Goal: Information Seeking & Learning: Learn about a topic

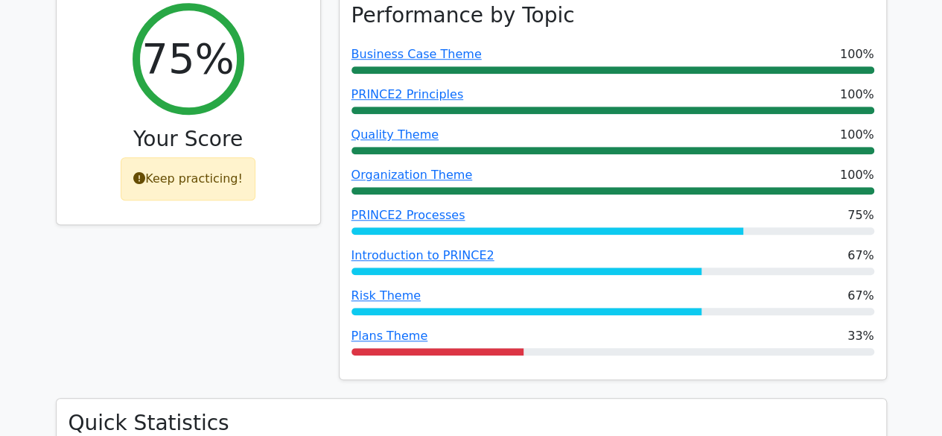
scroll to position [597, 0]
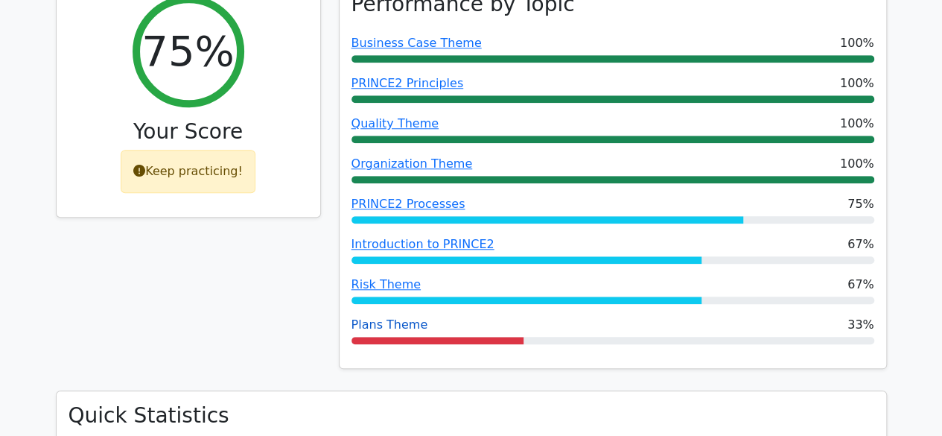
click at [375, 317] on link "Plans Theme" at bounding box center [390, 324] width 77 height 14
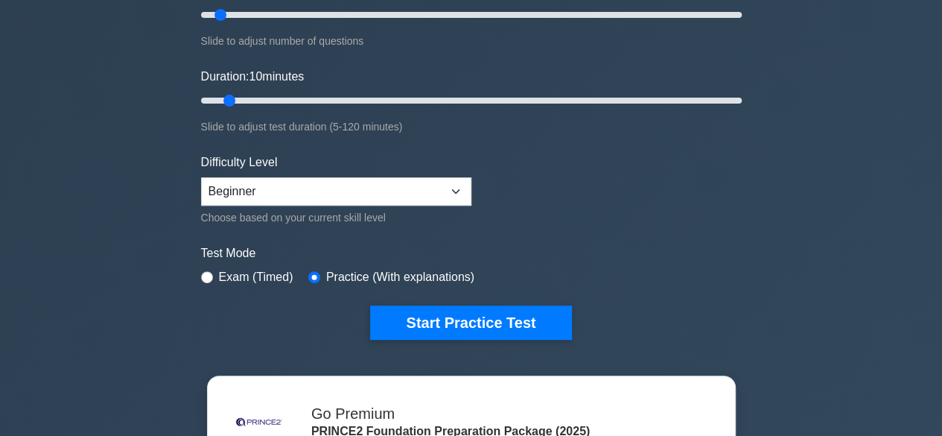
scroll to position [218, 0]
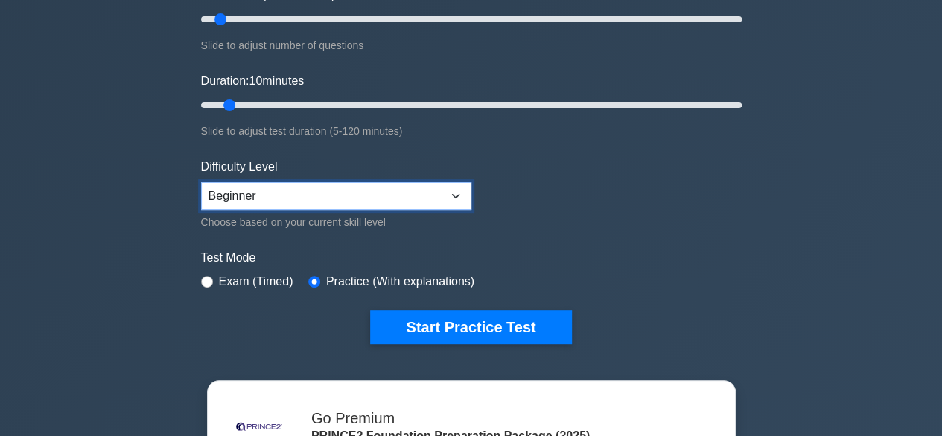
click at [459, 188] on select "Beginner Intermediate Expert" at bounding box center [336, 196] width 270 height 28
select select "intermediate"
click at [201, 182] on select "Beginner Intermediate Expert" at bounding box center [336, 196] width 270 height 28
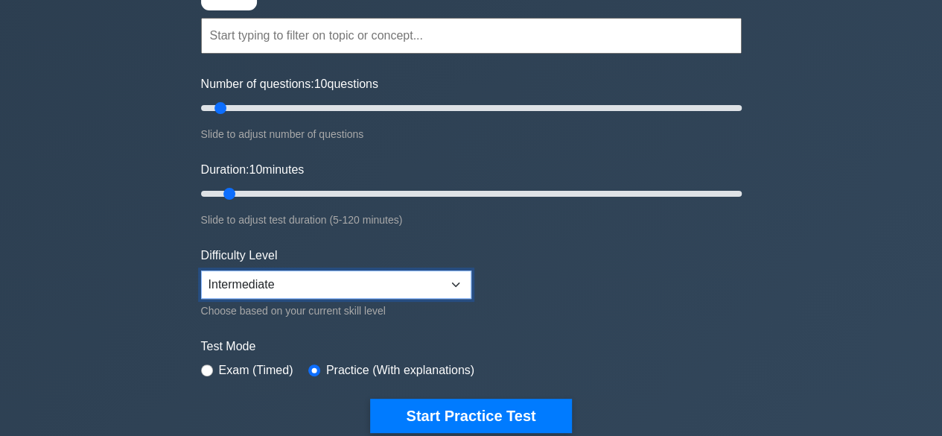
scroll to position [133, 0]
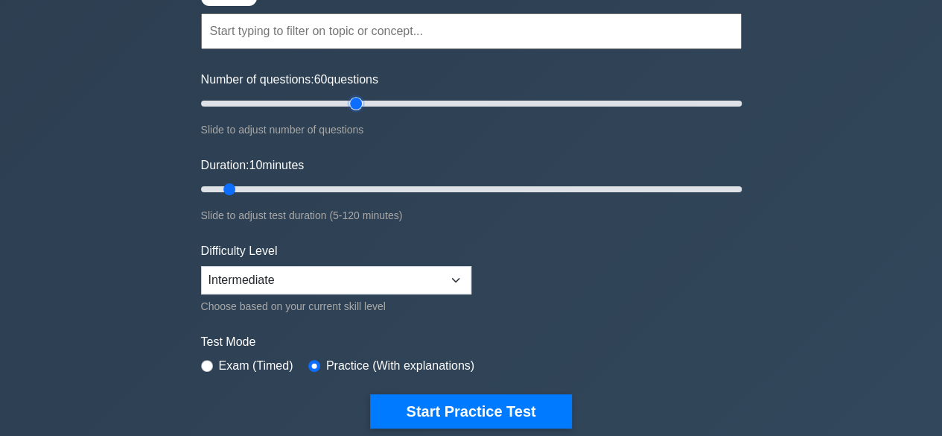
drag, startPoint x: 220, startPoint y: 104, endPoint x: 352, endPoint y: 110, distance: 132.0
type input "60"
click at [352, 110] on input "Number of questions: 60 questions" at bounding box center [471, 104] width 541 height 18
drag, startPoint x: 227, startPoint y: 185, endPoint x: 560, endPoint y: 190, distance: 333.0
type input "80"
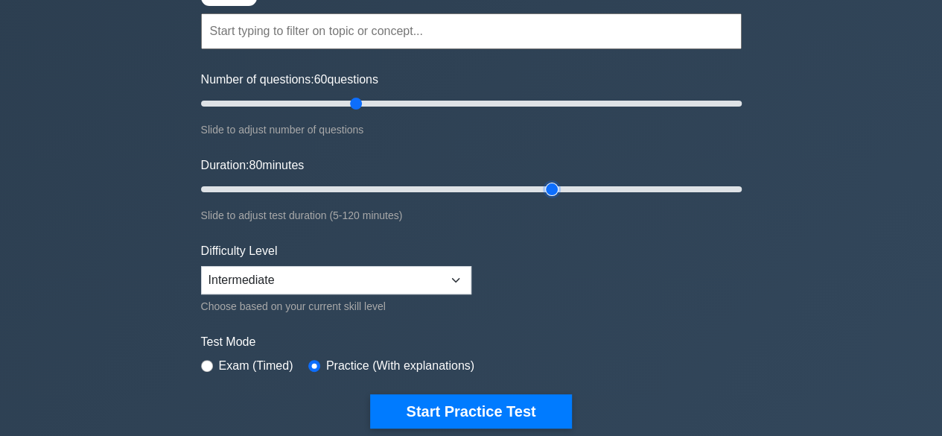
click at [560, 190] on input "Duration: 80 minutes" at bounding box center [471, 189] width 541 height 18
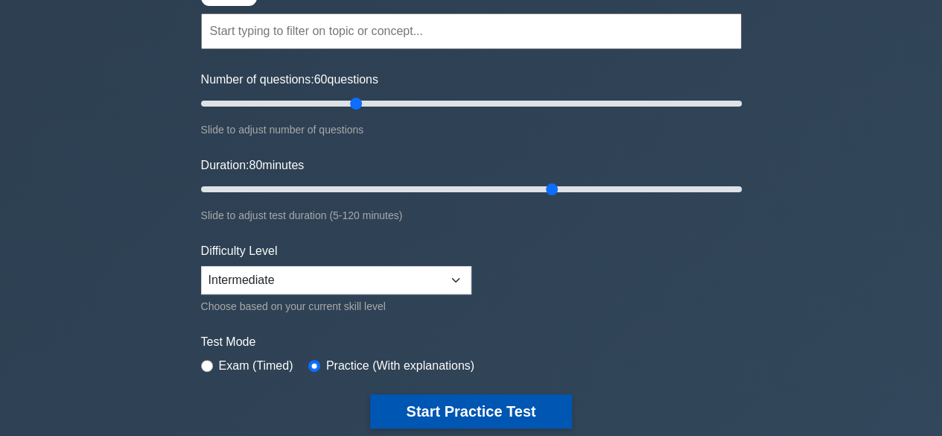
click at [441, 399] on button "Start Practice Test" at bounding box center [470, 411] width 201 height 34
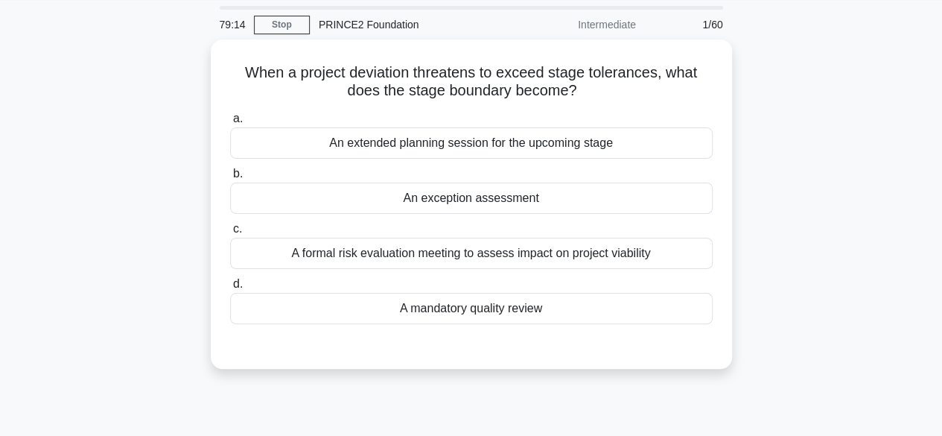
scroll to position [49, 0]
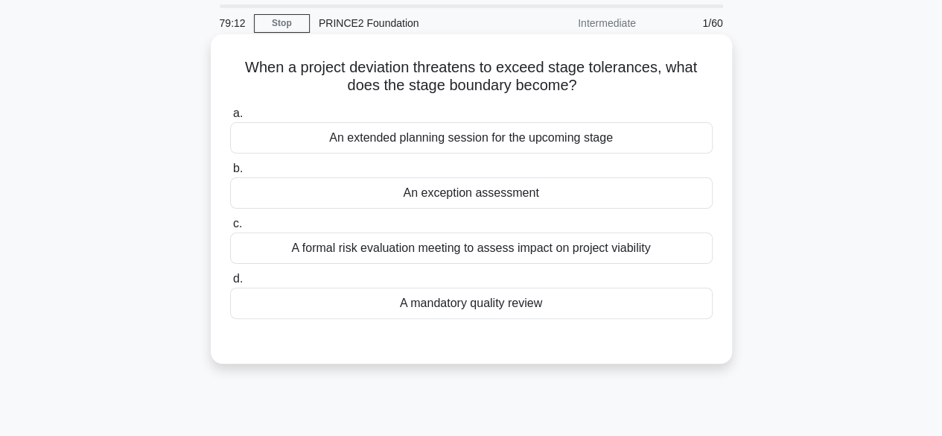
click at [627, 198] on div "An exception assessment" at bounding box center [471, 192] width 483 height 31
click at [230, 174] on input "b. An exception assessment" at bounding box center [230, 169] width 0 height 10
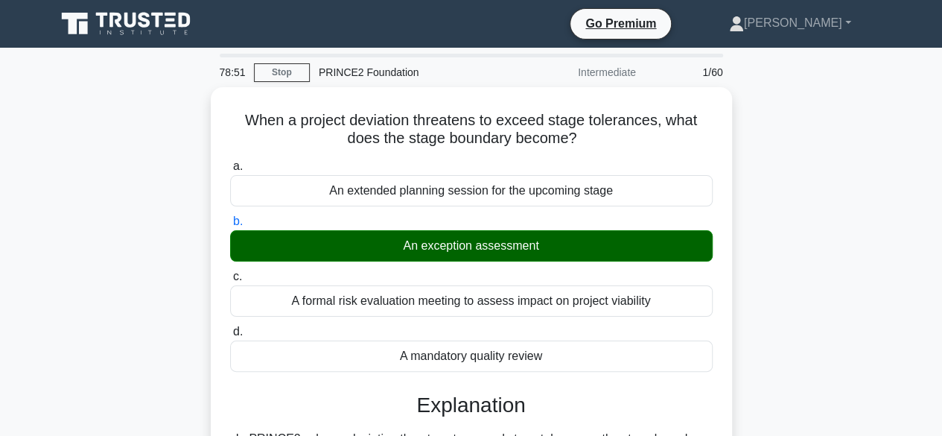
scroll to position [381, 0]
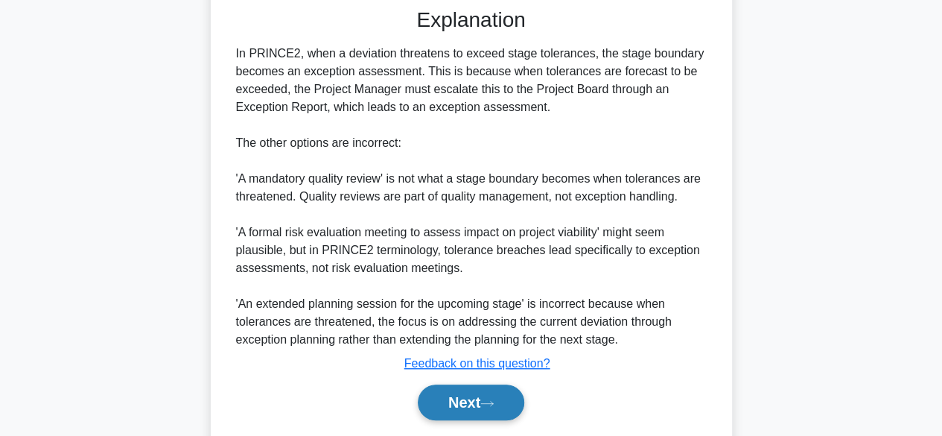
click at [459, 397] on button "Next" at bounding box center [471, 402] width 107 height 36
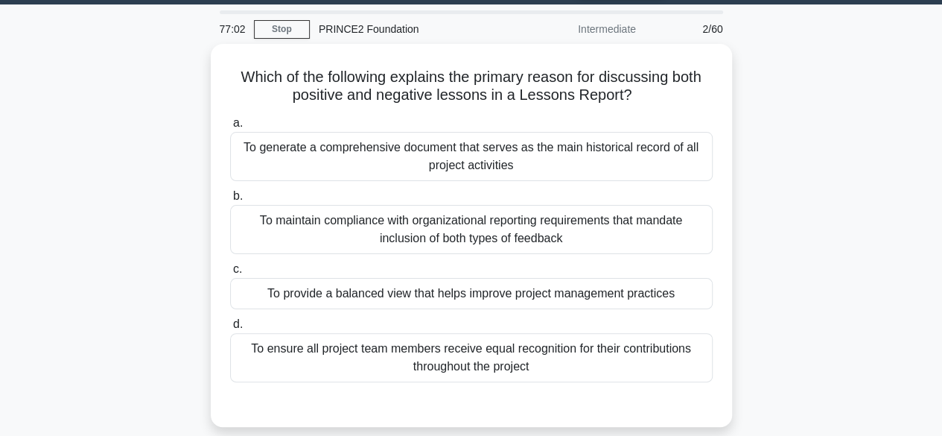
scroll to position [44, 0]
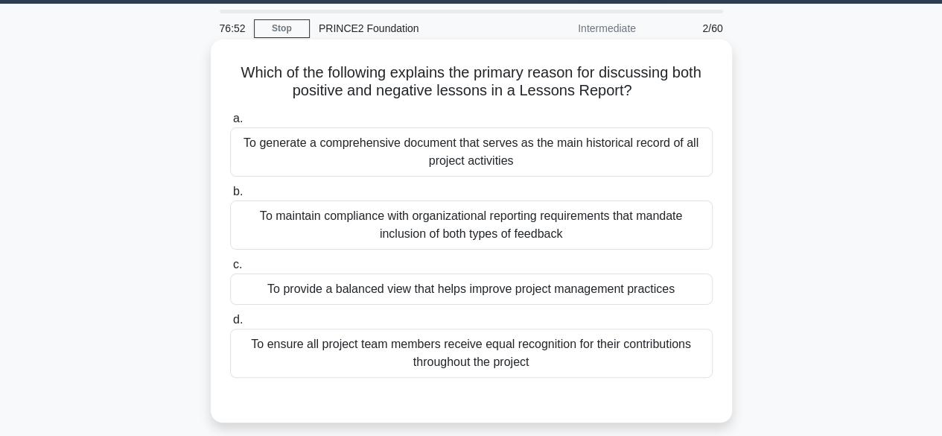
click at [554, 293] on div "To provide a balanced view that helps improve project management practices" at bounding box center [471, 288] width 483 height 31
click at [230, 270] on input "c. To provide a balanced view that helps improve project management practices" at bounding box center [230, 265] width 0 height 10
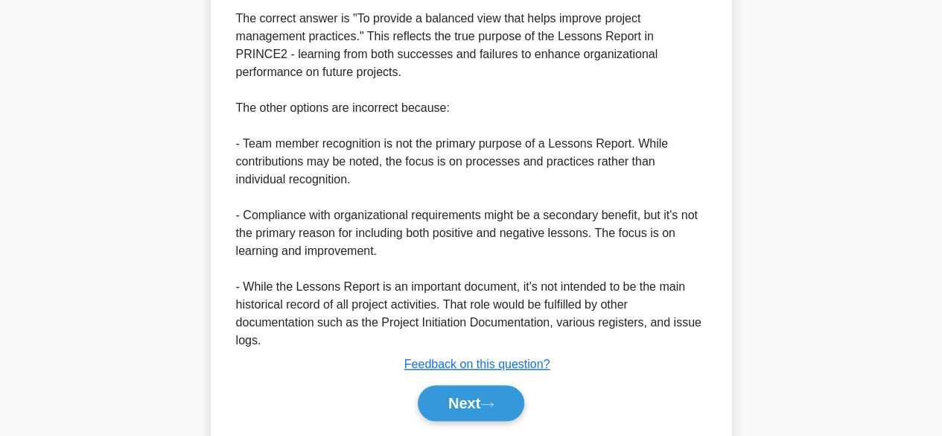
scroll to position [550, 0]
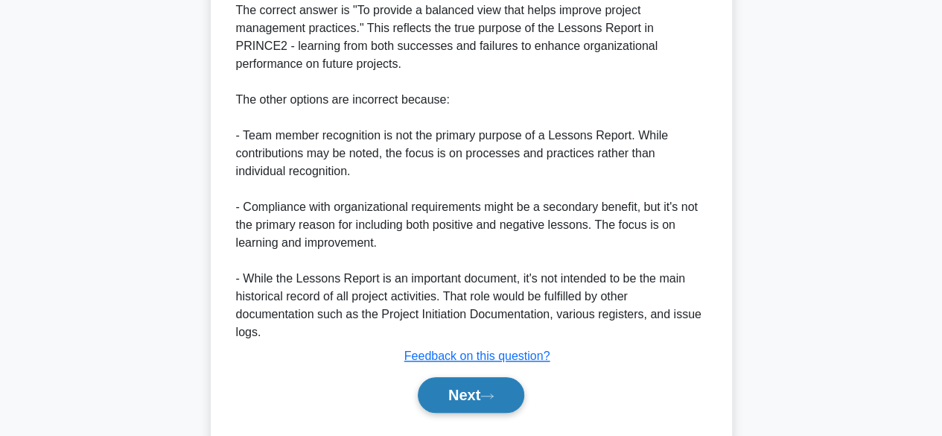
click at [450, 412] on button "Next" at bounding box center [471, 395] width 107 height 36
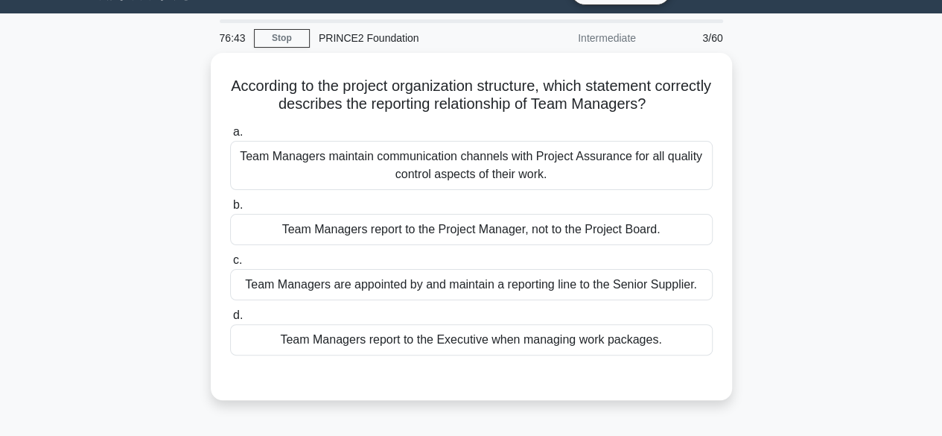
scroll to position [31, 0]
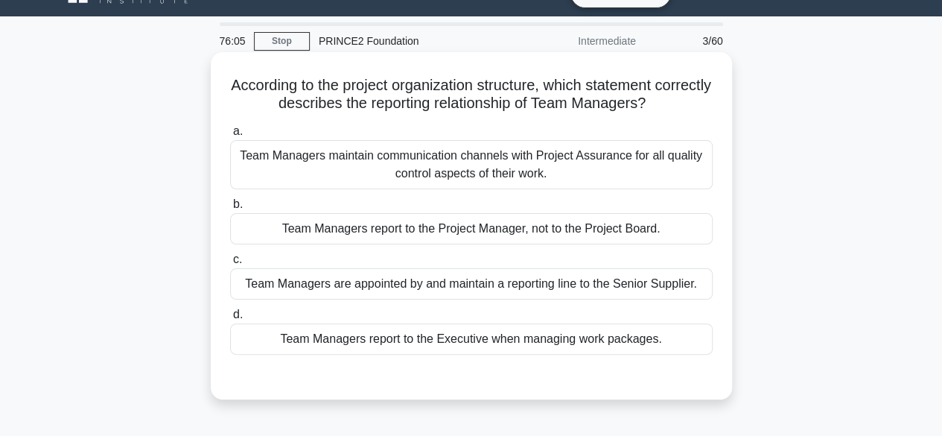
click at [656, 231] on div "Team Managers report to the Project Manager, not to the Project Board." at bounding box center [471, 228] width 483 height 31
click at [230, 209] on input "b. Team Managers report to the Project Manager, not to the Project Board." at bounding box center [230, 205] width 0 height 10
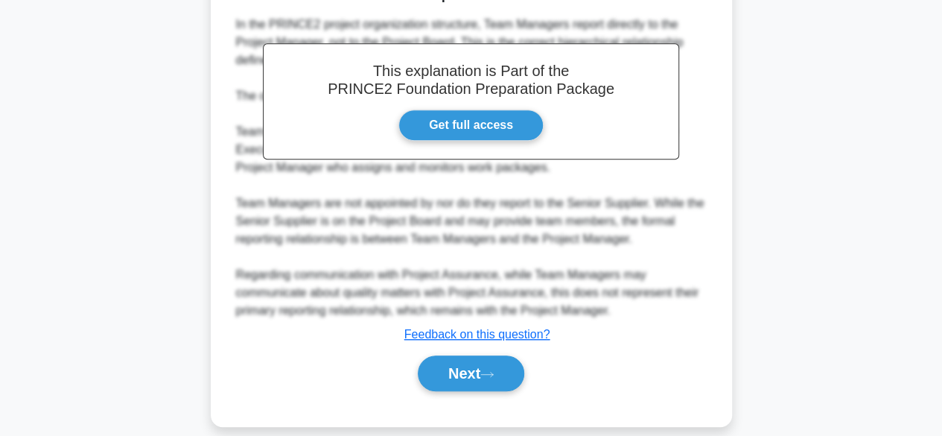
scroll to position [440, 0]
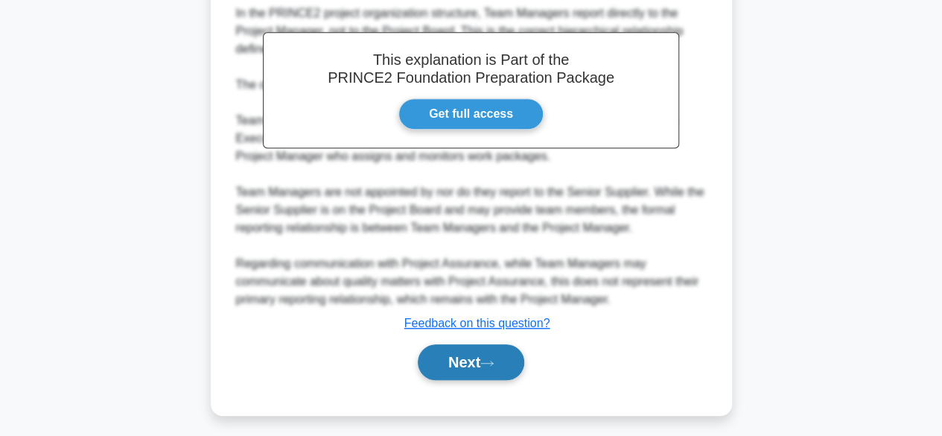
click at [461, 360] on button "Next" at bounding box center [471, 362] width 107 height 36
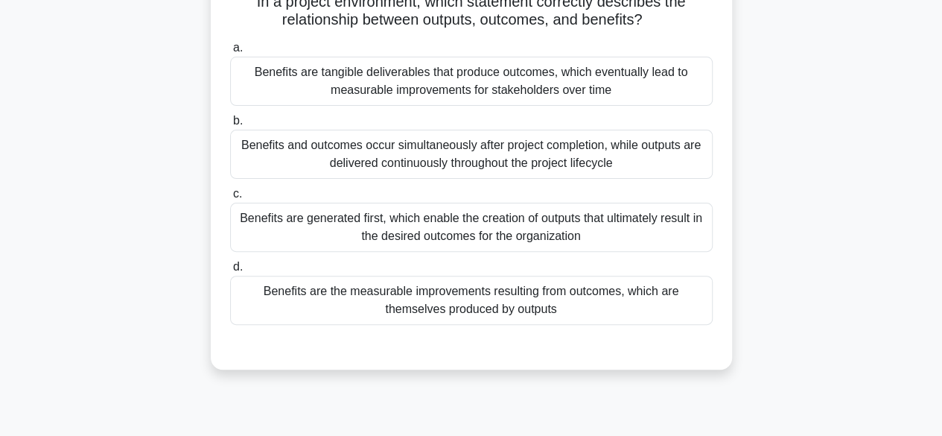
scroll to position [127, 0]
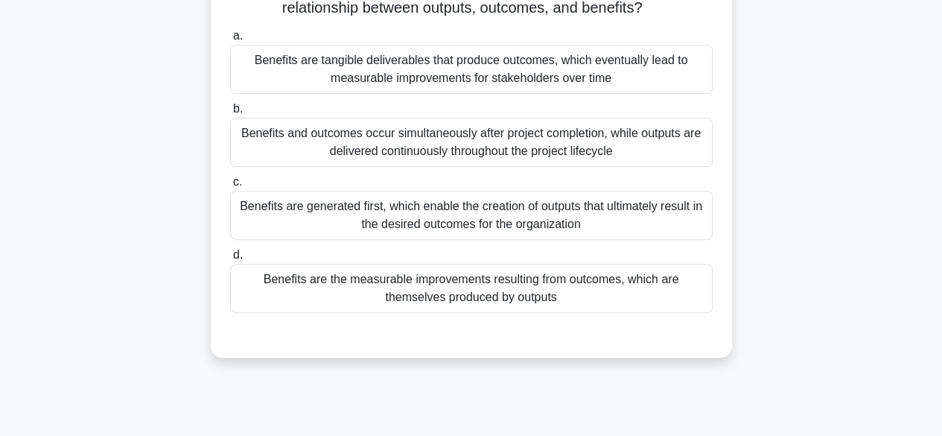
click at [629, 283] on div "Benefits are the measurable improvements resulting from outcomes, which are the…" at bounding box center [471, 288] width 483 height 49
click at [230, 260] on input "d. Benefits are the measurable improvements resulting from outcomes, which are …" at bounding box center [230, 255] width 0 height 10
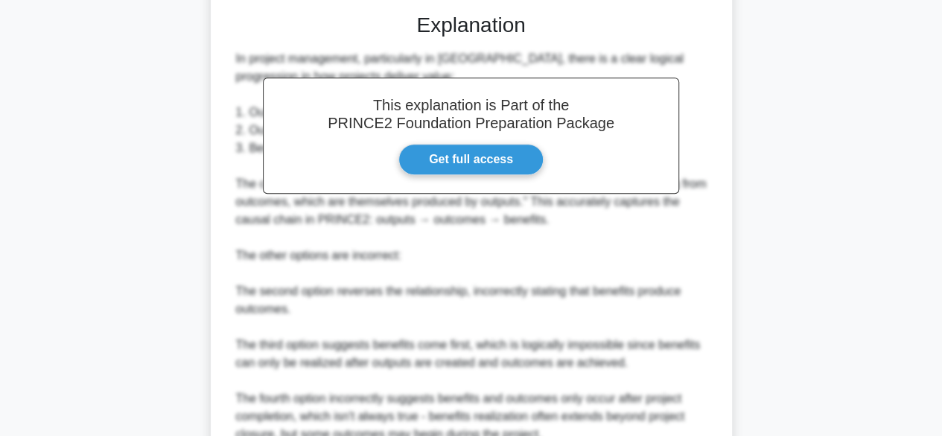
scroll to position [588, 0]
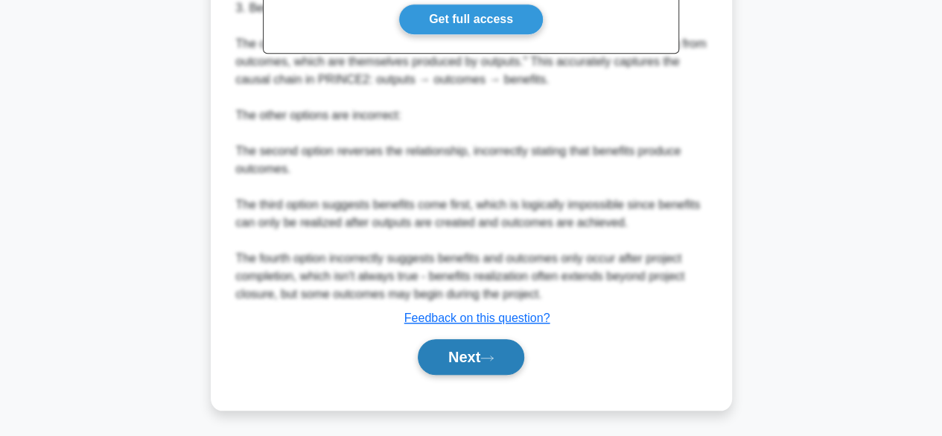
click at [466, 358] on button "Next" at bounding box center [471, 357] width 107 height 36
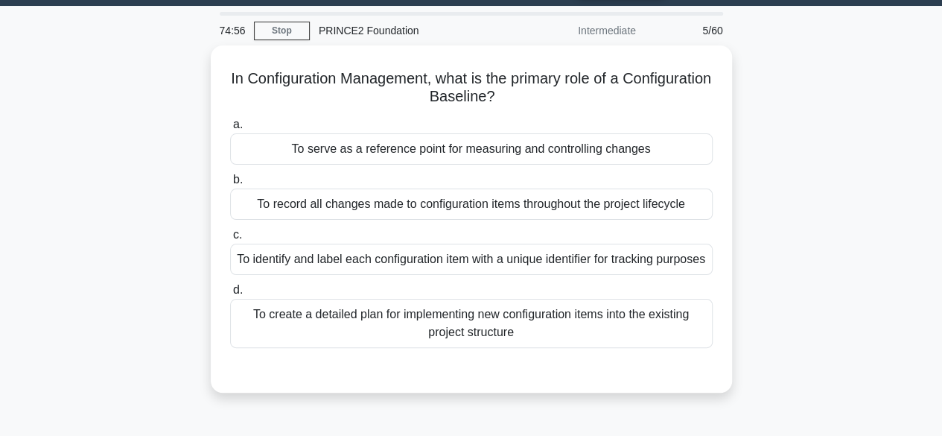
scroll to position [43, 0]
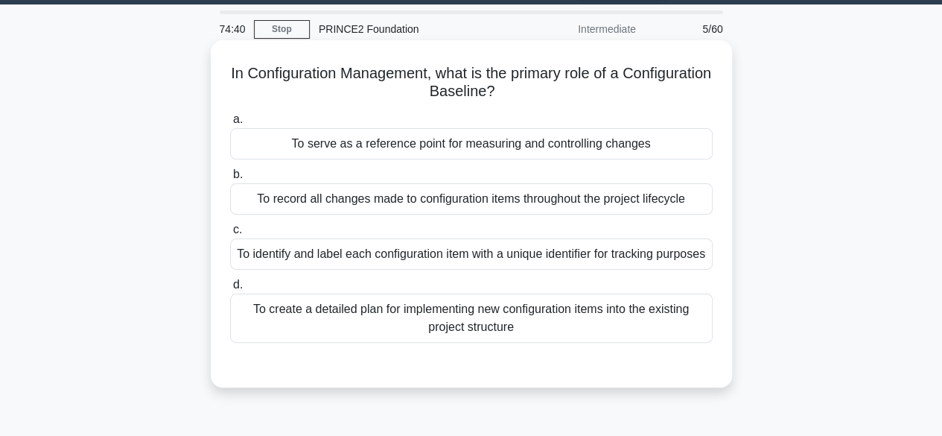
click at [593, 137] on div "To serve as a reference point for measuring and controlling changes" at bounding box center [471, 143] width 483 height 31
click at [230, 124] on input "a. To serve as a reference point for measuring and controlling changes" at bounding box center [230, 120] width 0 height 10
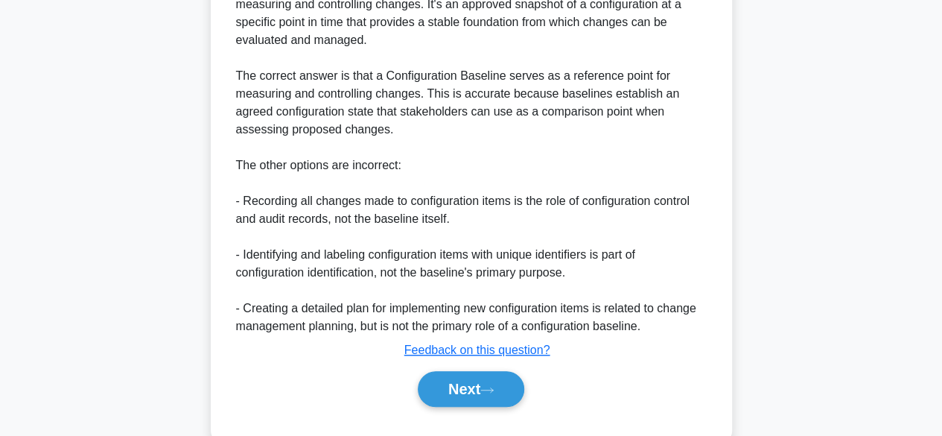
scroll to position [516, 0]
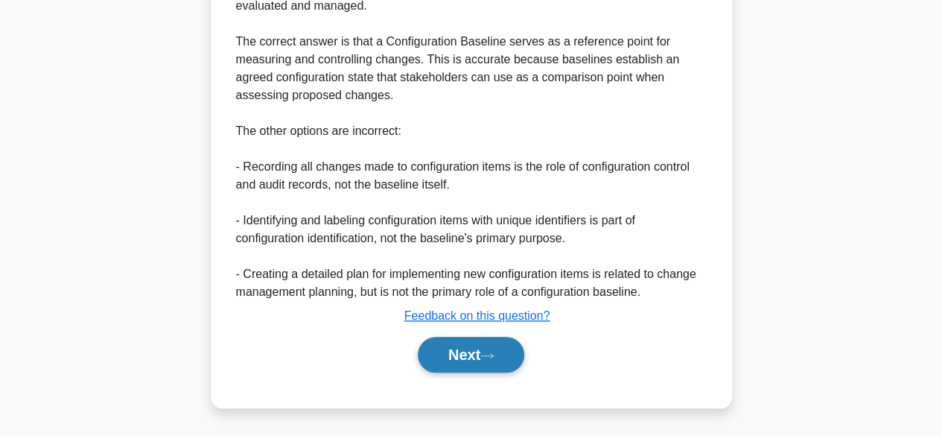
click at [440, 363] on button "Next" at bounding box center [471, 355] width 107 height 36
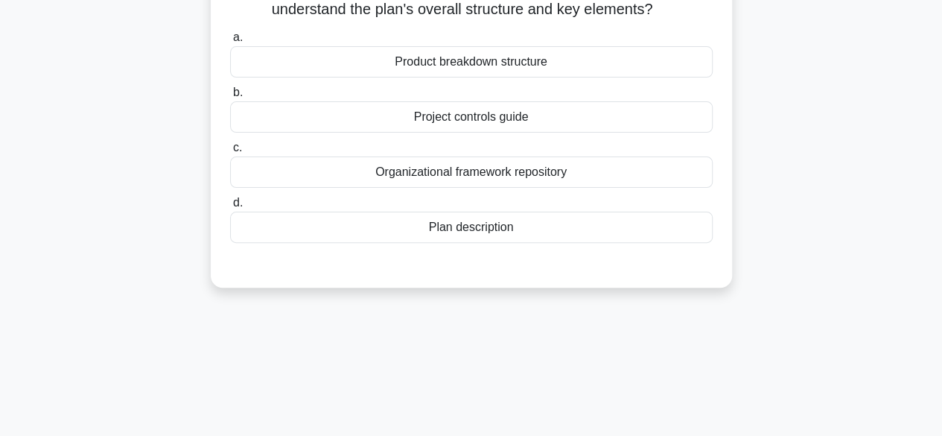
scroll to position [76, 0]
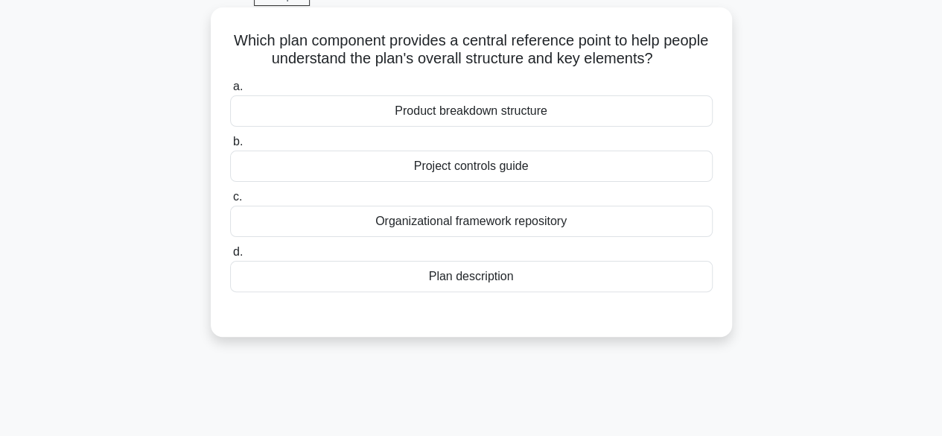
click at [640, 267] on div "Plan description" at bounding box center [471, 276] width 483 height 31
click at [230, 257] on input "d. Plan description" at bounding box center [230, 252] width 0 height 10
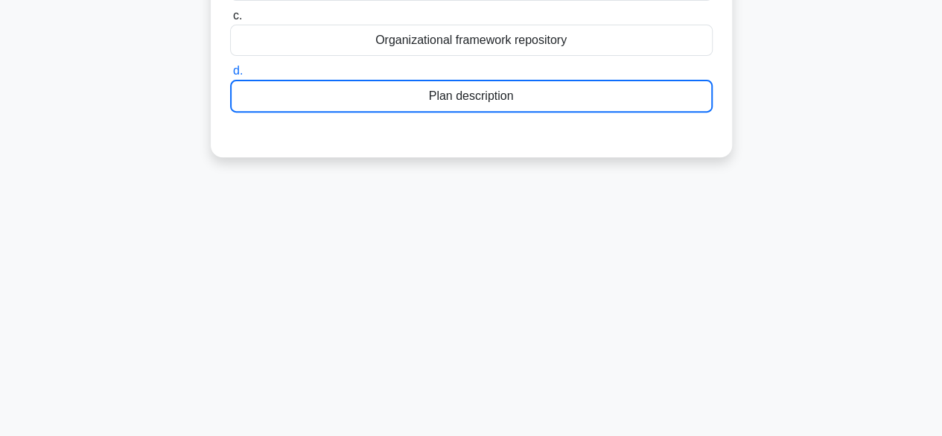
scroll to position [0, 0]
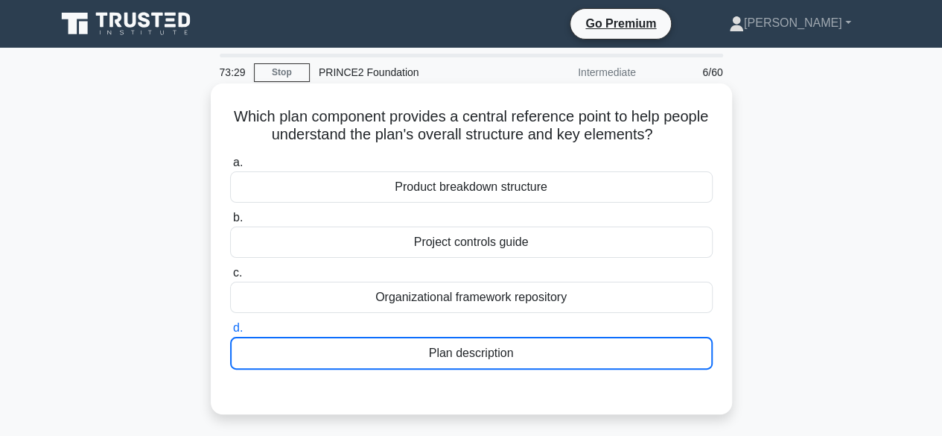
click at [463, 365] on div "Plan description" at bounding box center [471, 353] width 483 height 33
click at [230, 333] on input "d. Plan description" at bounding box center [230, 328] width 0 height 10
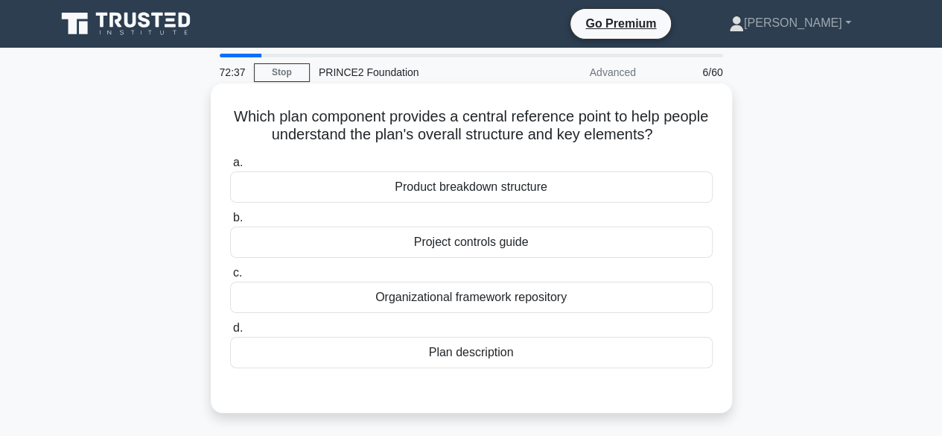
click at [530, 358] on div "Plan description" at bounding box center [471, 352] width 483 height 31
click at [230, 333] on input "d. Plan description" at bounding box center [230, 328] width 0 height 10
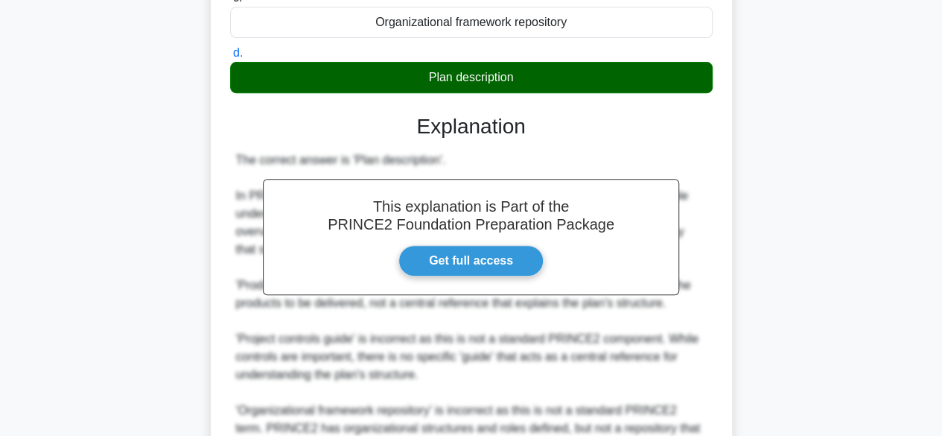
scroll to position [427, 0]
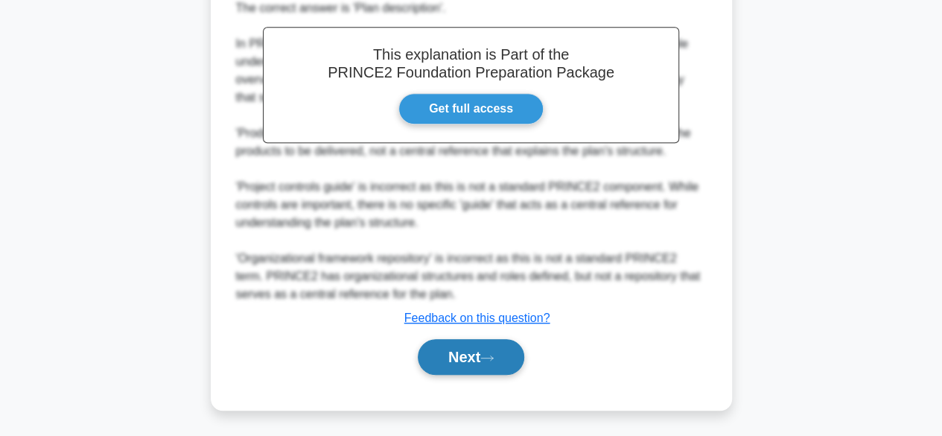
click at [419, 352] on button "Next" at bounding box center [471, 357] width 107 height 36
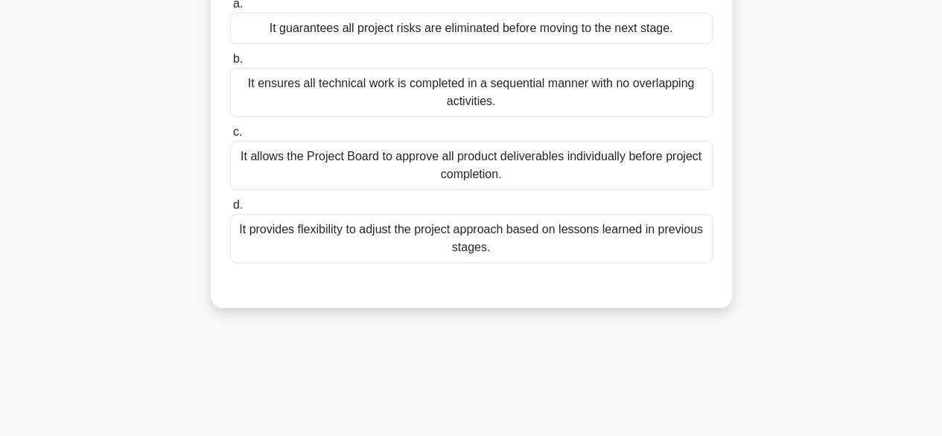
scroll to position [168, 0]
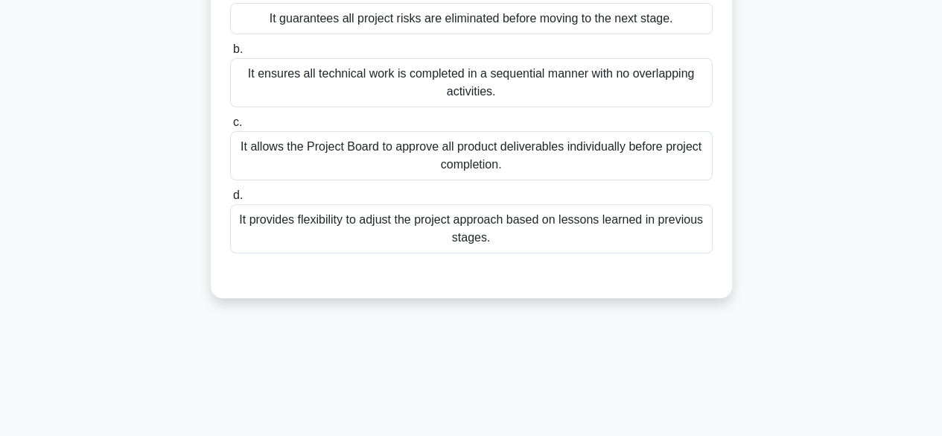
click at [679, 228] on div "It provides flexibility to adjust the project approach based on lessons learned…" at bounding box center [471, 228] width 483 height 49
click at [230, 200] on input "d. It provides flexibility to adjust the project approach based on lessons lear…" at bounding box center [230, 196] width 0 height 10
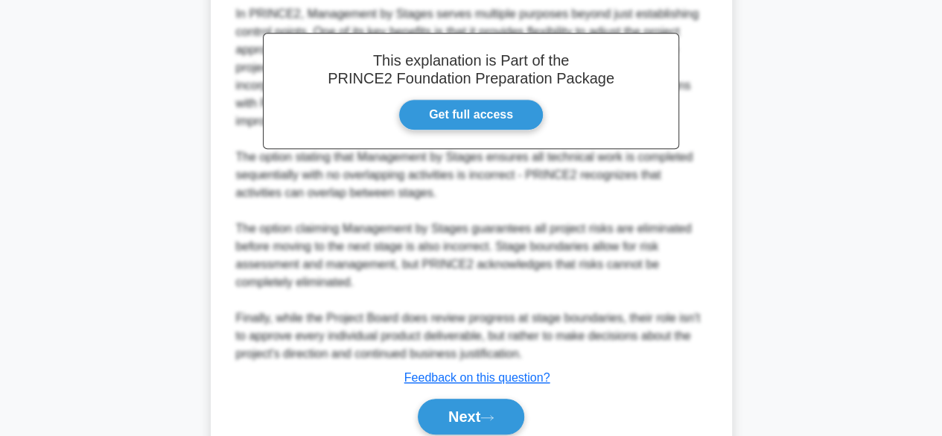
scroll to position [483, 0]
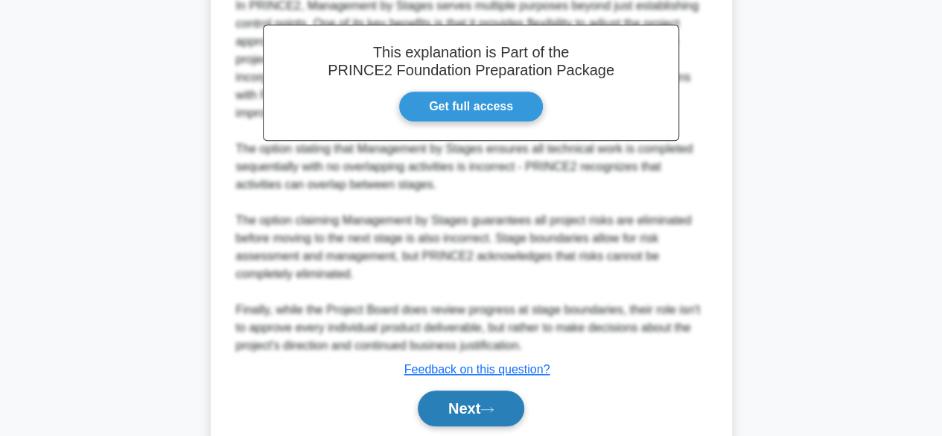
click at [496, 397] on button "Next" at bounding box center [471, 408] width 107 height 36
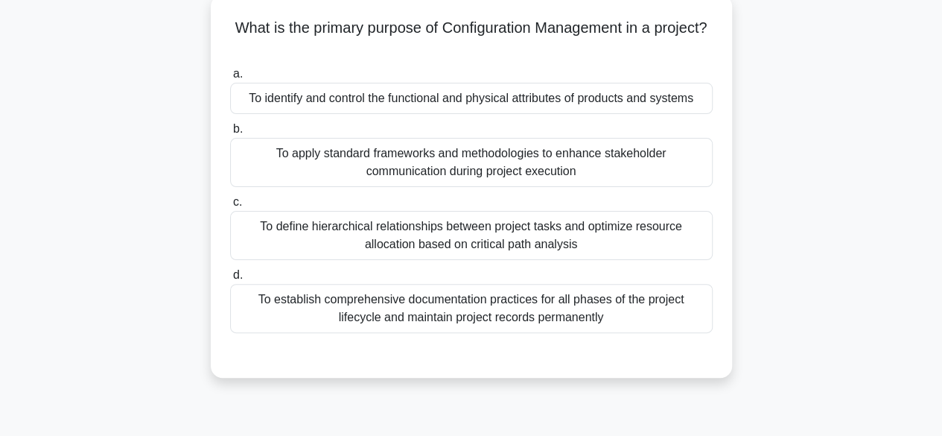
scroll to position [93, 0]
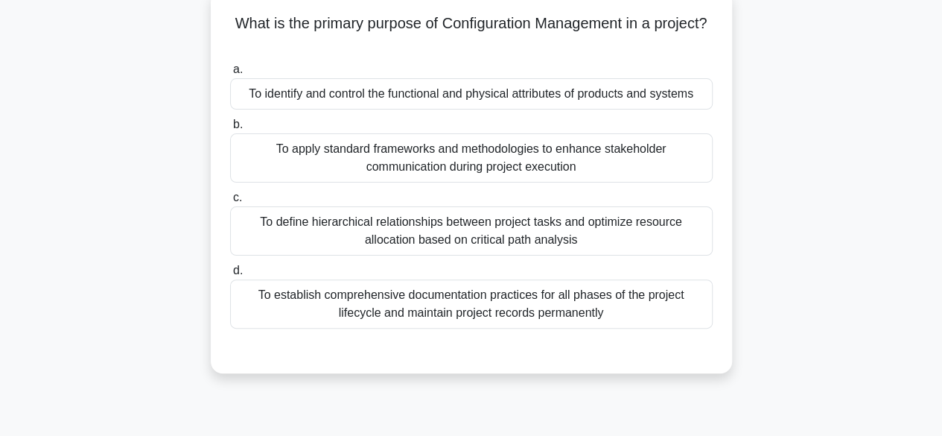
click at [556, 314] on div "To establish comprehensive documentation practices for all phases of the projec…" at bounding box center [471, 303] width 483 height 49
click at [230, 276] on input "d. To establish comprehensive documentation practices for all phases of the pro…" at bounding box center [230, 271] width 0 height 10
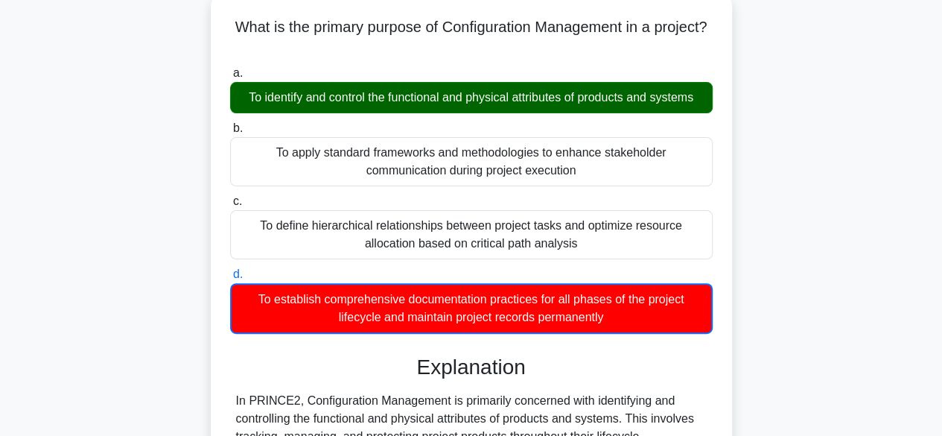
scroll to position [0, 0]
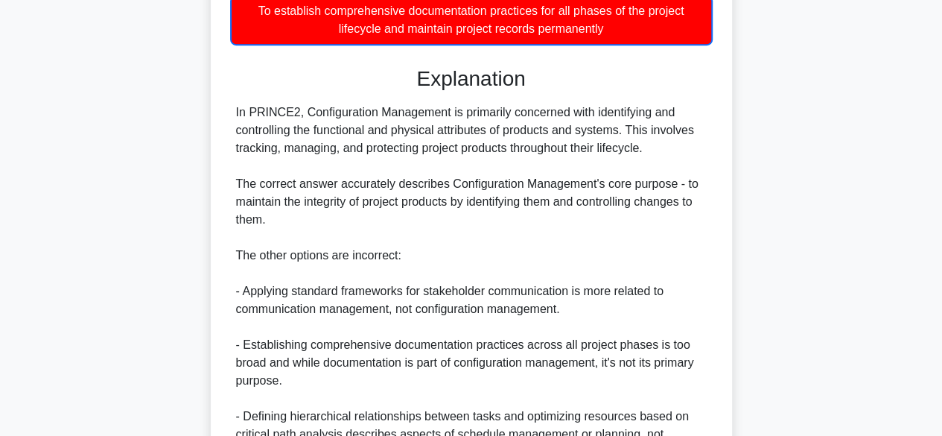
scroll to position [536, 0]
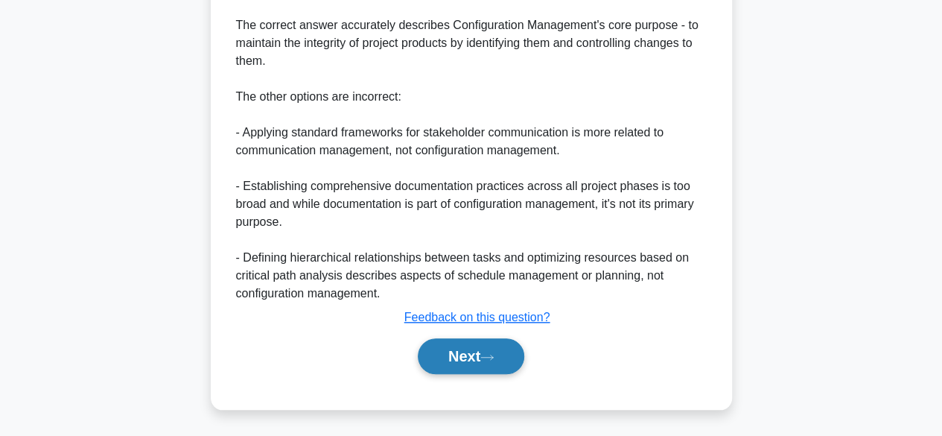
click at [507, 364] on button "Next" at bounding box center [471, 356] width 107 height 36
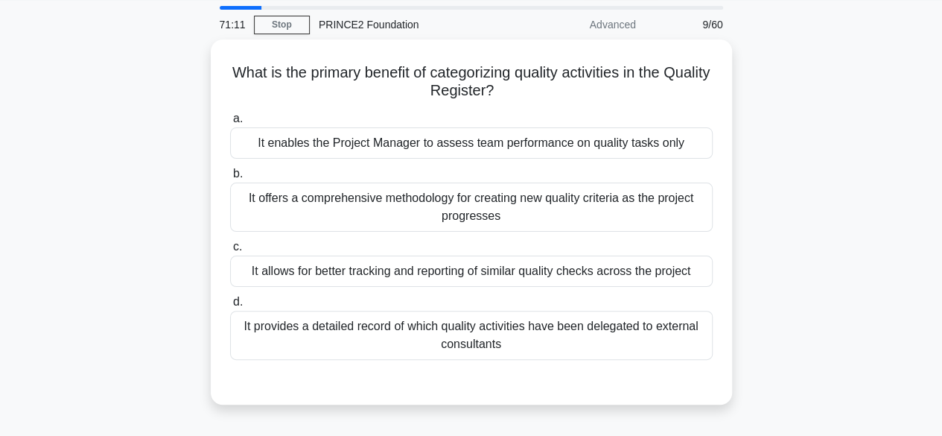
scroll to position [49, 0]
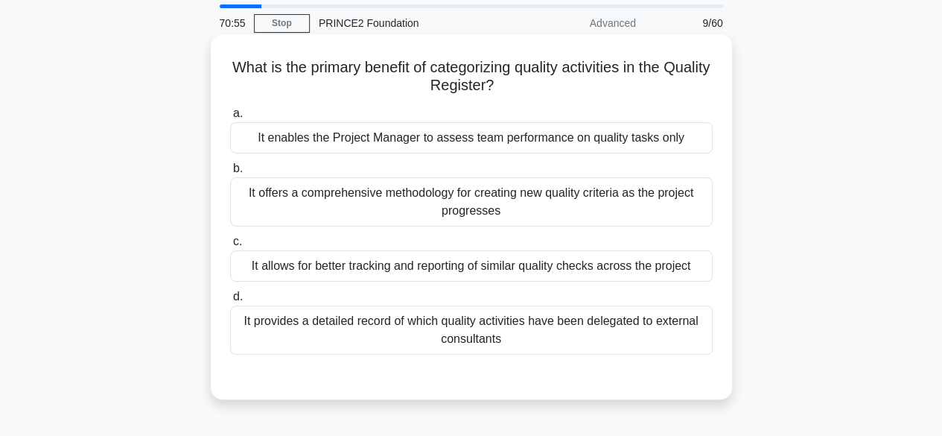
click at [669, 253] on div "It allows for better tracking and reporting of similar quality checks across th…" at bounding box center [471, 265] width 483 height 31
click at [230, 247] on input "c. It allows for better tracking and reporting of similar quality checks across…" at bounding box center [230, 242] width 0 height 10
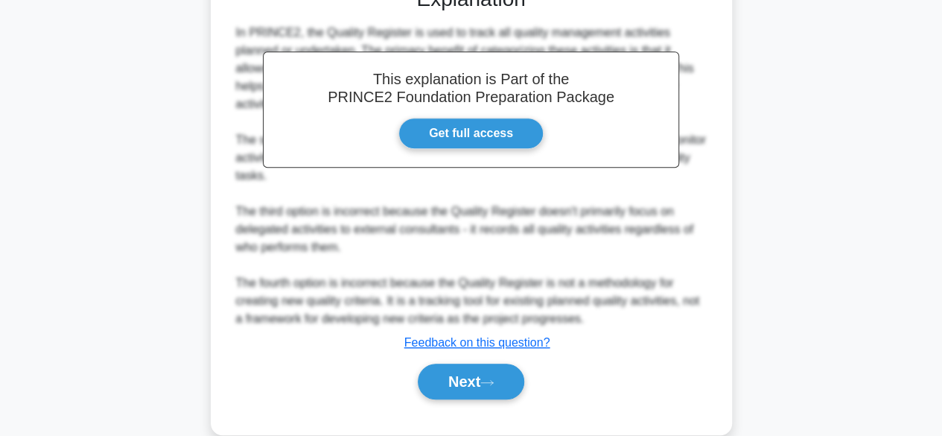
scroll to position [463, 0]
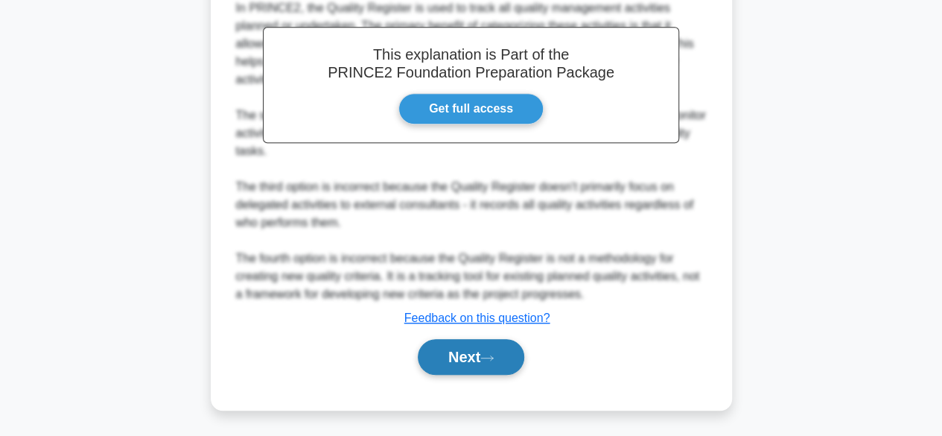
click at [505, 359] on button "Next" at bounding box center [471, 357] width 107 height 36
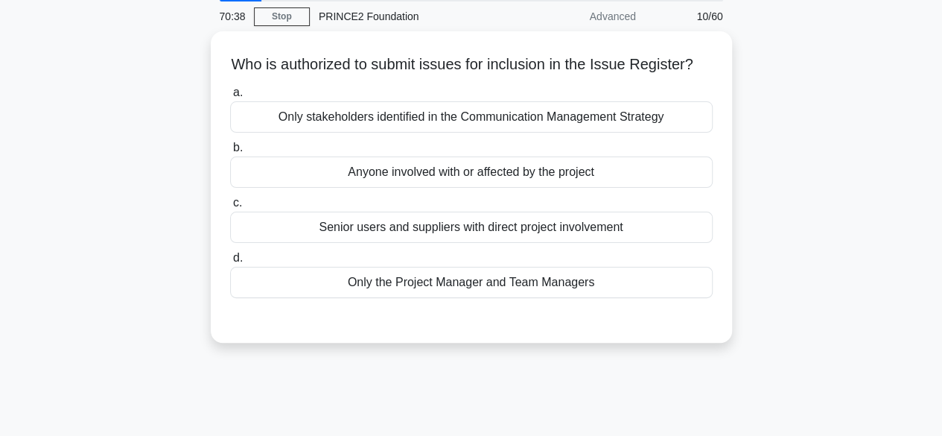
scroll to position [52, 0]
click at [657, 185] on div "Anyone involved with or affected by the project" at bounding box center [471, 171] width 483 height 31
click at [230, 153] on input "b. Anyone involved with or affected by the project" at bounding box center [230, 148] width 0 height 10
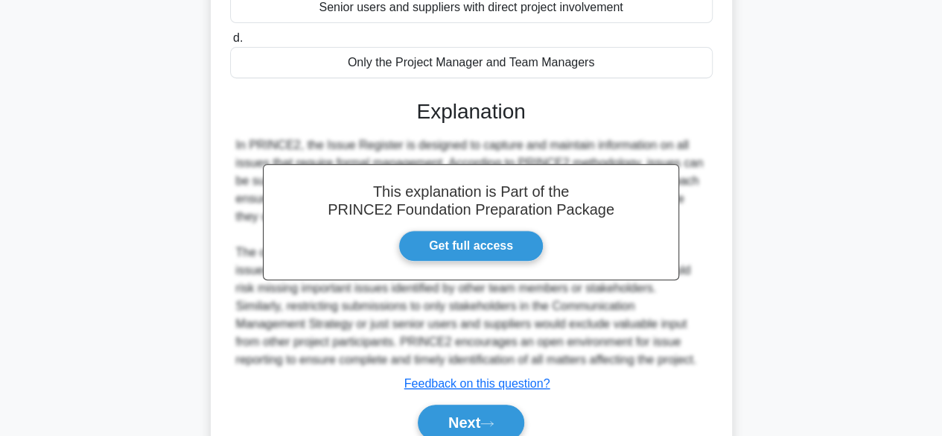
scroll to position [315, 0]
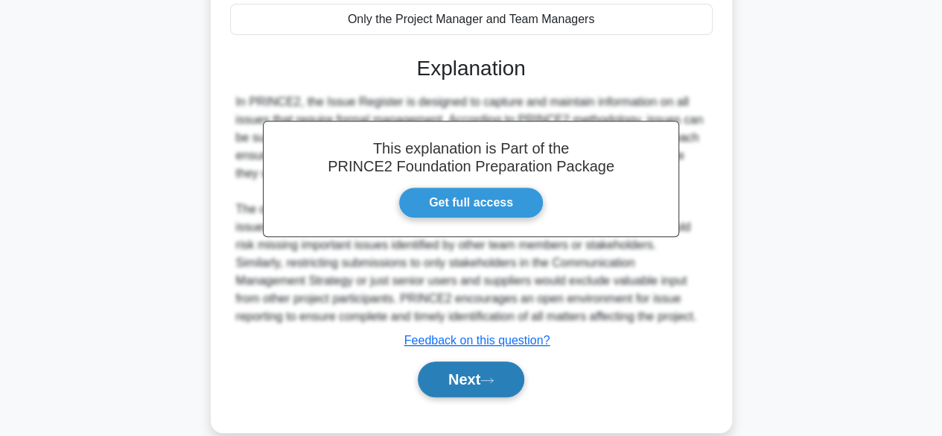
click at [456, 395] on button "Next" at bounding box center [471, 379] width 107 height 36
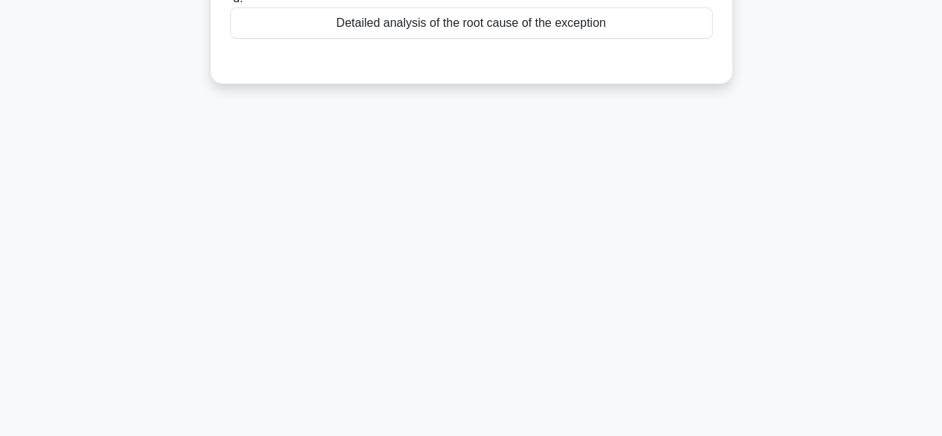
scroll to position [0, 0]
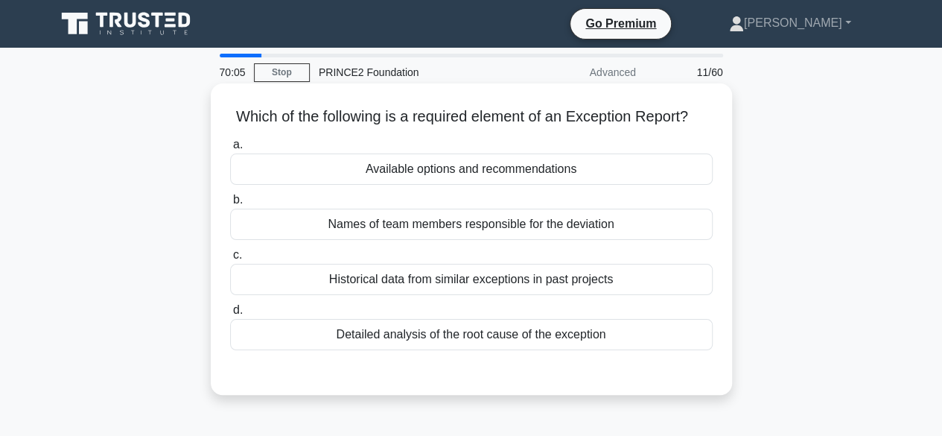
click at [627, 178] on div "Available options and recommendations" at bounding box center [471, 168] width 483 height 31
click at [230, 150] on input "a. Available options and recommendations" at bounding box center [230, 145] width 0 height 10
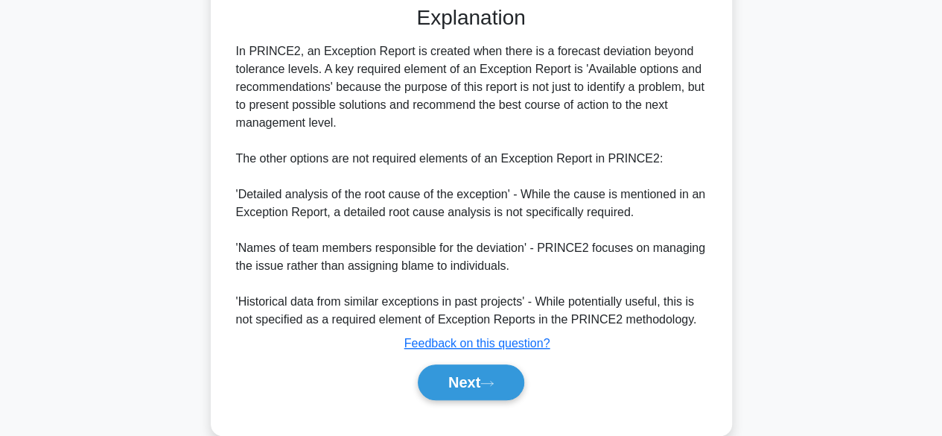
scroll to position [374, 0]
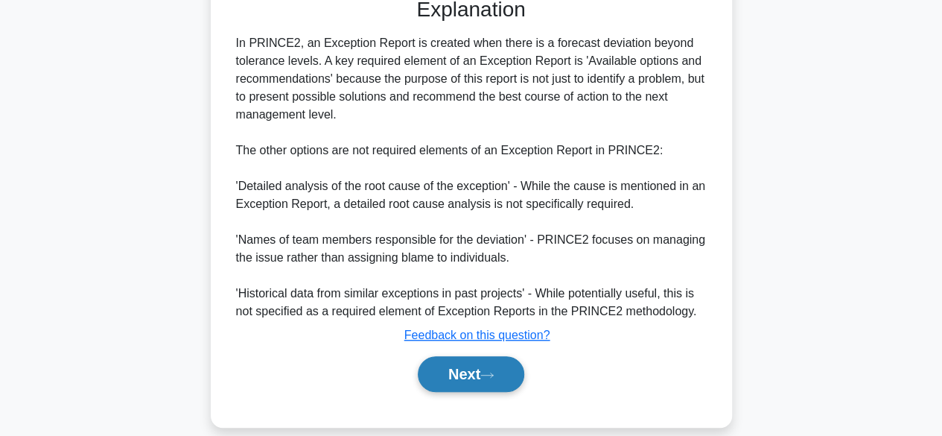
click at [520, 392] on button "Next" at bounding box center [471, 374] width 107 height 36
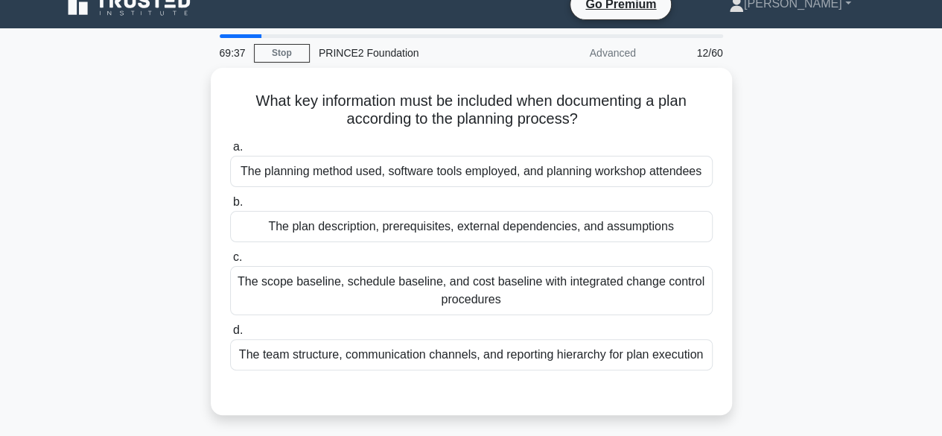
scroll to position [15, 0]
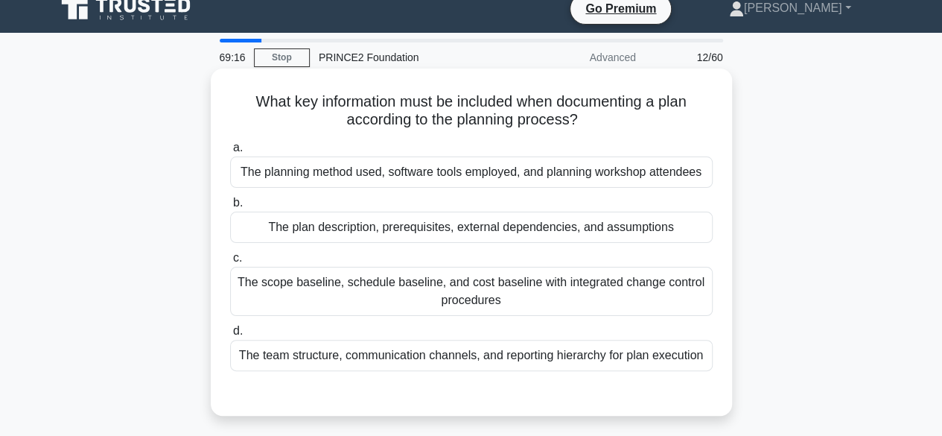
click at [659, 290] on div "The scope baseline, schedule baseline, and cost baseline with integrated change…" at bounding box center [471, 291] width 483 height 49
click at [230, 263] on input "c. The scope baseline, schedule baseline, and cost baseline with integrated cha…" at bounding box center [230, 258] width 0 height 10
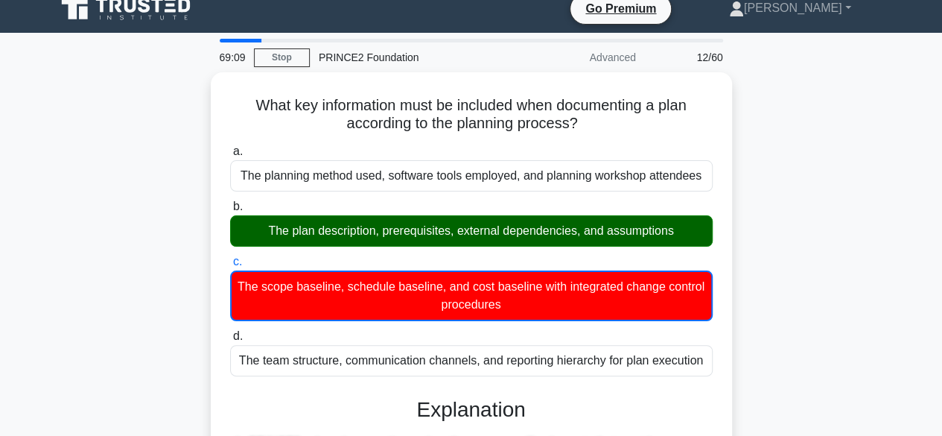
scroll to position [396, 0]
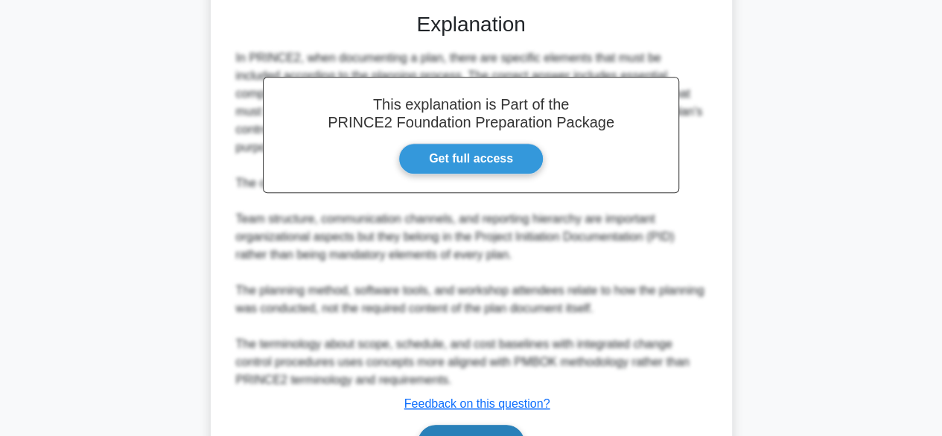
click at [512, 425] on button "Next" at bounding box center [471, 443] width 107 height 36
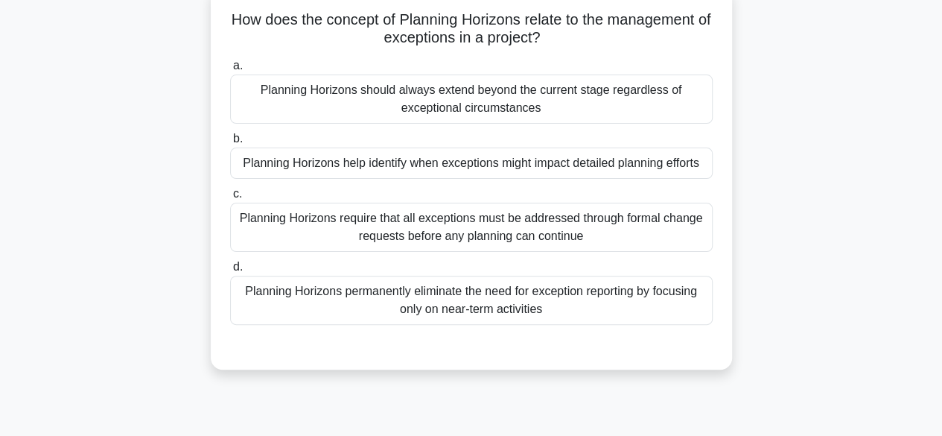
scroll to position [101, 0]
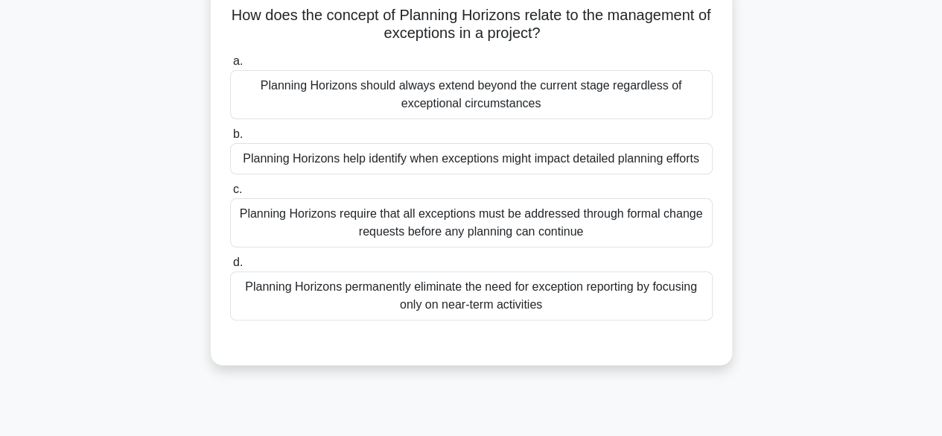
click at [687, 208] on div "Planning Horizons require that all exceptions must be addressed through formal …" at bounding box center [471, 222] width 483 height 49
click at [230, 194] on input "c. Planning Horizons require that all exceptions must be addressed through form…" at bounding box center [230, 190] width 0 height 10
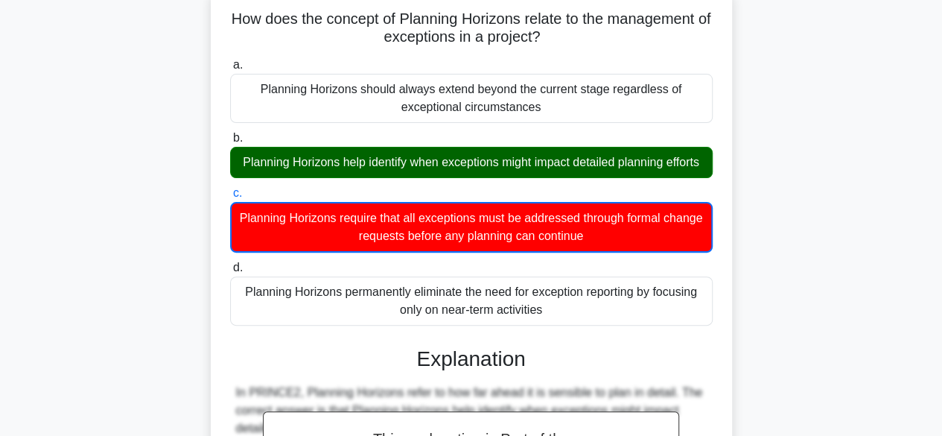
scroll to position [483, 0]
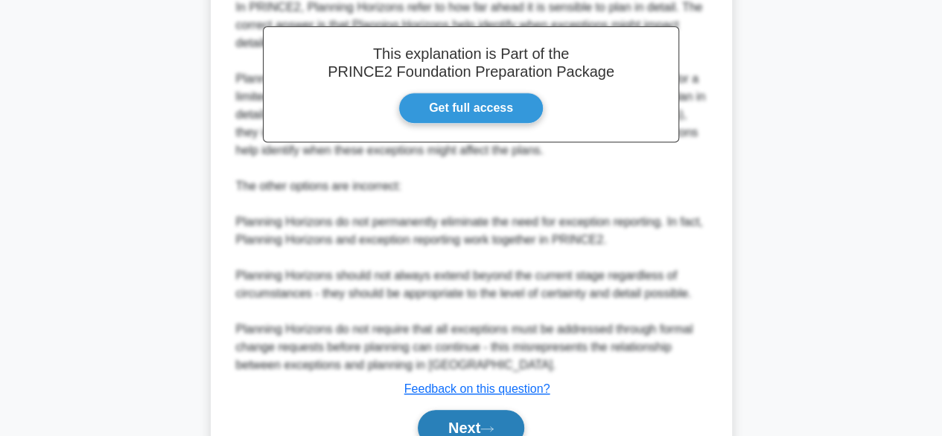
click at [476, 429] on button "Next" at bounding box center [471, 428] width 107 height 36
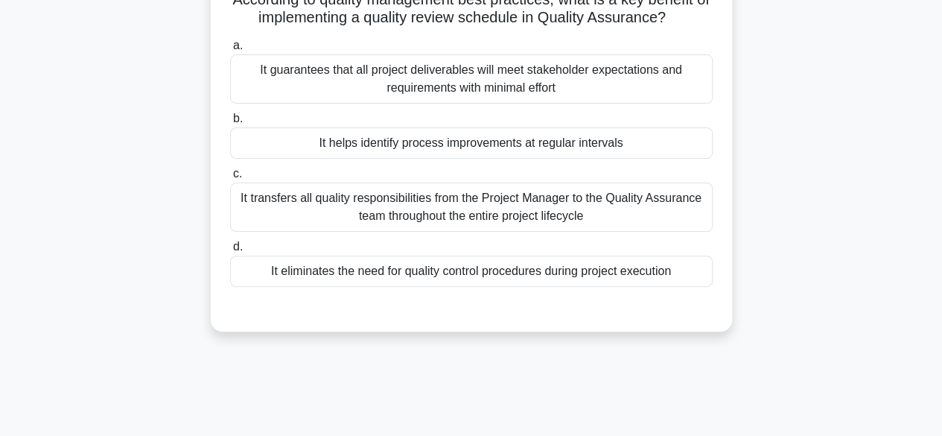
scroll to position [53, 0]
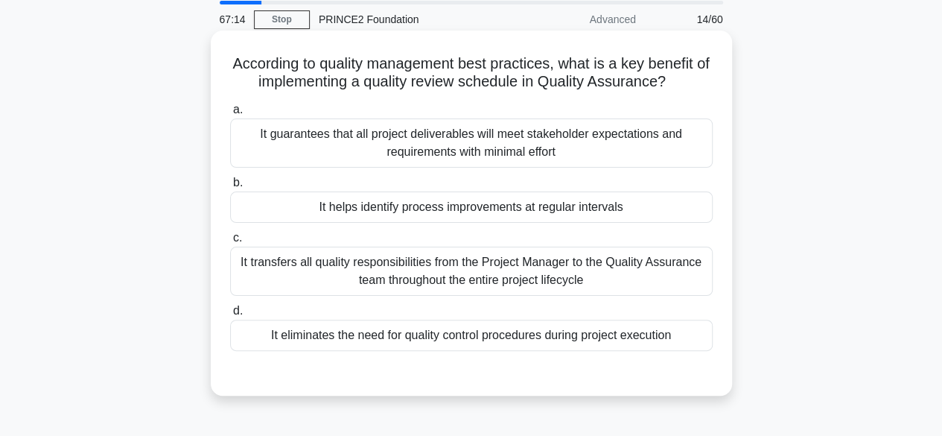
click at [627, 135] on div "It guarantees that all project deliverables will meet stakeholder expectations …" at bounding box center [471, 142] width 483 height 49
click at [230, 115] on input "a. It guarantees that all project deliverables will meet stakeholder expectatio…" at bounding box center [230, 110] width 0 height 10
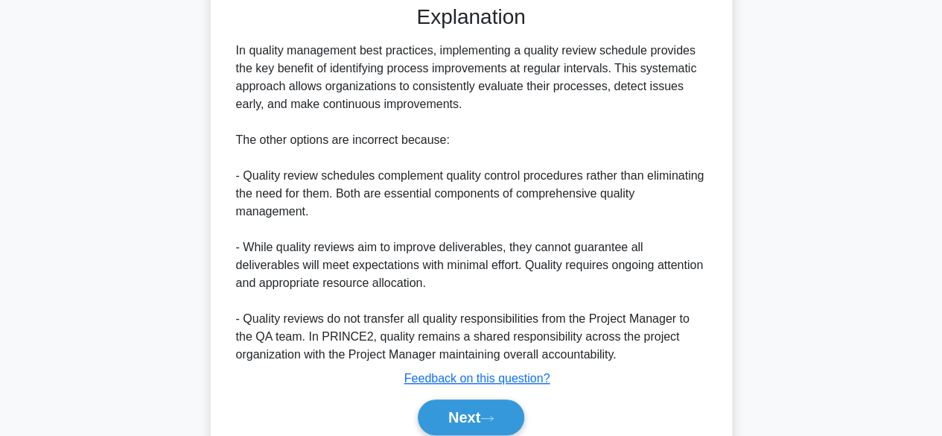
scroll to position [429, 0]
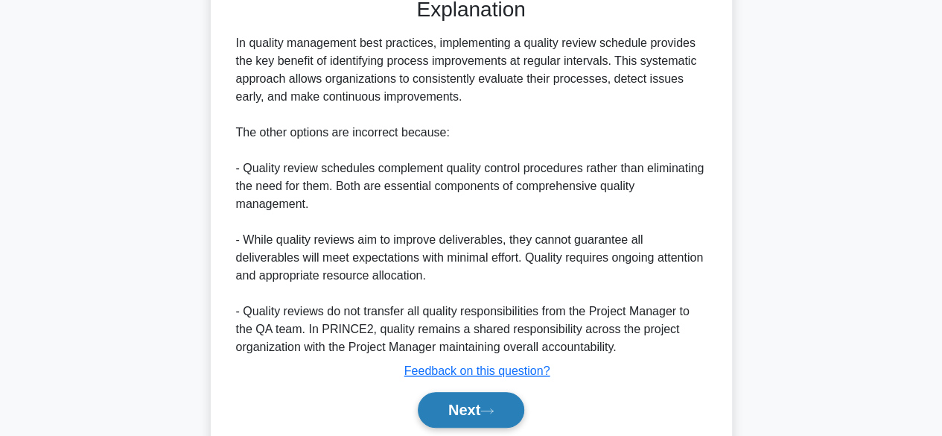
click at [524, 410] on button "Next" at bounding box center [471, 410] width 107 height 36
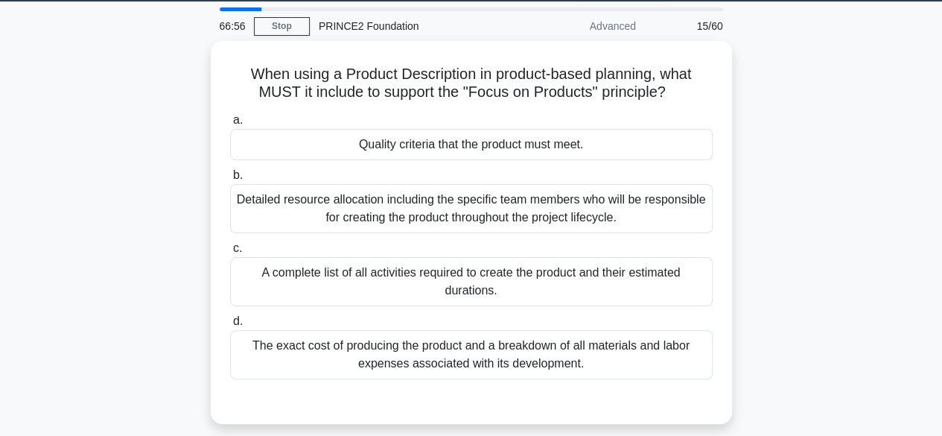
scroll to position [50, 0]
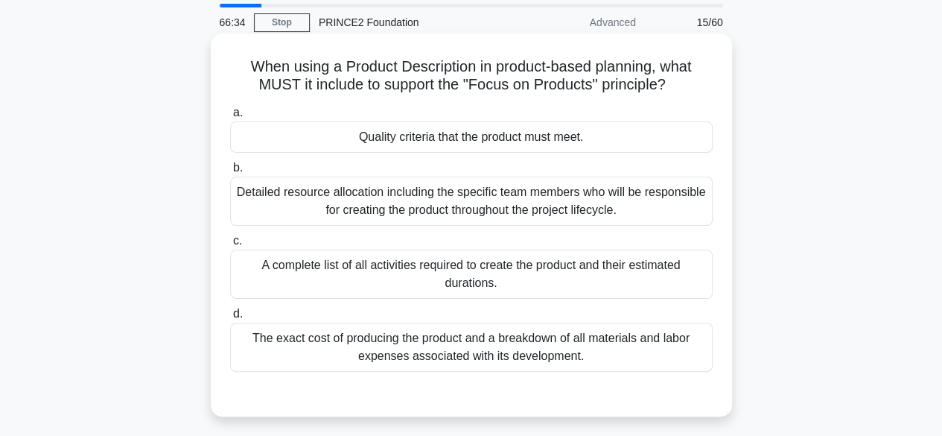
click at [644, 139] on div "Quality criteria that the product must meet." at bounding box center [471, 136] width 483 height 31
click at [230, 118] on input "a. Quality criteria that the product must meet." at bounding box center [230, 113] width 0 height 10
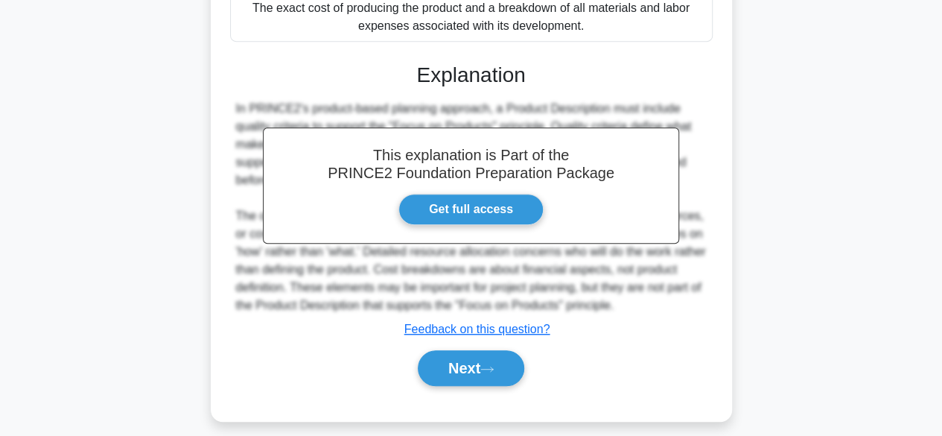
scroll to position [390, 0]
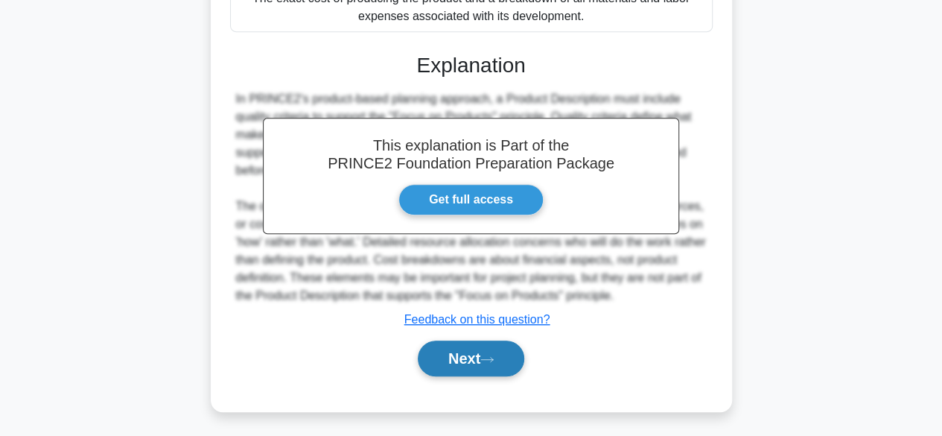
click at [448, 361] on button "Next" at bounding box center [471, 358] width 107 height 36
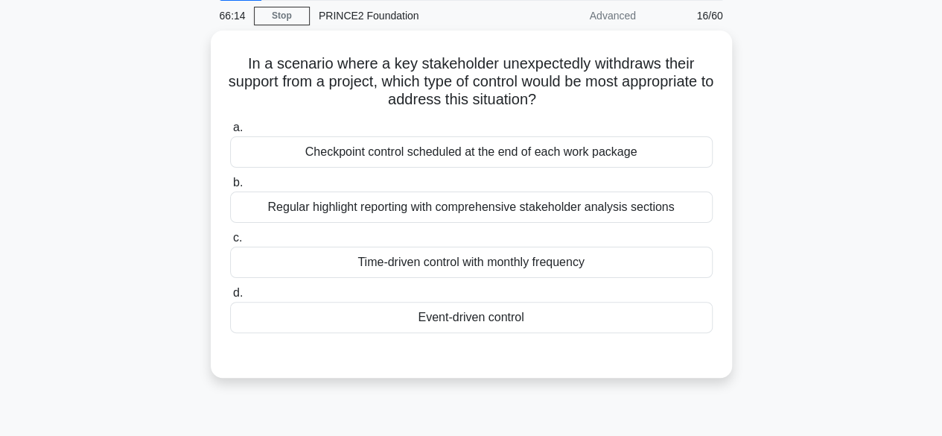
scroll to position [59, 0]
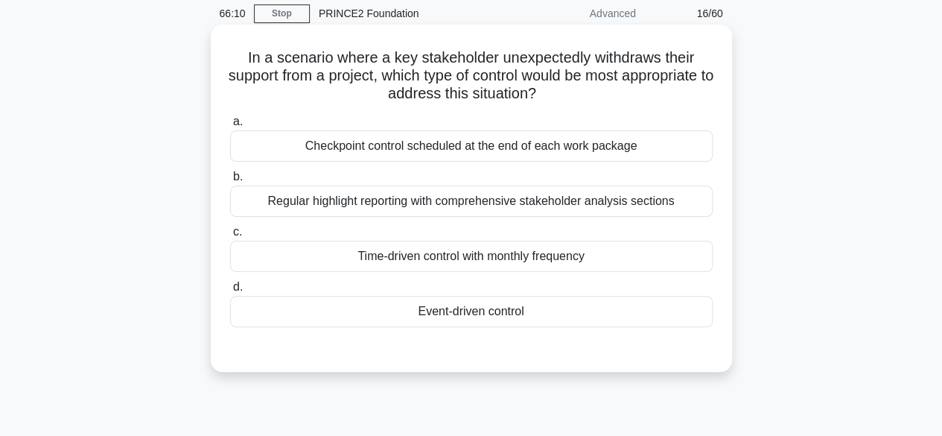
click at [599, 317] on div "Event-driven control" at bounding box center [471, 311] width 483 height 31
click at [230, 292] on input "d. Event-driven control" at bounding box center [230, 287] width 0 height 10
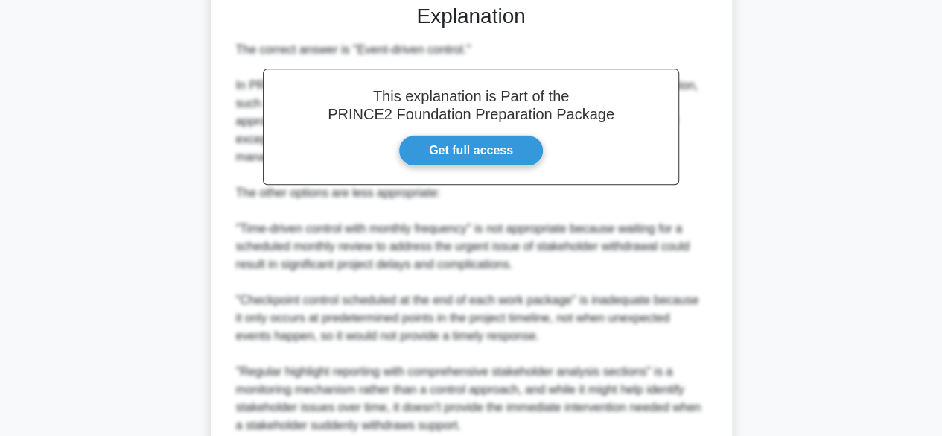
scroll to position [534, 0]
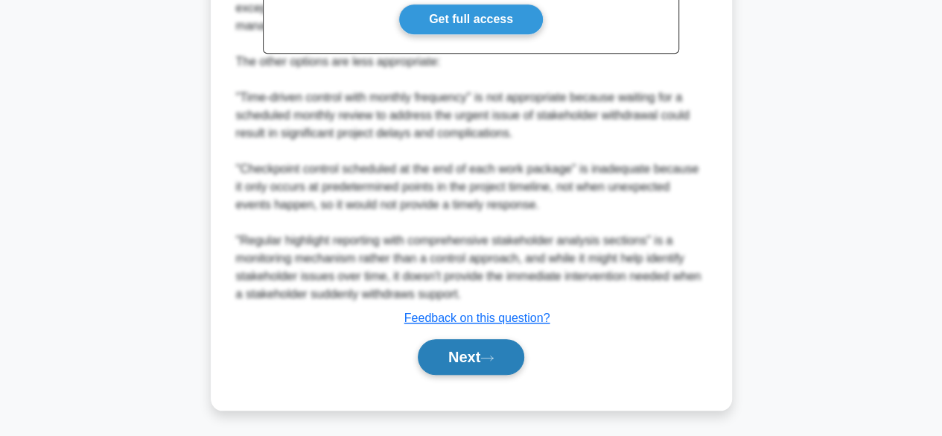
click at [508, 363] on button "Next" at bounding box center [471, 357] width 107 height 36
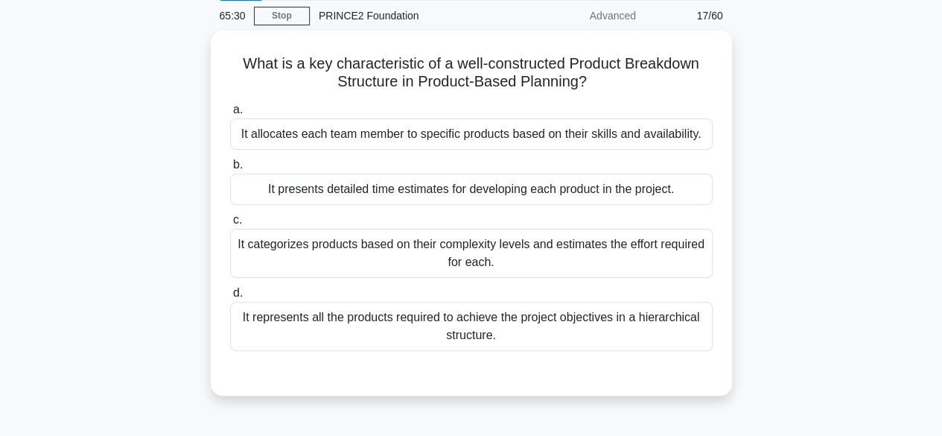
scroll to position [51, 0]
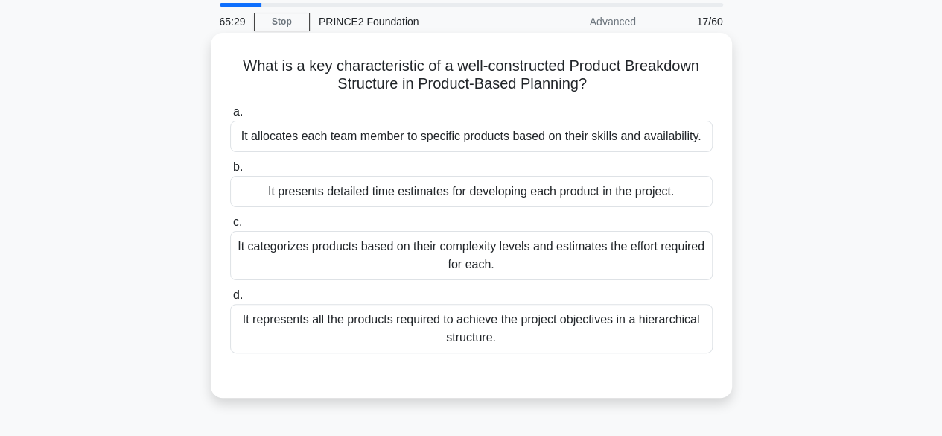
click at [651, 311] on div "It represents all the products required to achieve the project objectives in a …" at bounding box center [471, 328] width 483 height 49
click at [230, 300] on input "d. It represents all the products required to achieve the project objectives in…" at bounding box center [230, 296] width 0 height 10
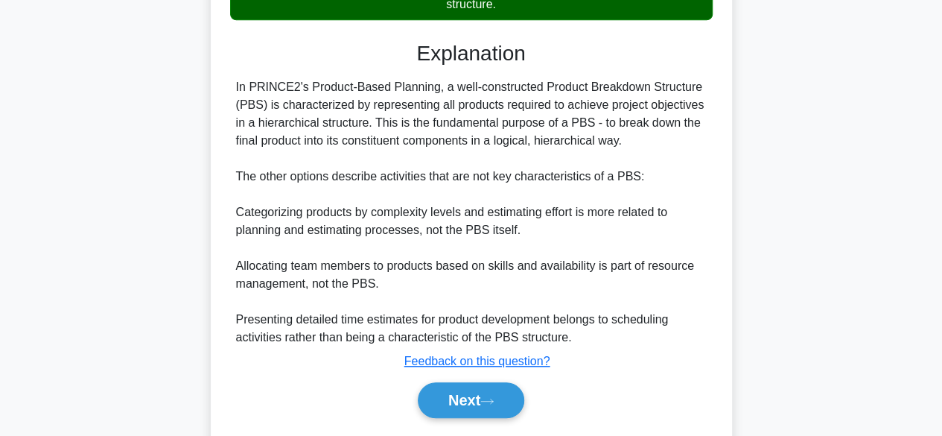
scroll to position [410, 0]
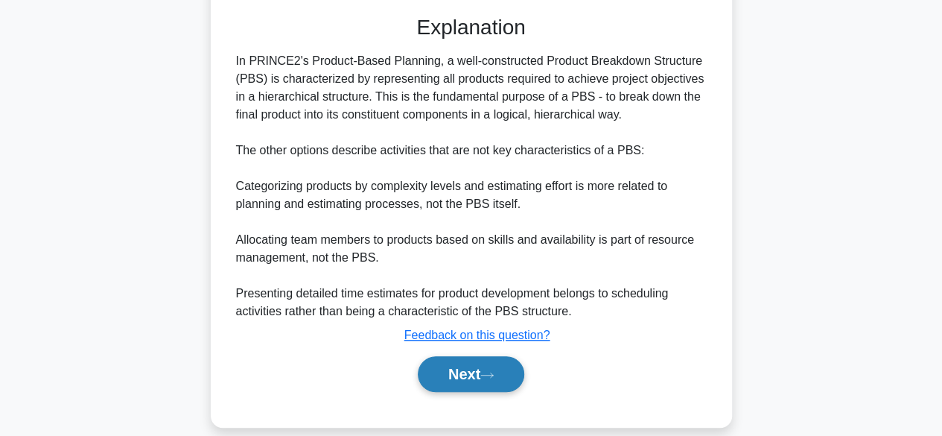
click at [511, 372] on button "Next" at bounding box center [471, 374] width 107 height 36
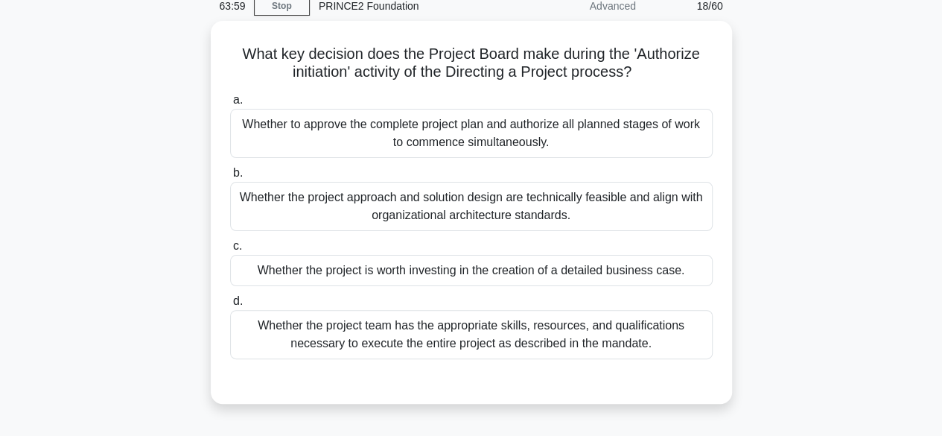
scroll to position [73, 0]
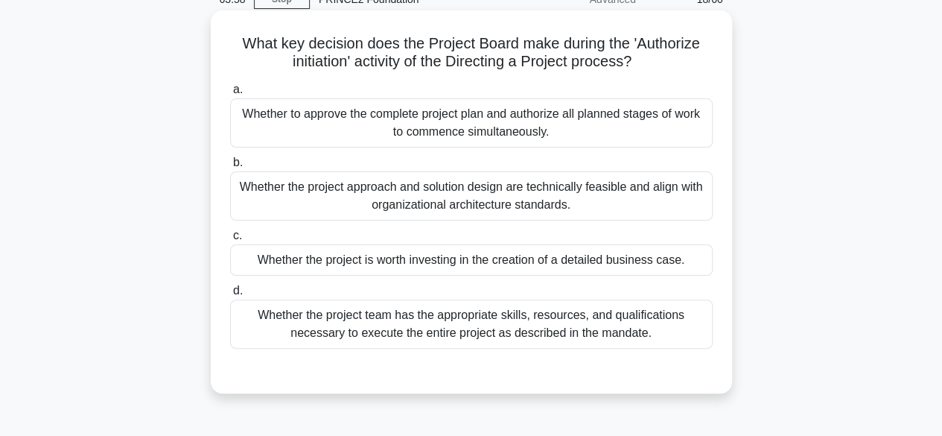
click at [561, 254] on div "Whether the project is worth investing in the creation of a detailed business c…" at bounding box center [471, 259] width 483 height 31
click at [230, 241] on input "c. Whether the project is worth investing in the creation of a detailed busines…" at bounding box center [230, 236] width 0 height 10
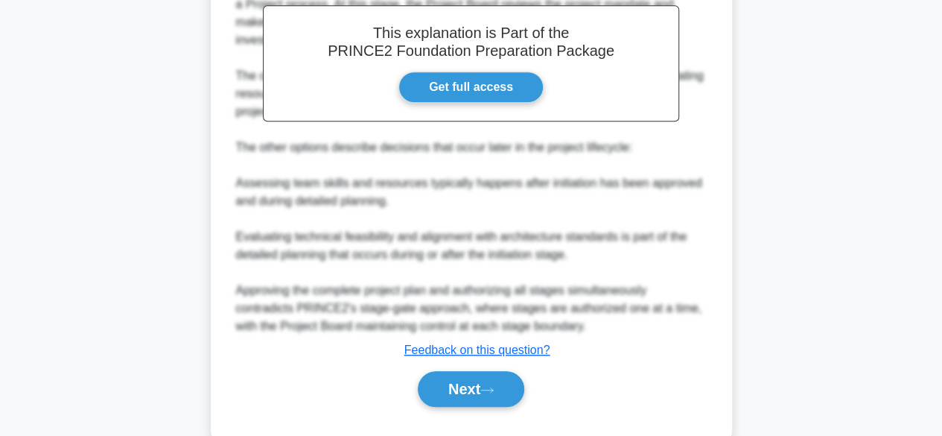
scroll to position [508, 0]
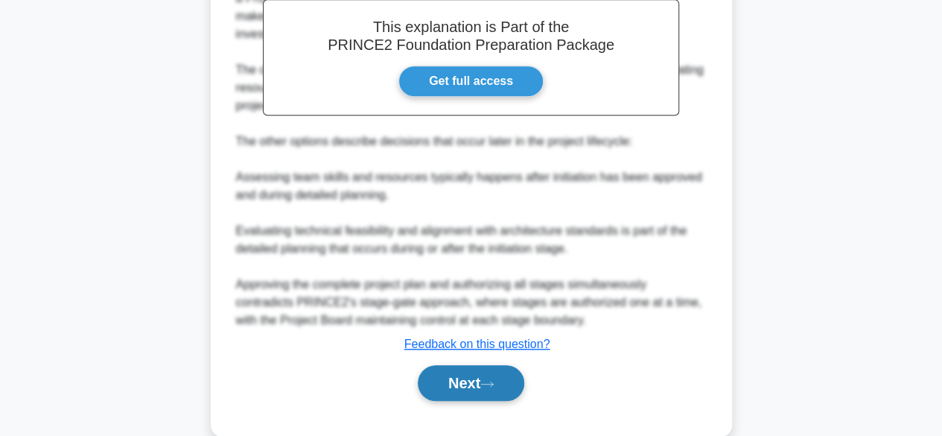
click at [479, 371] on button "Next" at bounding box center [471, 383] width 107 height 36
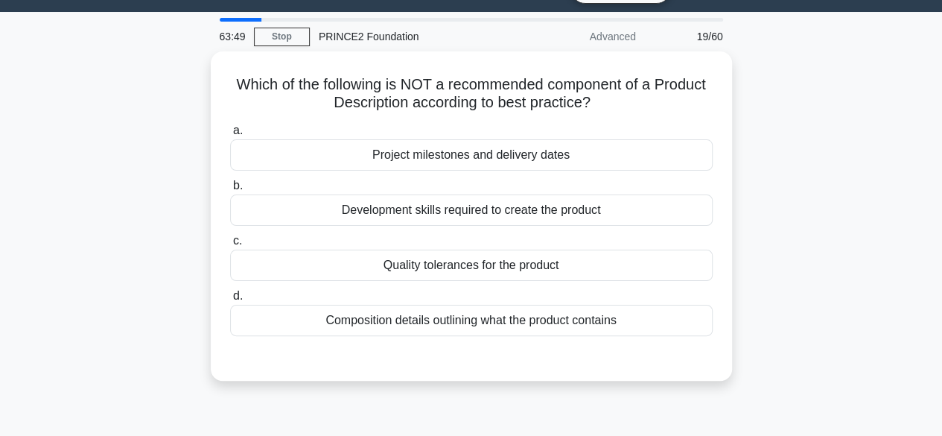
scroll to position [28, 0]
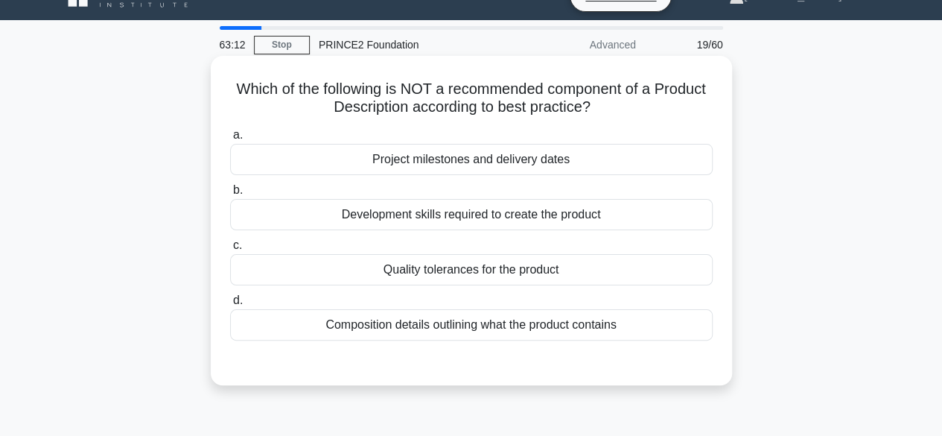
click at [659, 161] on div "Project milestones and delivery dates" at bounding box center [471, 159] width 483 height 31
click at [230, 140] on input "a. Project milestones and delivery dates" at bounding box center [230, 135] width 0 height 10
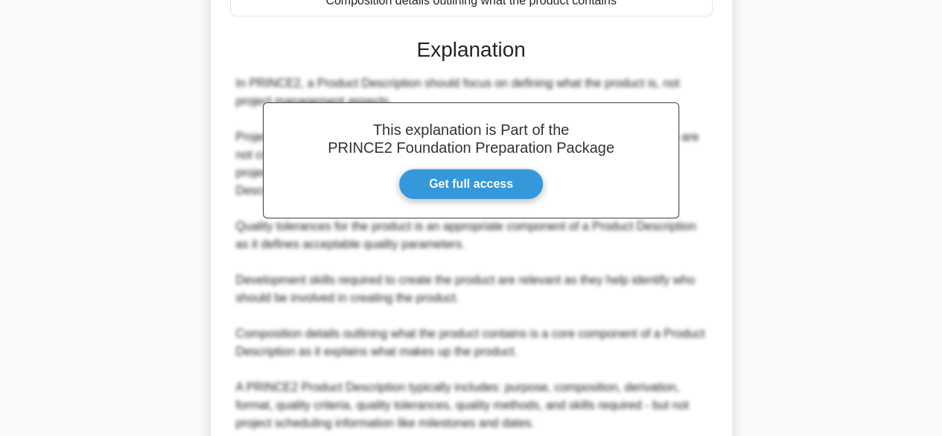
scroll to position [481, 0]
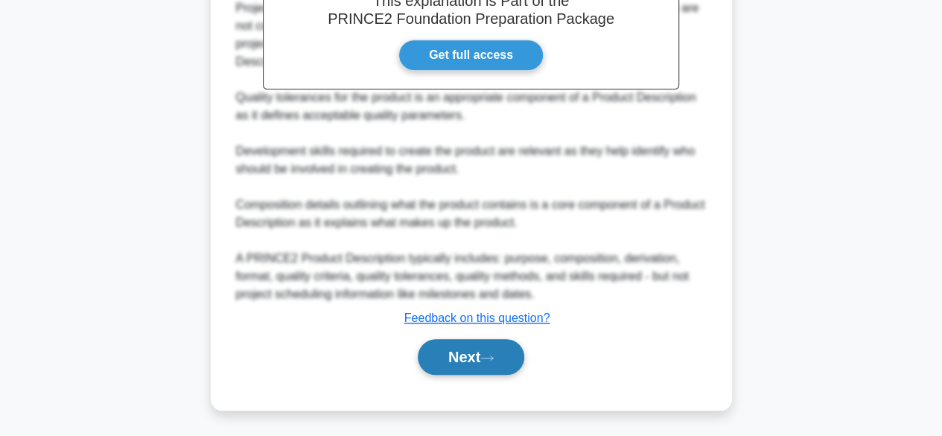
click at [474, 361] on button "Next" at bounding box center [471, 357] width 107 height 36
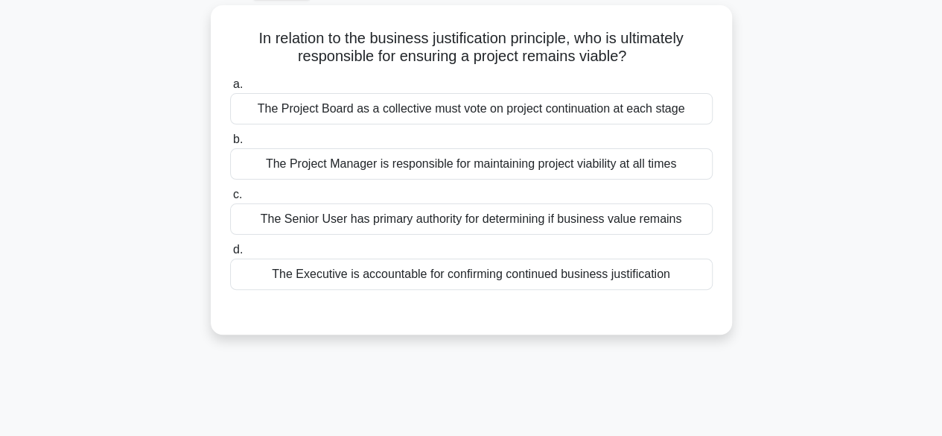
scroll to position [15, 0]
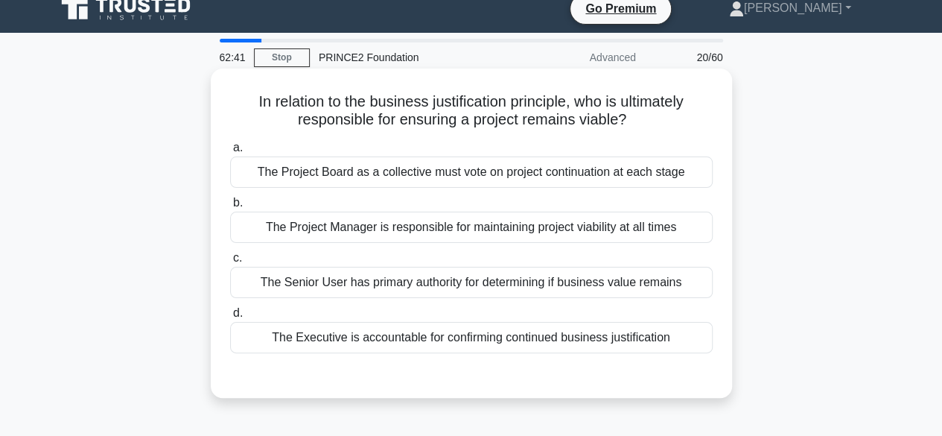
click at [615, 343] on div "The Executive is accountable for confirming continued business justification" at bounding box center [471, 337] width 483 height 31
click at [230, 318] on input "d. The Executive is accountable for confirming continued business justification" at bounding box center [230, 313] width 0 height 10
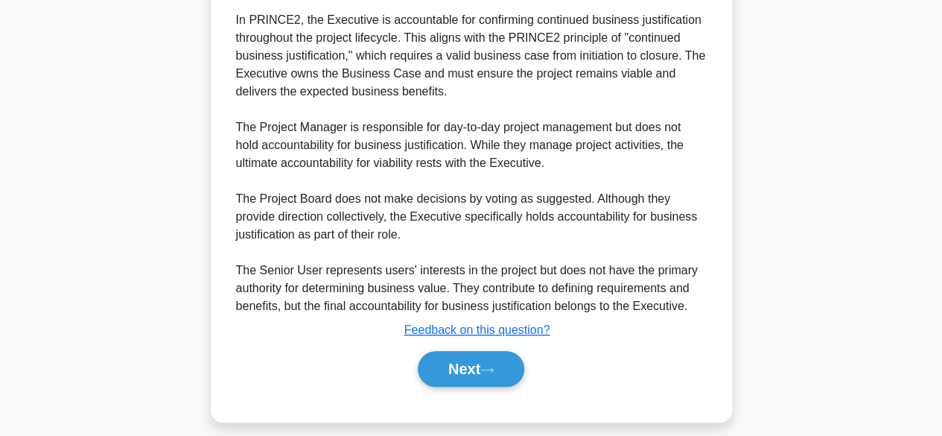
scroll to position [427, 0]
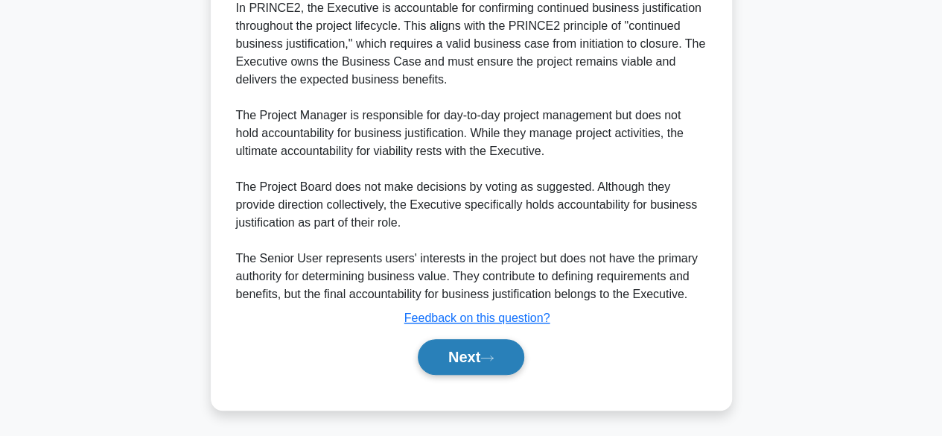
click at [489, 362] on button "Next" at bounding box center [471, 357] width 107 height 36
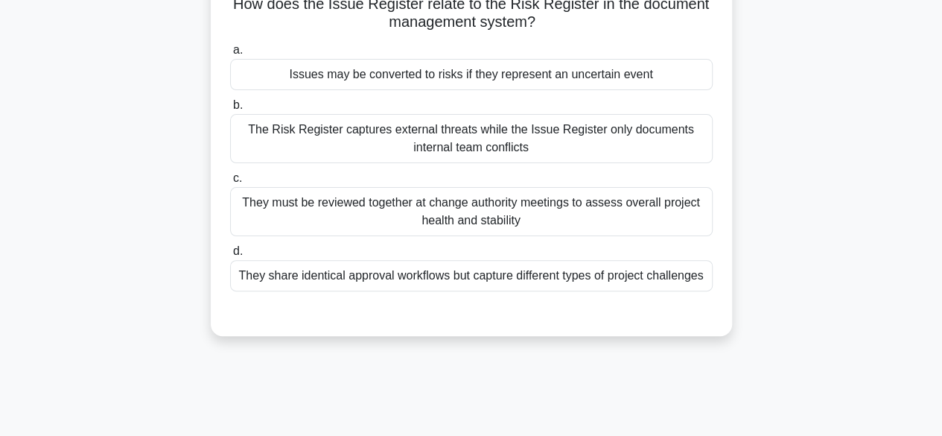
scroll to position [118, 0]
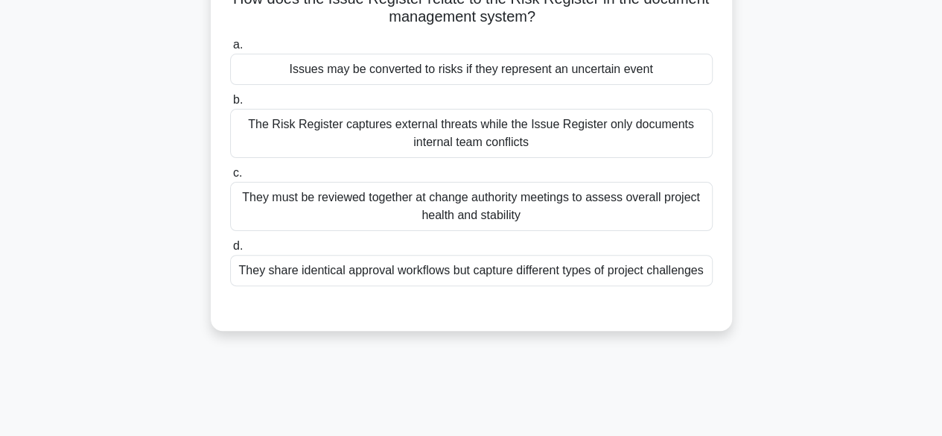
click at [666, 209] on div "They must be reviewed together at change authority meetings to assess overall p…" at bounding box center [471, 206] width 483 height 49
click at [230, 178] on input "c. They must be reviewed together at change authority meetings to assess overal…" at bounding box center [230, 173] width 0 height 10
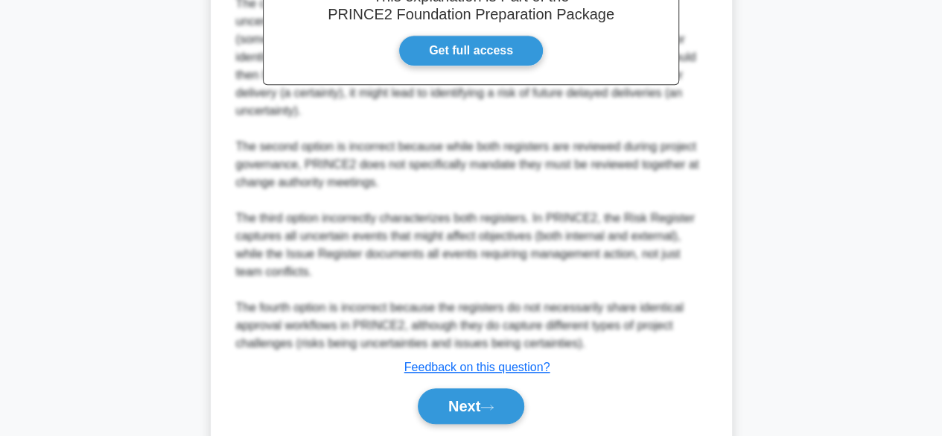
scroll to position [554, 0]
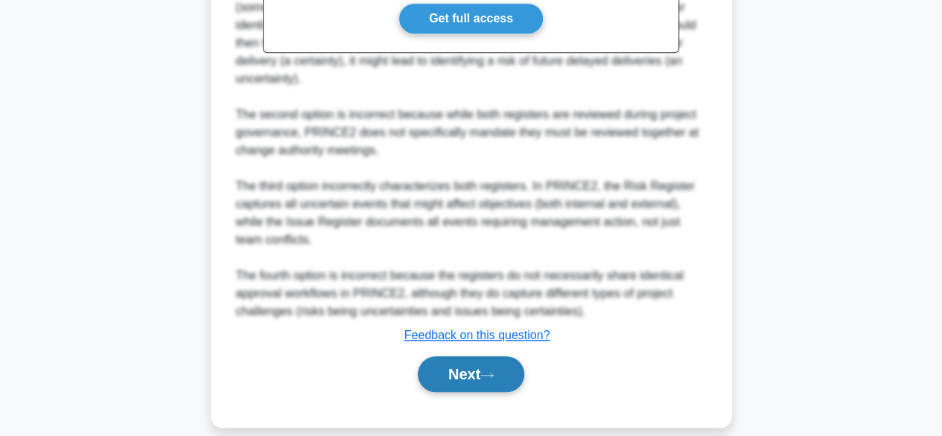
click at [505, 356] on button "Next" at bounding box center [471, 374] width 107 height 36
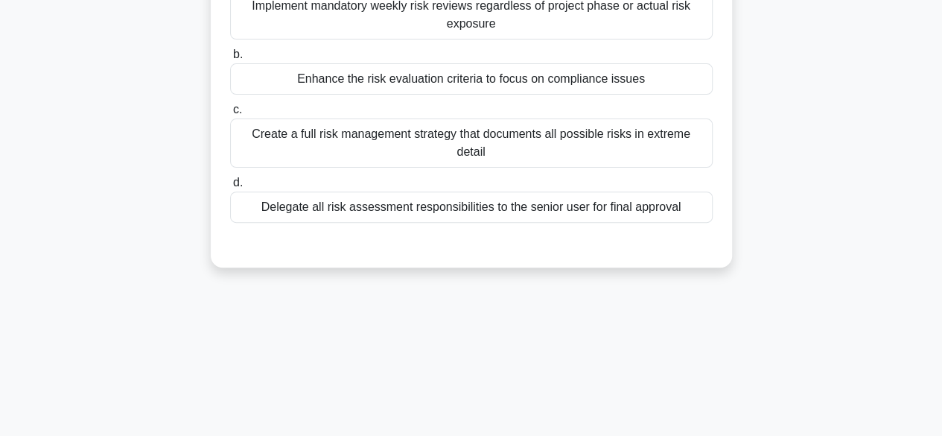
scroll to position [86, 0]
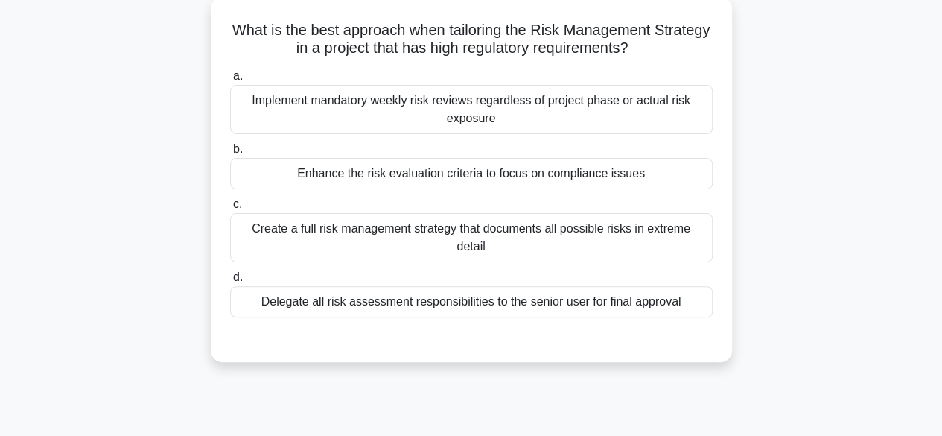
click at [664, 183] on div "Enhance the risk evaluation criteria to focus on compliance issues" at bounding box center [471, 173] width 483 height 31
click at [230, 154] on input "b. Enhance the risk evaluation criteria to focus on compliance issues" at bounding box center [230, 150] width 0 height 10
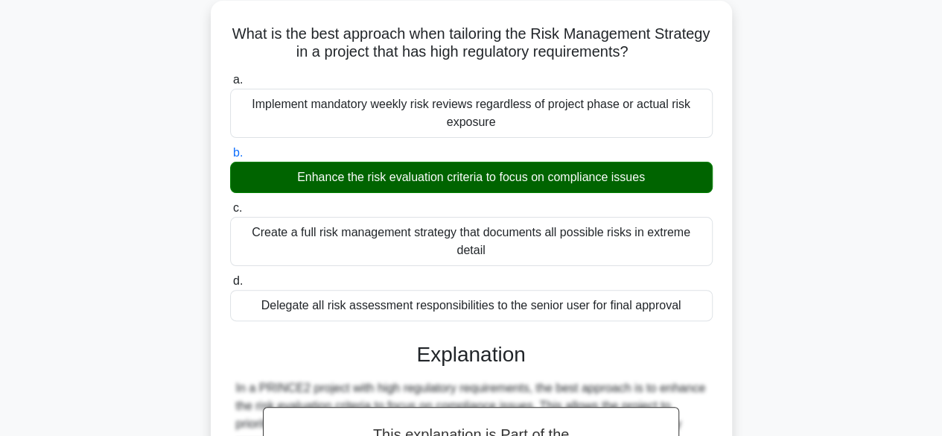
scroll to position [481, 0]
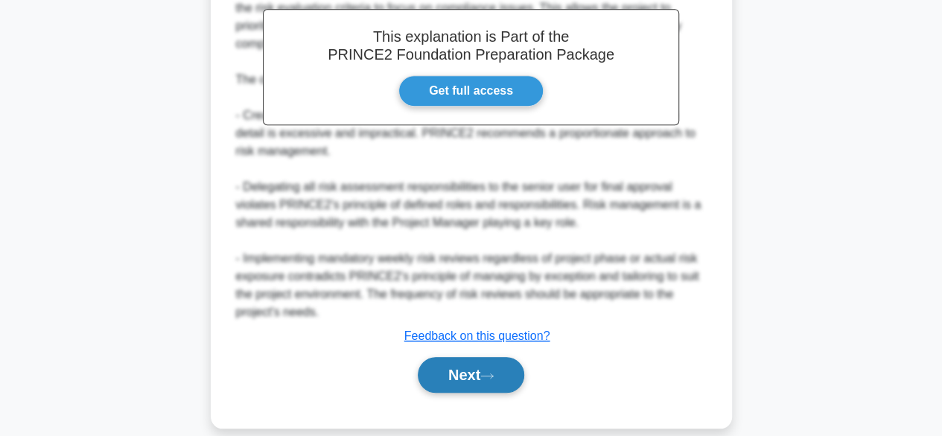
click at [459, 357] on button "Next" at bounding box center [471, 375] width 107 height 36
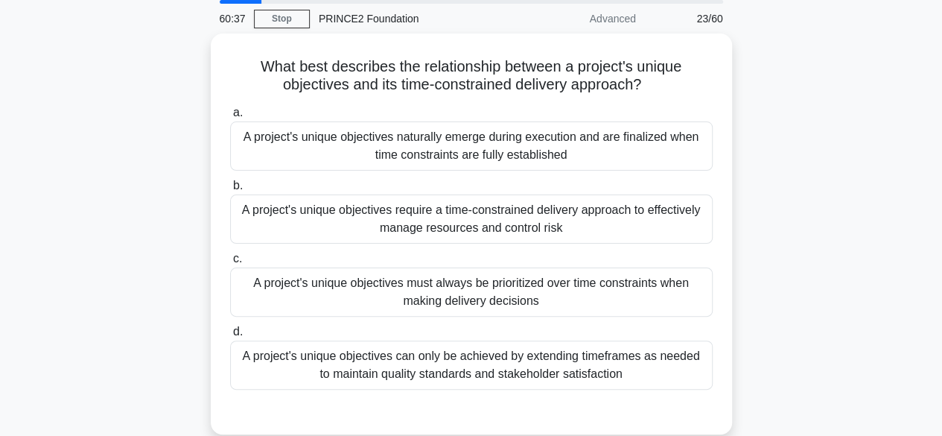
scroll to position [56, 0]
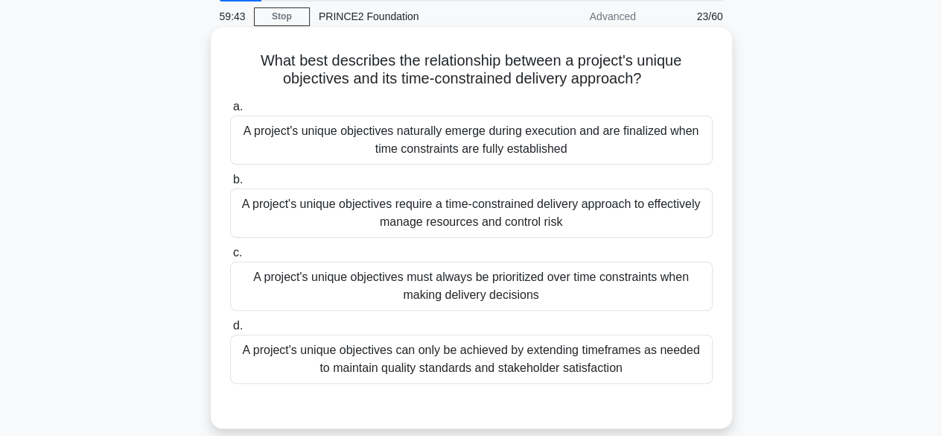
click at [644, 207] on div "A project's unique objectives require a time-constrained delivery approach to e…" at bounding box center [471, 212] width 483 height 49
click at [230, 185] on input "b. A project's unique objectives require a time-constrained delivery approach t…" at bounding box center [230, 180] width 0 height 10
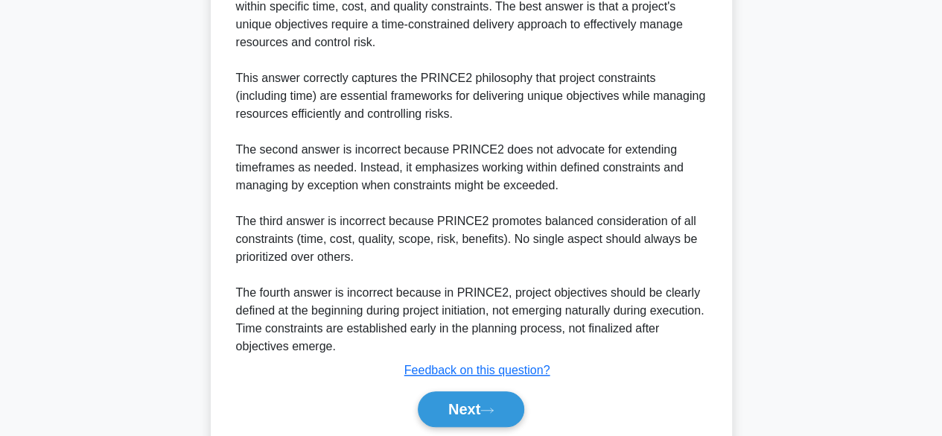
scroll to position [570, 0]
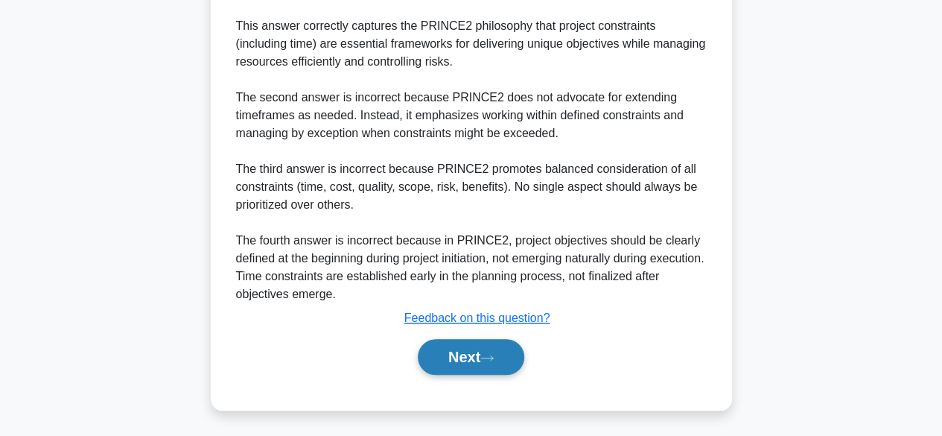
click at [489, 360] on icon at bounding box center [487, 358] width 13 height 8
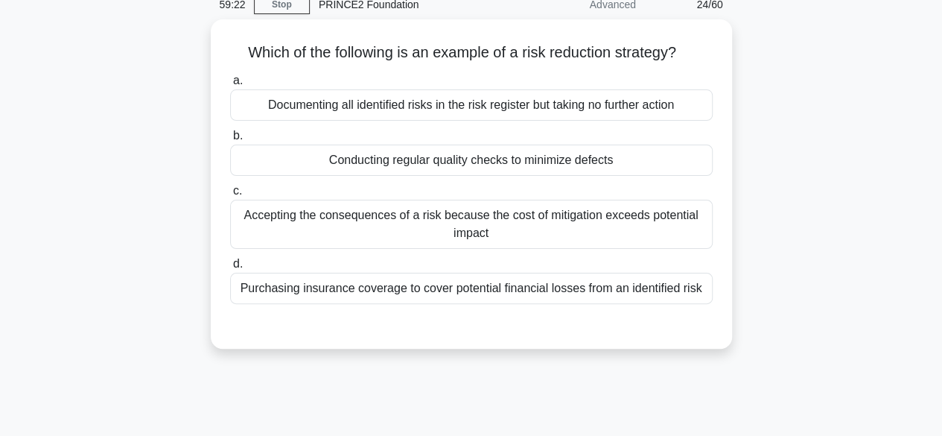
scroll to position [47, 0]
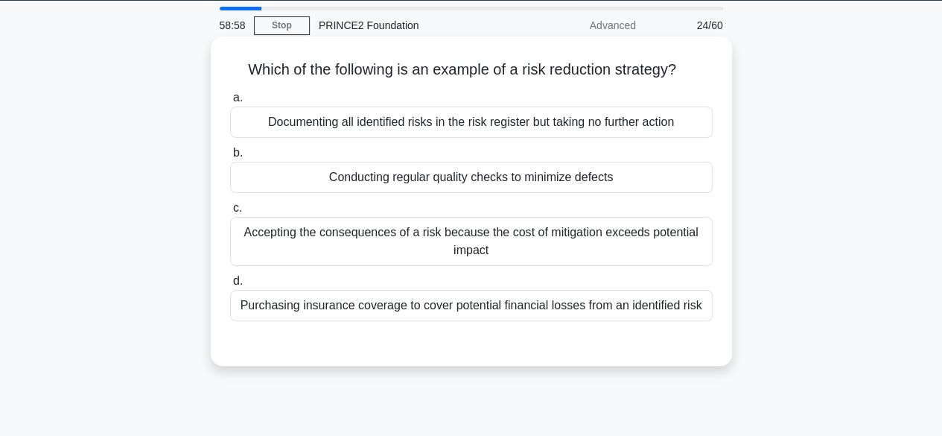
click at [649, 293] on div "Purchasing insurance coverage to cover potential financial losses from an ident…" at bounding box center [471, 305] width 483 height 31
click at [230, 286] on input "d. Purchasing insurance coverage to cover potential financial losses from an id…" at bounding box center [230, 281] width 0 height 10
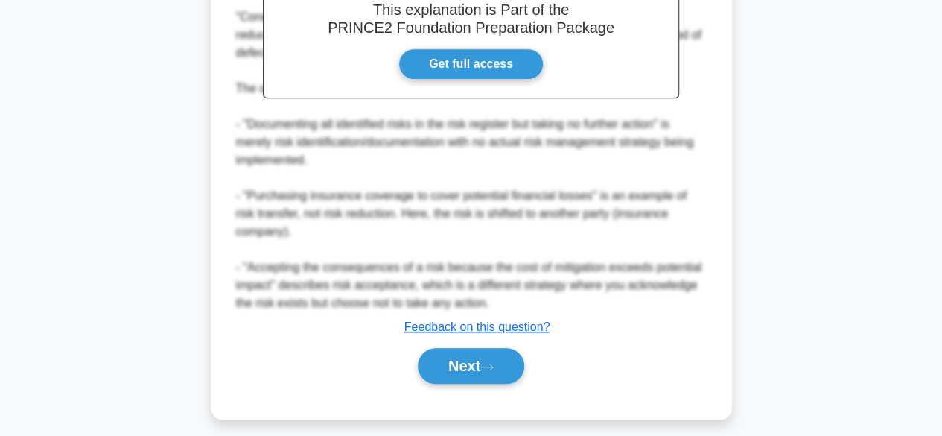
scroll to position [483, 0]
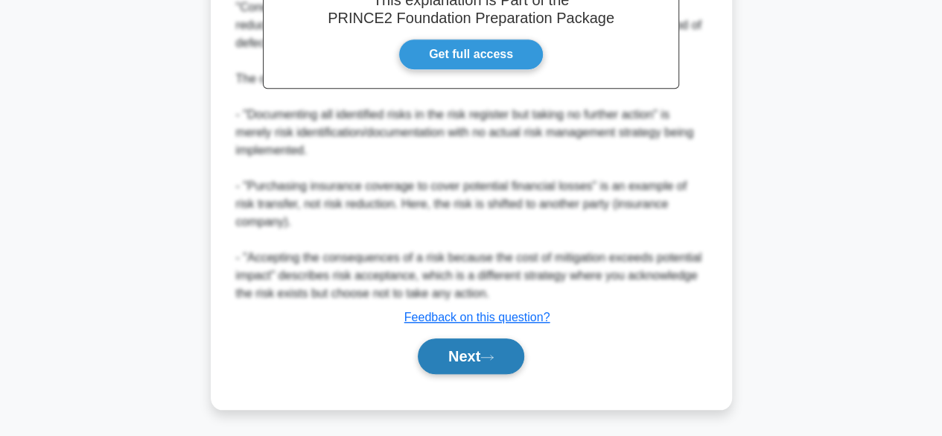
click at [518, 347] on button "Next" at bounding box center [471, 356] width 107 height 36
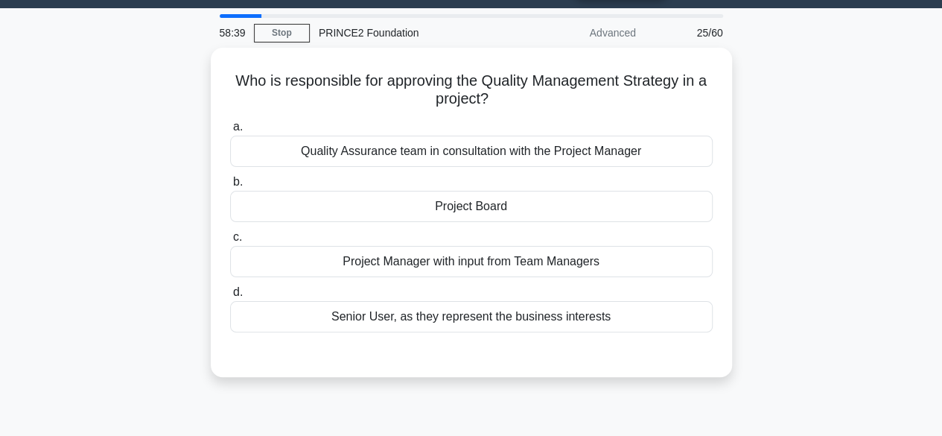
scroll to position [42, 0]
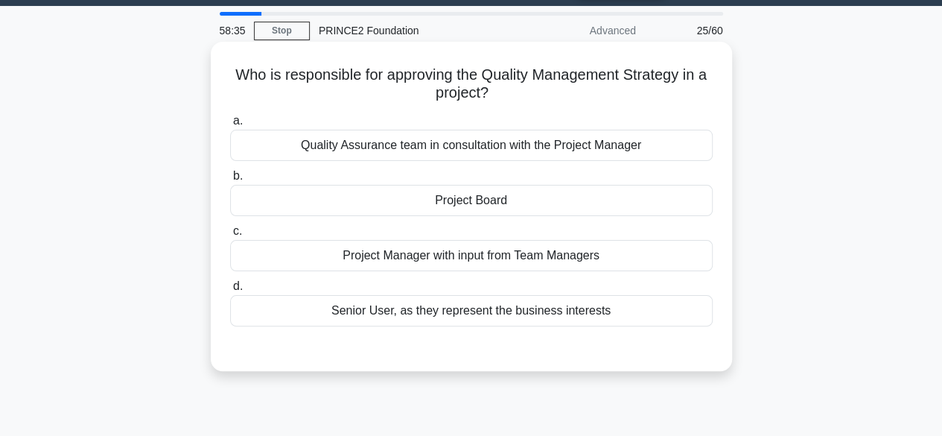
click at [619, 209] on div "Project Board" at bounding box center [471, 200] width 483 height 31
click at [230, 181] on input "b. Project Board" at bounding box center [230, 176] width 0 height 10
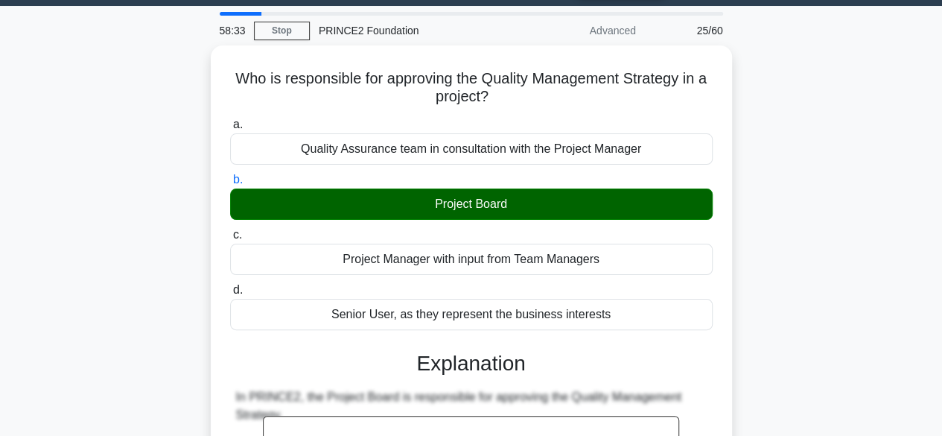
scroll to position [423, 0]
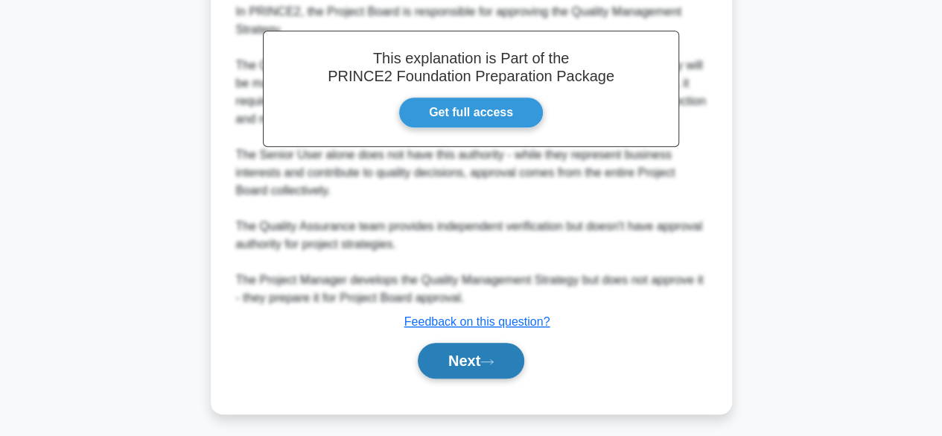
click at [513, 348] on button "Next" at bounding box center [471, 361] width 107 height 36
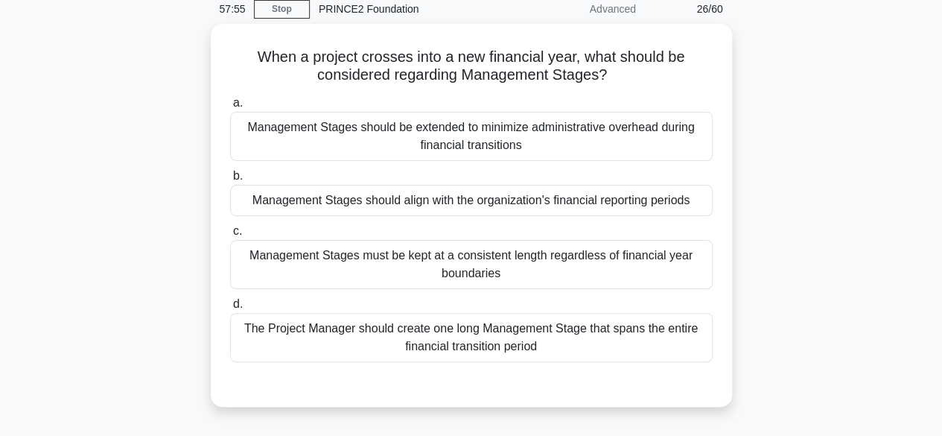
scroll to position [85, 0]
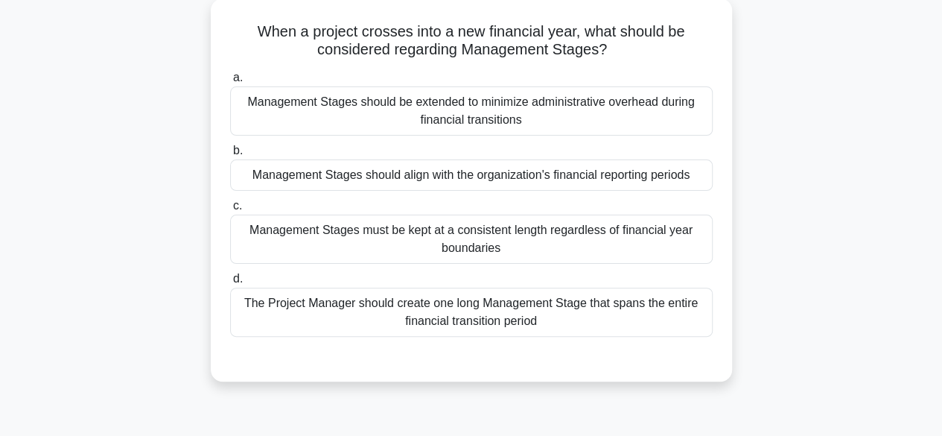
click at [636, 168] on div "Management Stages should align with the organization's financial reporting peri…" at bounding box center [471, 174] width 483 height 31
click at [230, 156] on input "b. Management Stages should align with the organization's financial reporting p…" at bounding box center [230, 151] width 0 height 10
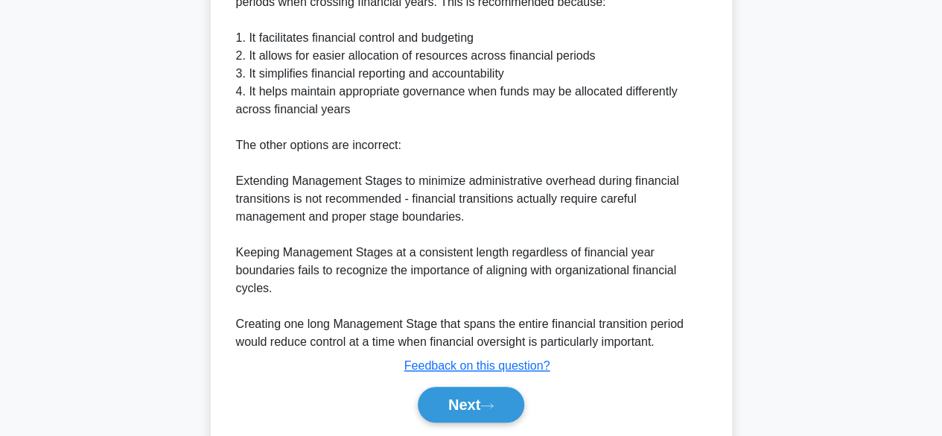
scroll to position [530, 0]
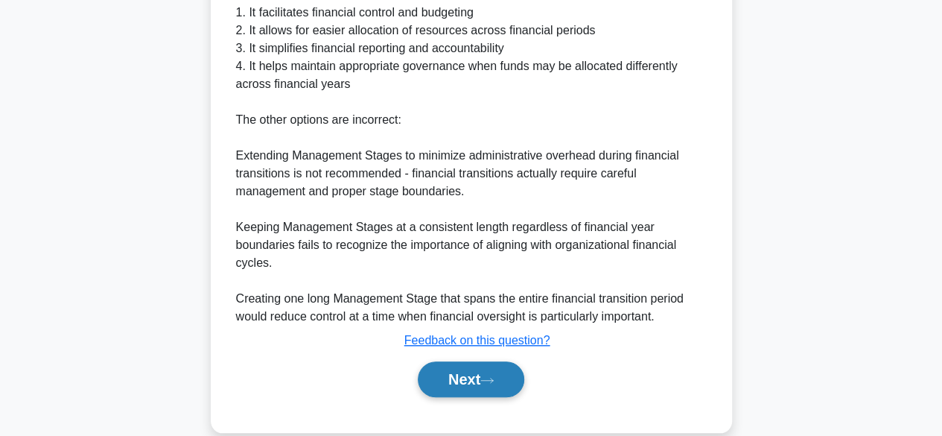
click at [508, 387] on button "Next" at bounding box center [471, 379] width 107 height 36
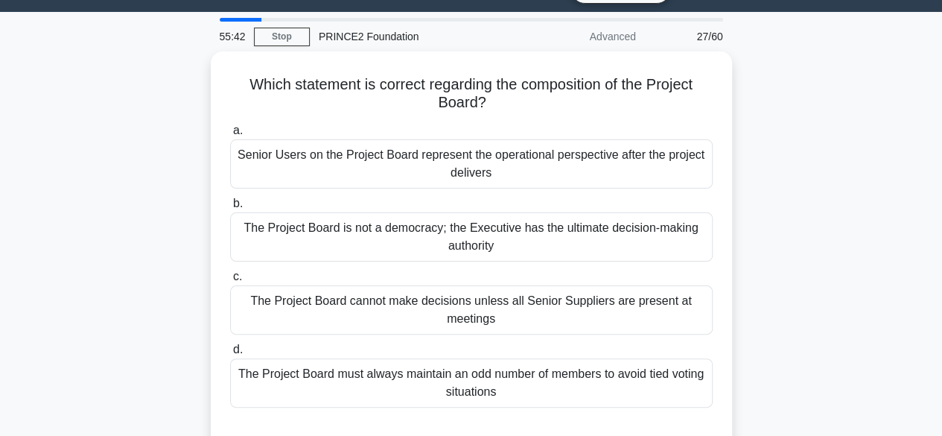
scroll to position [32, 0]
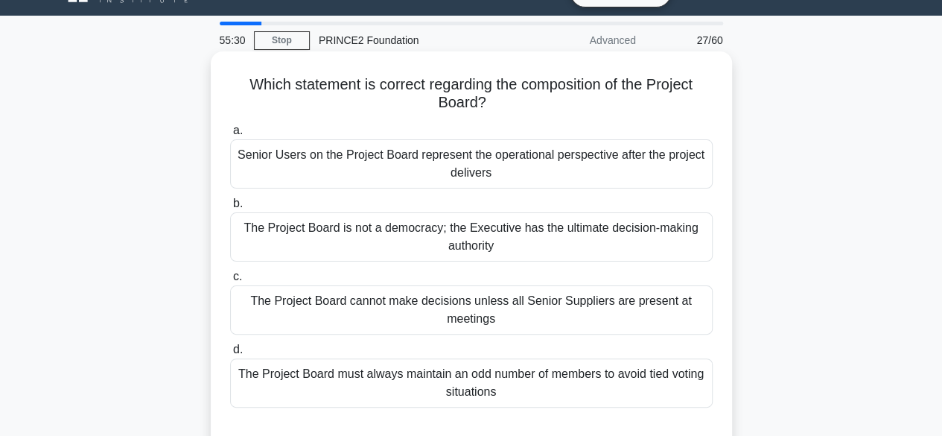
click at [654, 168] on div "Senior Users on the Project Board represent the operational perspective after t…" at bounding box center [471, 163] width 483 height 49
click at [230, 136] on input "a. Senior Users on the Project Board represent the operational perspective afte…" at bounding box center [230, 131] width 0 height 10
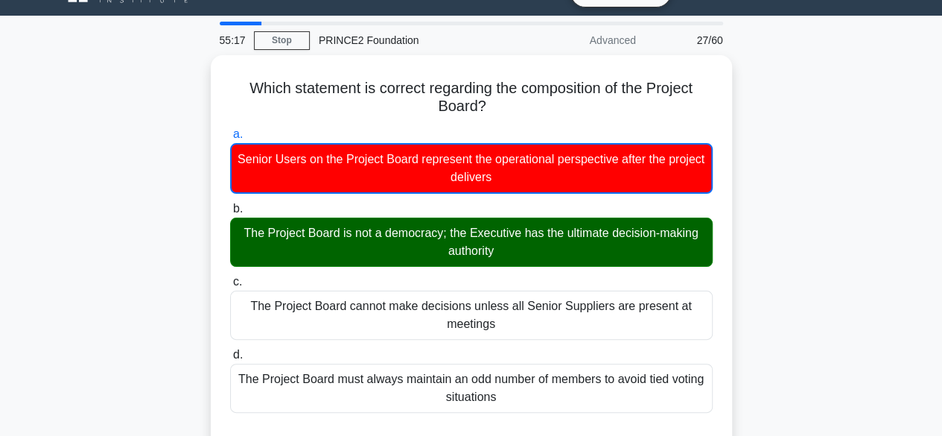
scroll to position [413, 0]
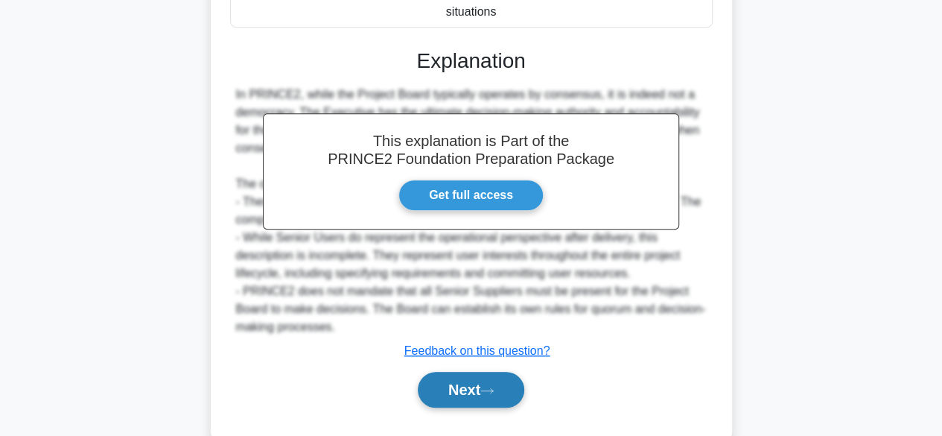
click at [443, 395] on button "Next" at bounding box center [471, 390] width 107 height 36
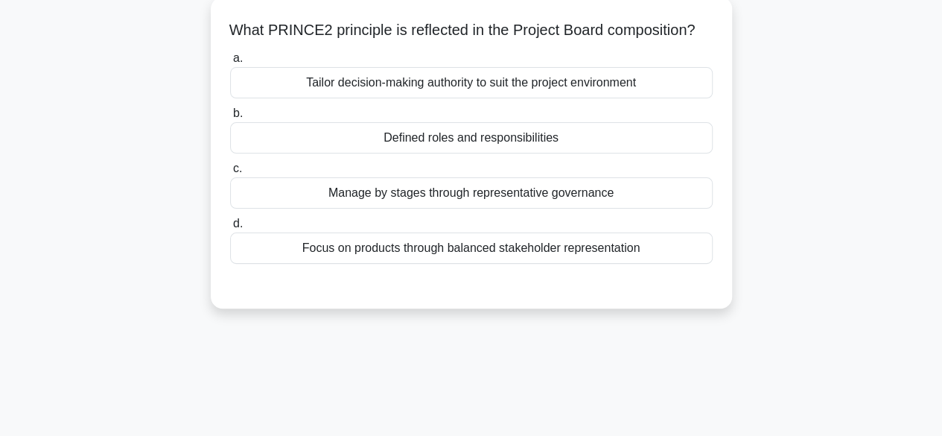
scroll to position [72, 0]
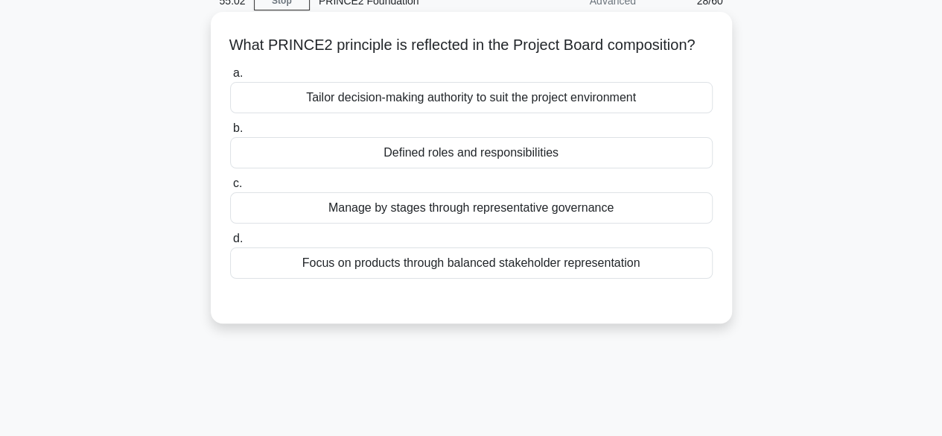
click at [649, 168] on div "Defined roles and responsibilities" at bounding box center [471, 152] width 483 height 31
click at [230, 133] on input "b. Defined roles and responsibilities" at bounding box center [230, 129] width 0 height 10
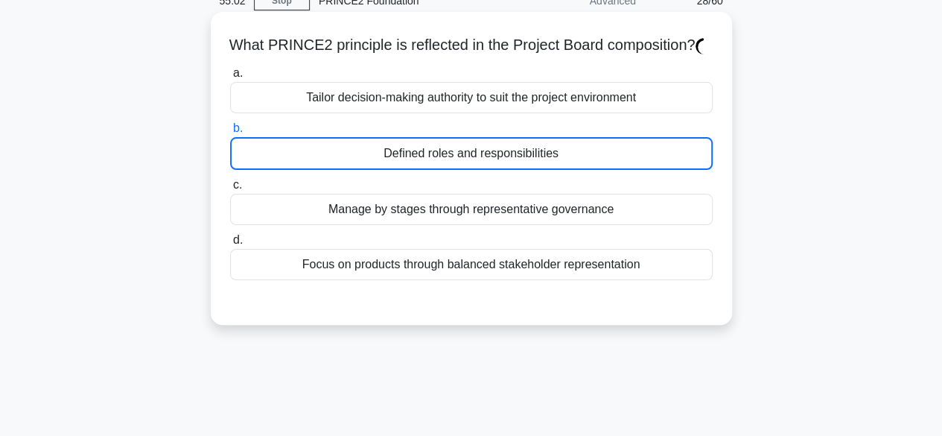
click at [649, 170] on div "Defined roles and responsibilities" at bounding box center [471, 153] width 483 height 33
click at [230, 133] on input "b. Defined roles and responsibilities" at bounding box center [230, 129] width 0 height 10
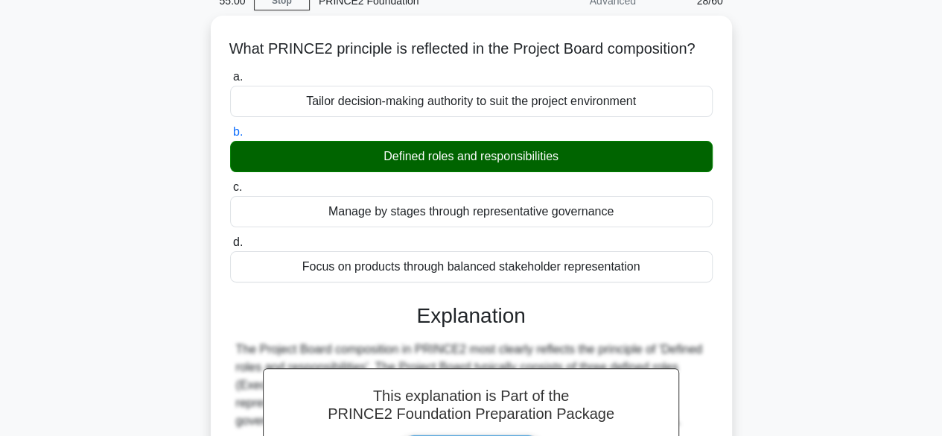
scroll to position [445, 0]
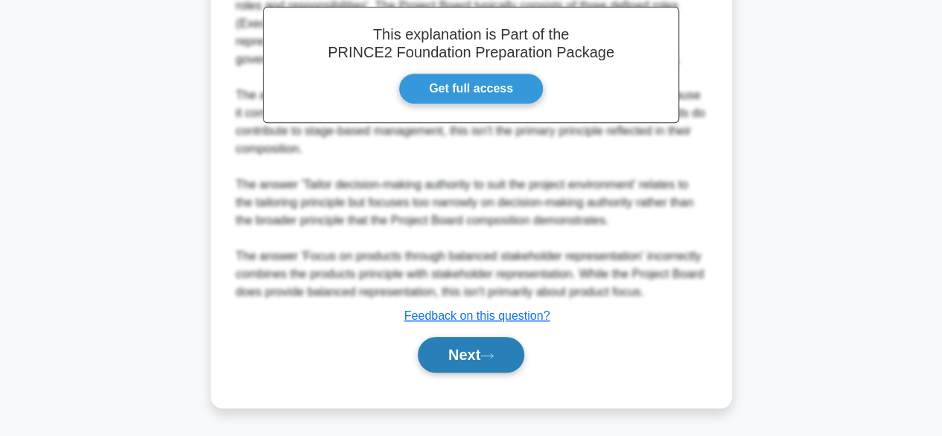
click at [508, 359] on button "Next" at bounding box center [471, 355] width 107 height 36
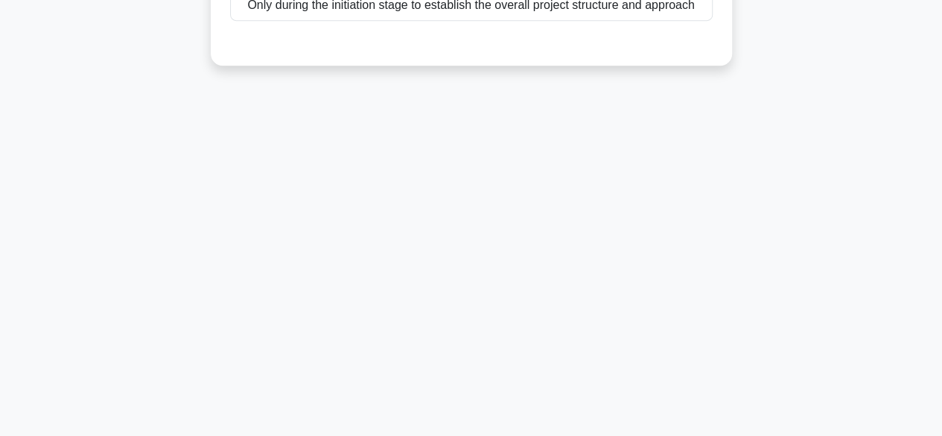
scroll to position [0, 0]
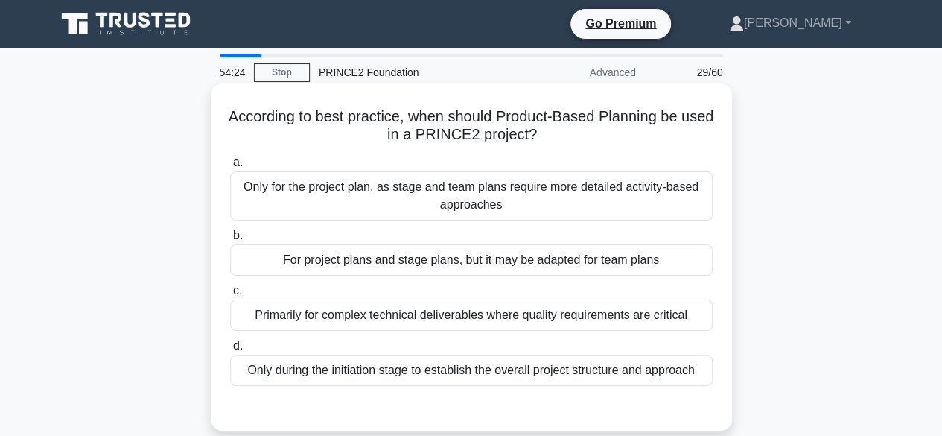
click at [630, 261] on div "For project plans and stage plans, but it may be adapted for team plans" at bounding box center [471, 259] width 483 height 31
click at [230, 241] on input "b. For project plans and stage plans, but it may be adapted for team plans" at bounding box center [230, 236] width 0 height 10
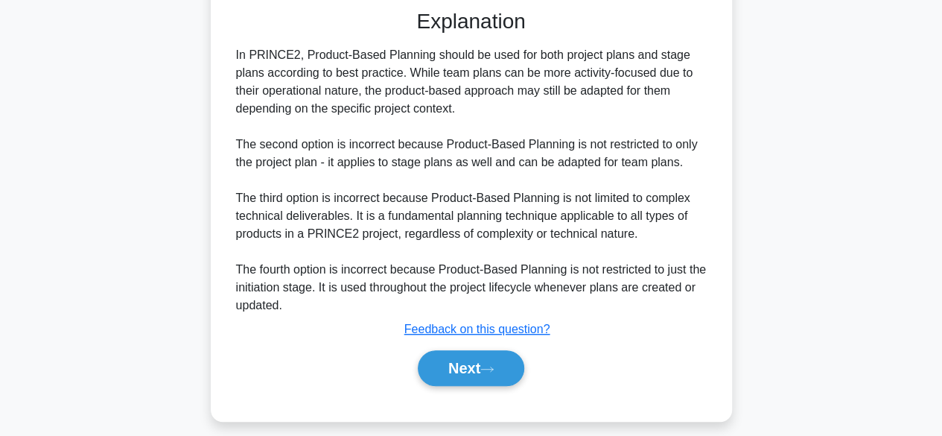
scroll to position [409, 0]
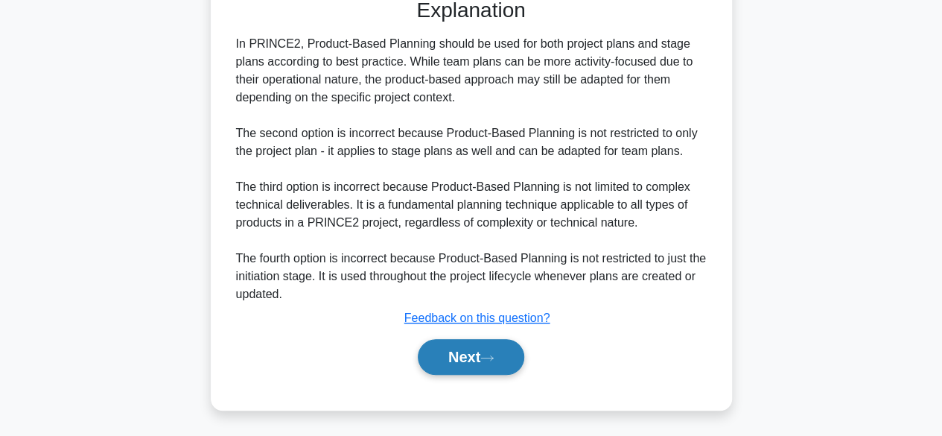
click at [459, 352] on button "Next" at bounding box center [471, 357] width 107 height 36
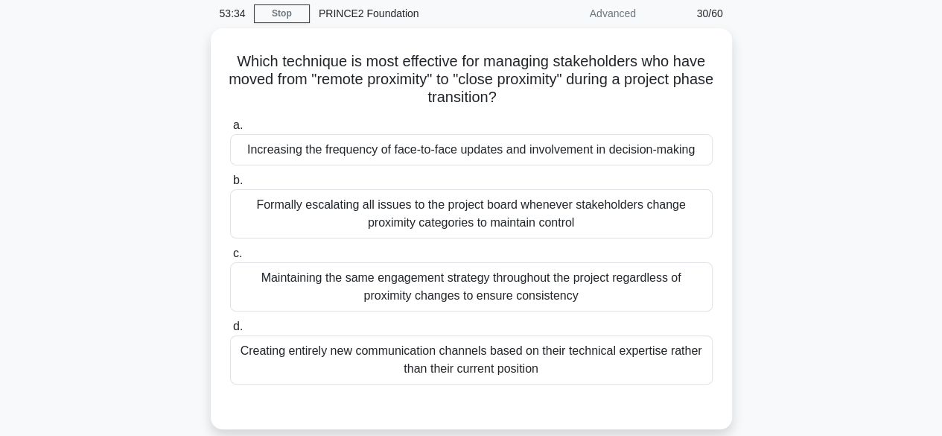
scroll to position [57, 0]
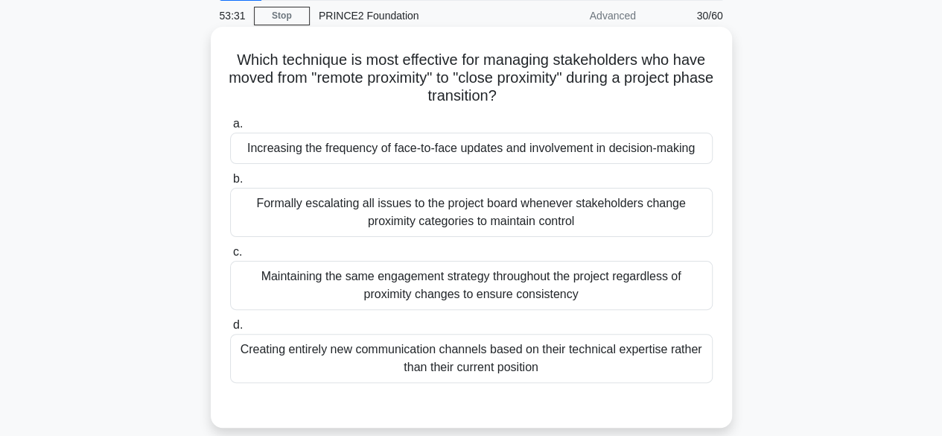
click at [619, 152] on div "Increasing the frequency of face-to-face updates and involvement in decision-ma…" at bounding box center [471, 148] width 483 height 31
click at [230, 129] on input "a. Increasing the frequency of face-to-face updates and involvement in decision…" at bounding box center [230, 124] width 0 height 10
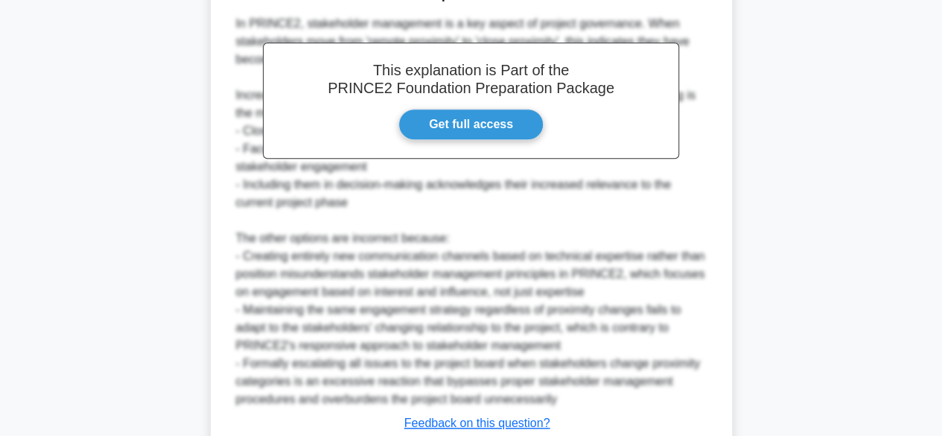
scroll to position [588, 0]
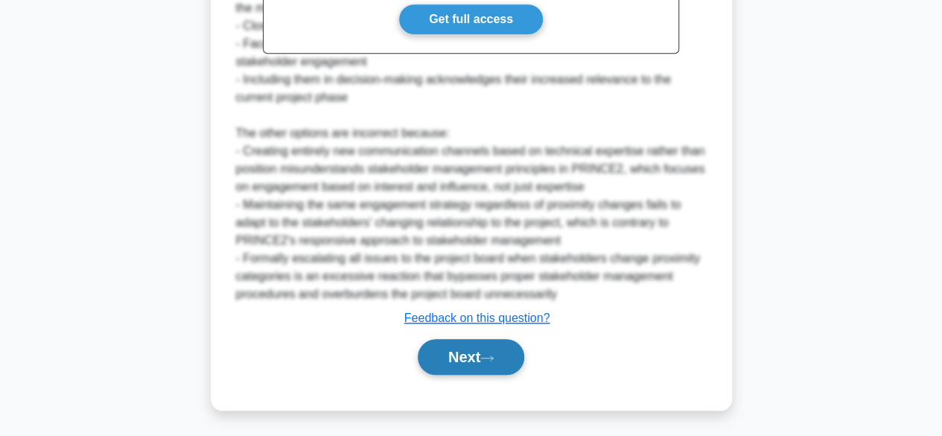
click at [445, 348] on button "Next" at bounding box center [471, 357] width 107 height 36
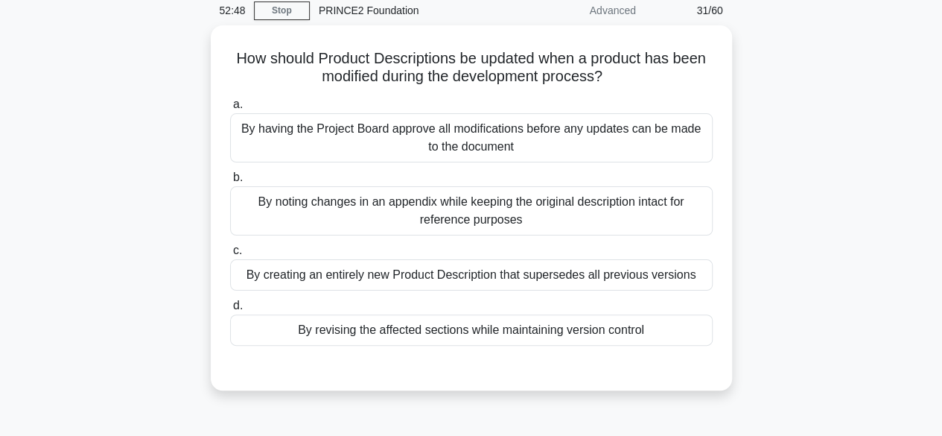
scroll to position [59, 0]
click at [655, 130] on div "By having the Project Board approve all modifications before any updates can be…" at bounding box center [471, 136] width 483 height 49
click at [230, 109] on input "a. By having the Project Board approve all modifications before any updates can…" at bounding box center [230, 104] width 0 height 10
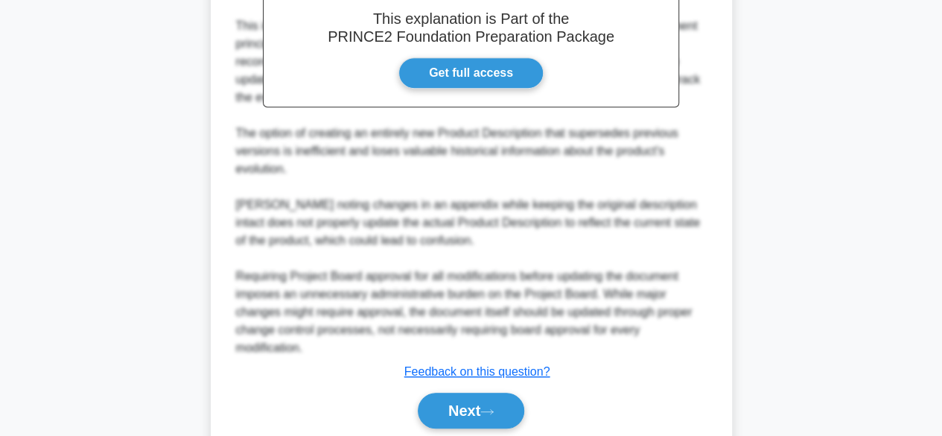
scroll to position [572, 0]
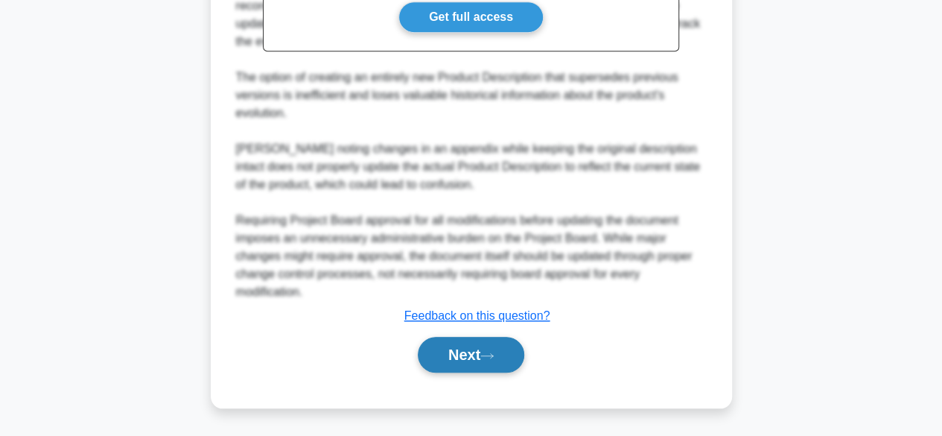
click at [511, 356] on button "Next" at bounding box center [471, 355] width 107 height 36
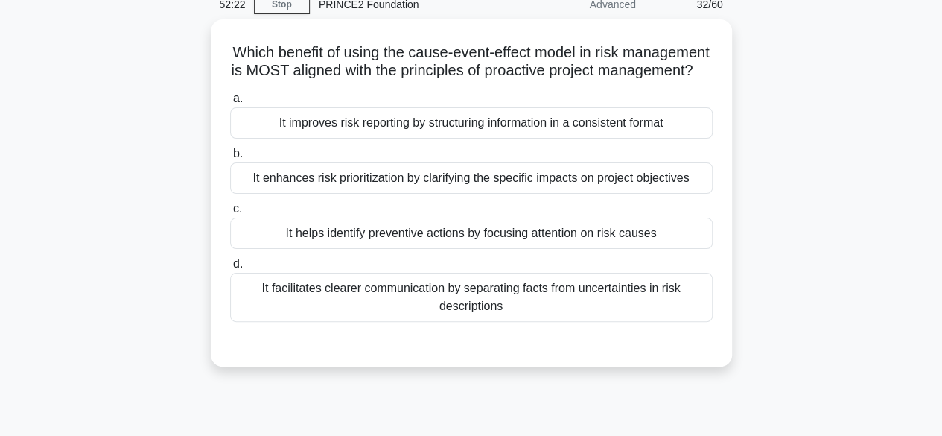
scroll to position [69, 0]
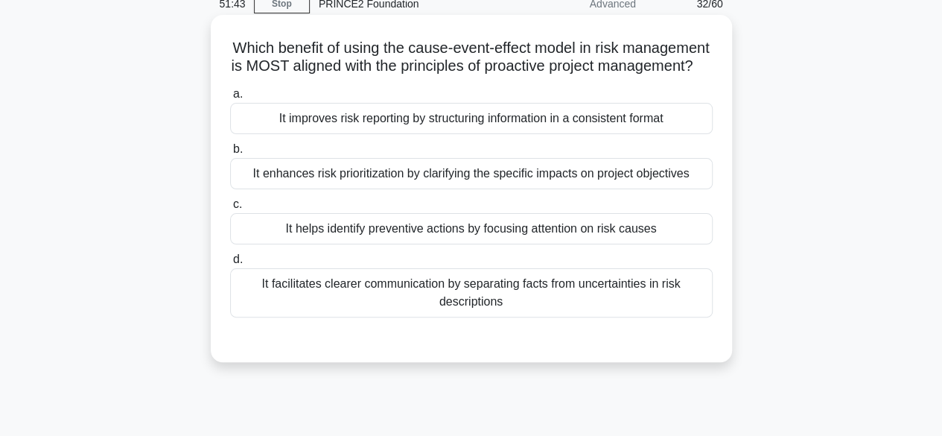
click at [646, 244] on div "It helps identify preventive actions by focusing attention on risk causes" at bounding box center [471, 228] width 483 height 31
click at [230, 209] on input "c. It helps identify preventive actions by focusing attention on risk causes" at bounding box center [230, 205] width 0 height 10
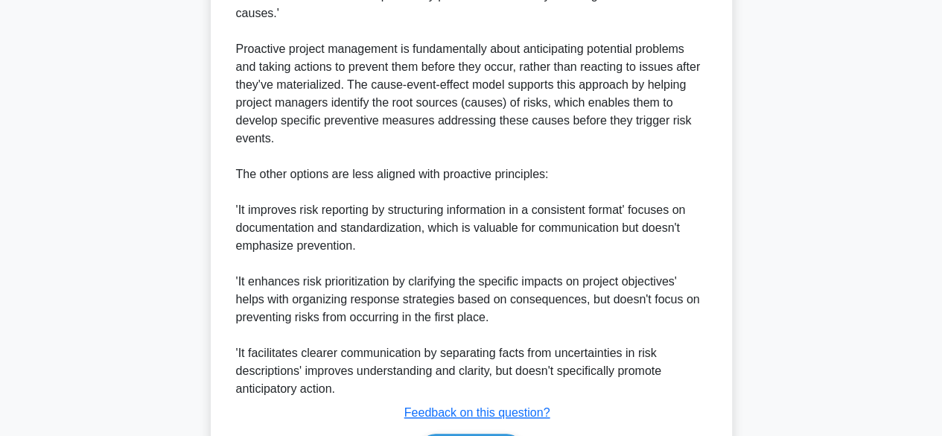
scroll to position [570, 0]
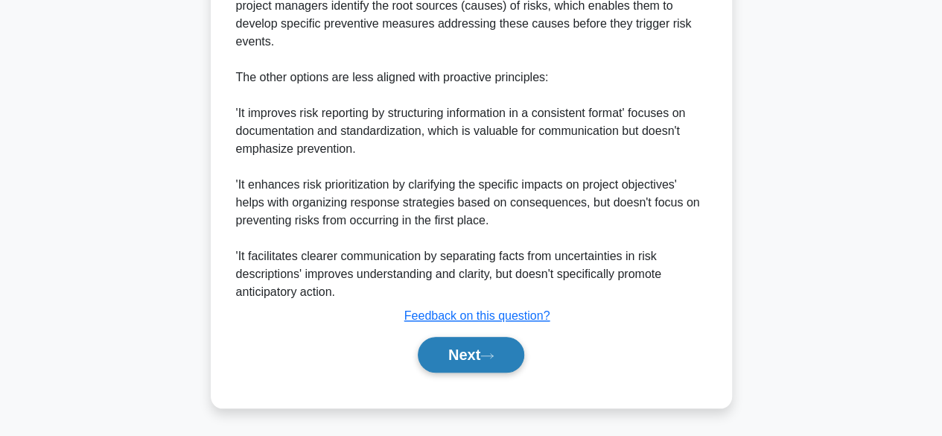
click at [504, 358] on button "Next" at bounding box center [471, 355] width 107 height 36
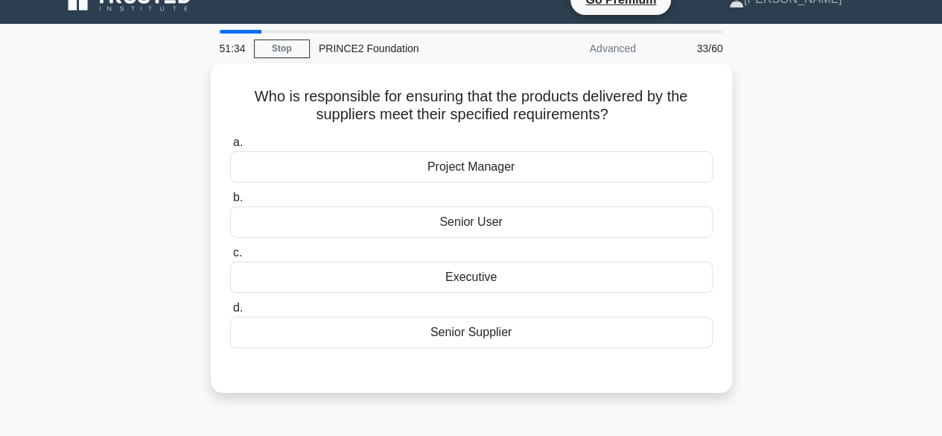
scroll to position [21, 0]
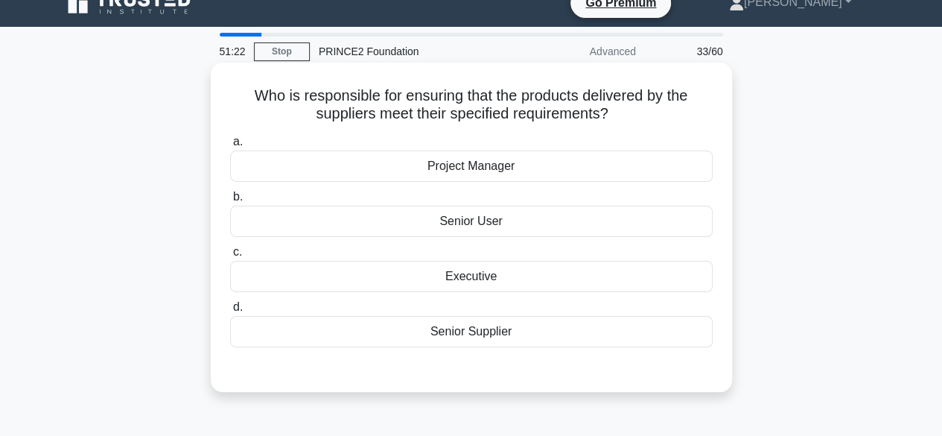
click at [635, 226] on div "Senior User" at bounding box center [471, 221] width 483 height 31
click at [230, 202] on input "b. Senior User" at bounding box center [230, 197] width 0 height 10
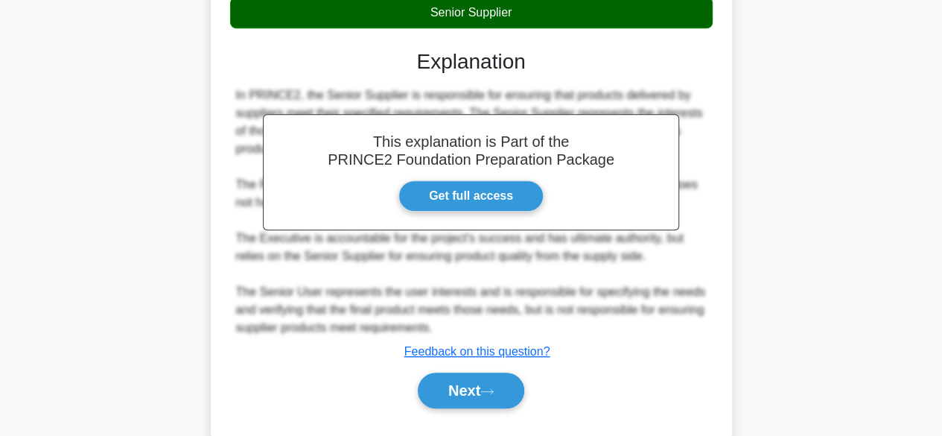
scroll to position [348, 0]
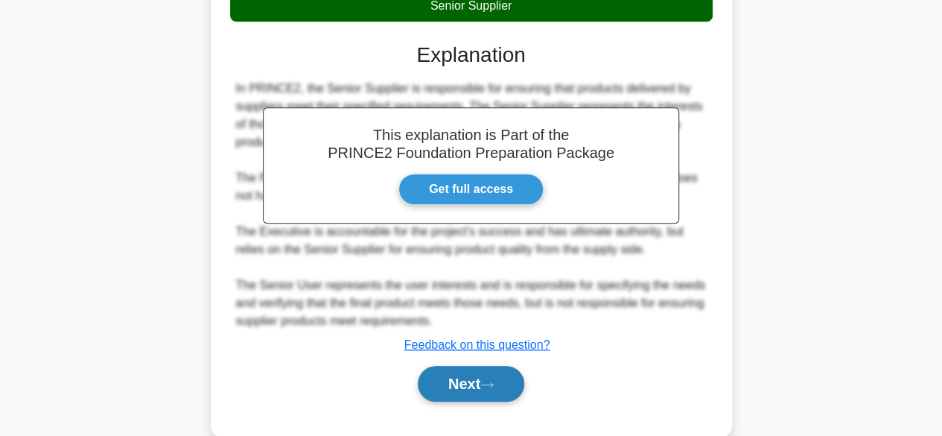
click at [524, 373] on button "Next" at bounding box center [471, 384] width 107 height 36
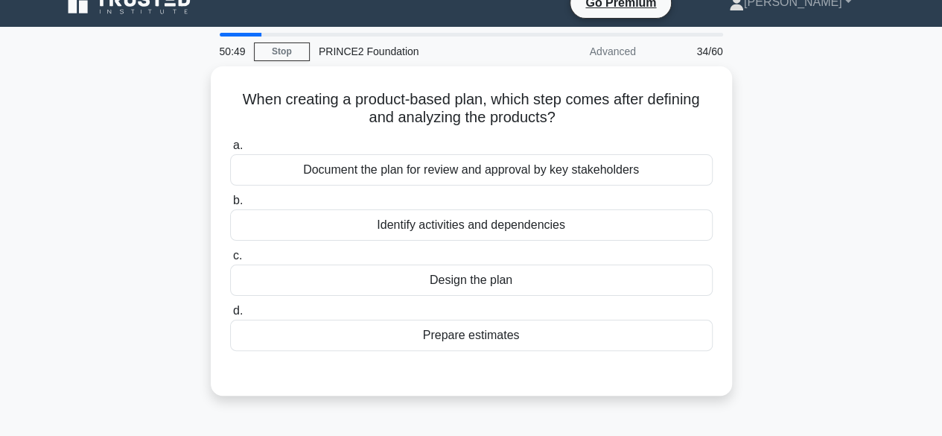
scroll to position [19, 0]
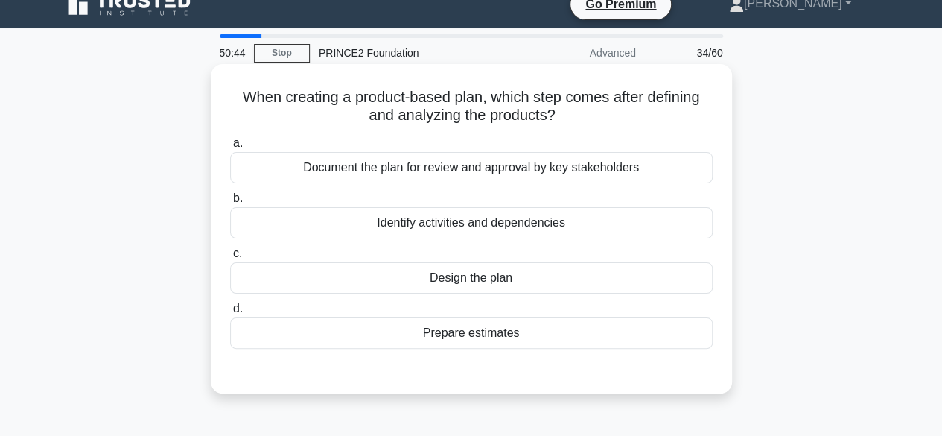
click at [615, 225] on div "Identify activities and dependencies" at bounding box center [471, 222] width 483 height 31
click at [230, 203] on input "b. Identify activities and dependencies" at bounding box center [230, 199] width 0 height 10
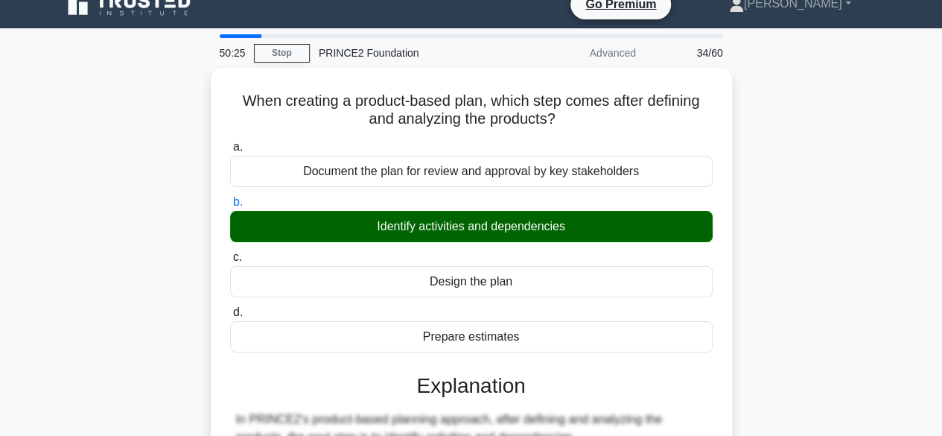
scroll to position [401, 0]
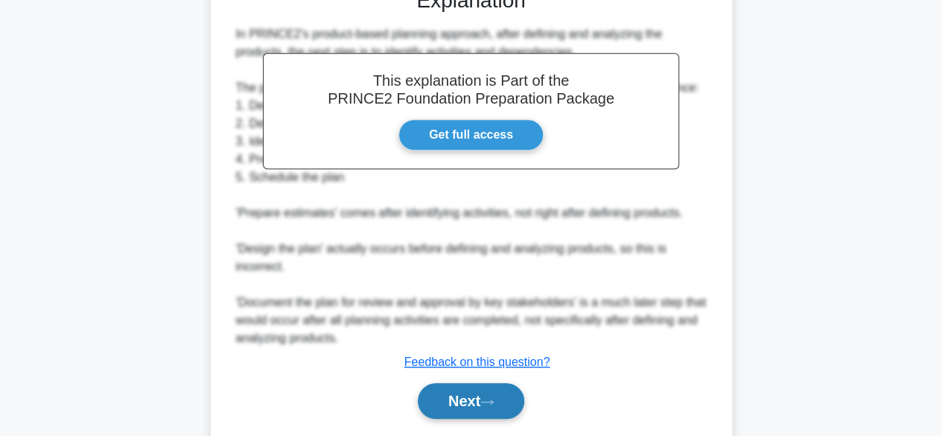
click at [465, 397] on button "Next" at bounding box center [471, 401] width 107 height 36
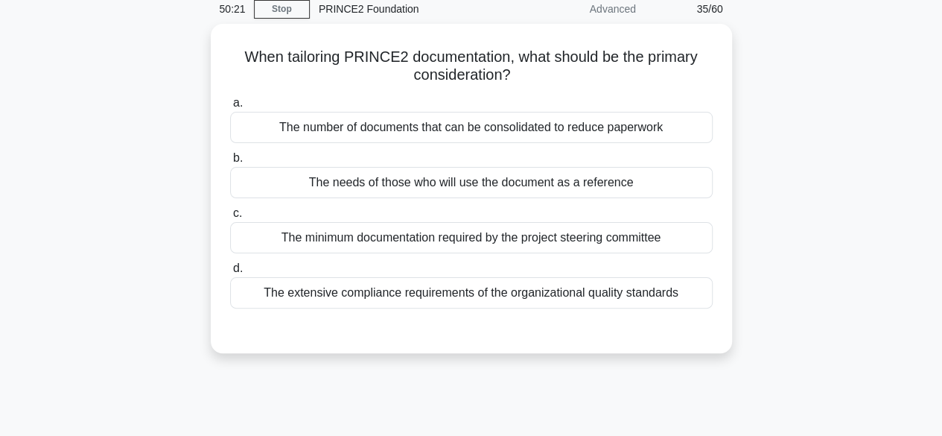
scroll to position [0, 0]
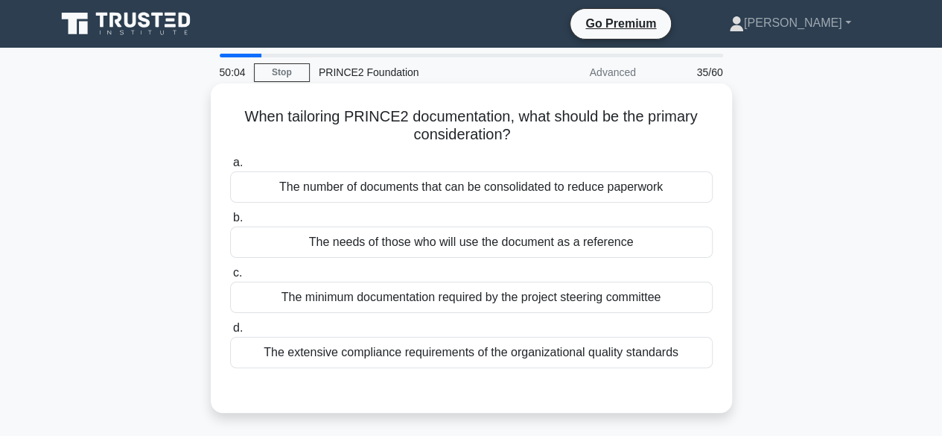
click at [613, 237] on div "The needs of those who will use the document as a reference" at bounding box center [471, 241] width 483 height 31
click at [230, 223] on input "b. The needs of those who will use the document as a reference" at bounding box center [230, 218] width 0 height 10
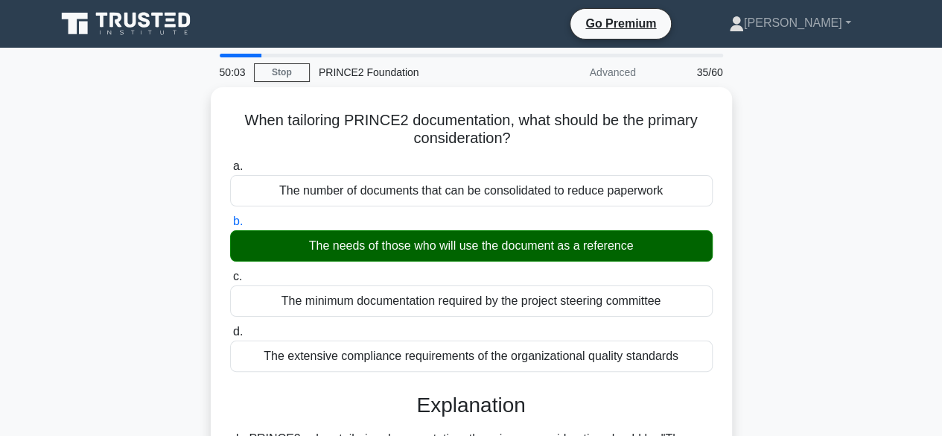
scroll to position [427, 0]
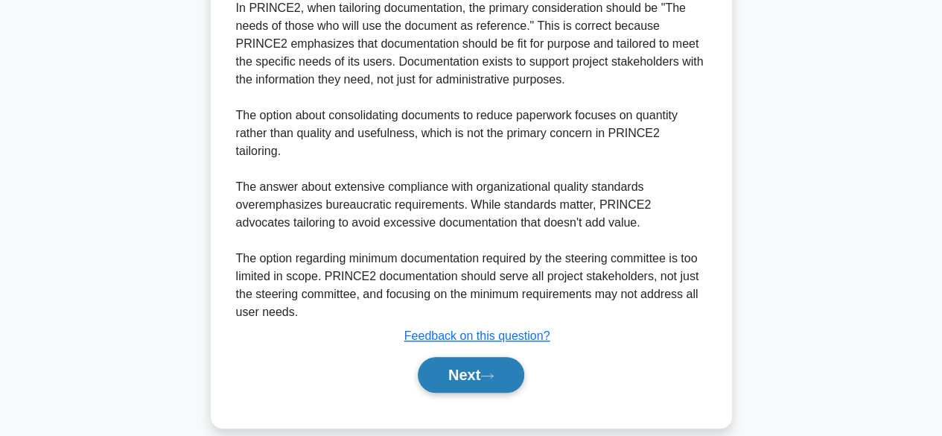
click at [473, 368] on button "Next" at bounding box center [471, 375] width 107 height 36
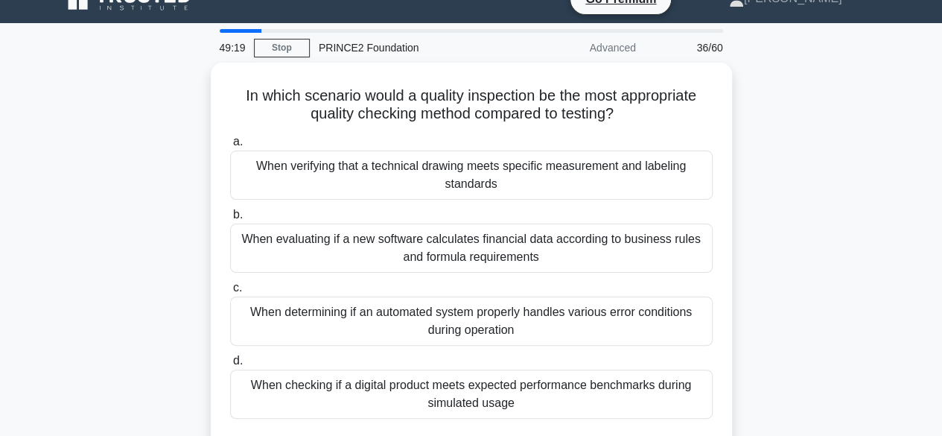
scroll to position [18, 0]
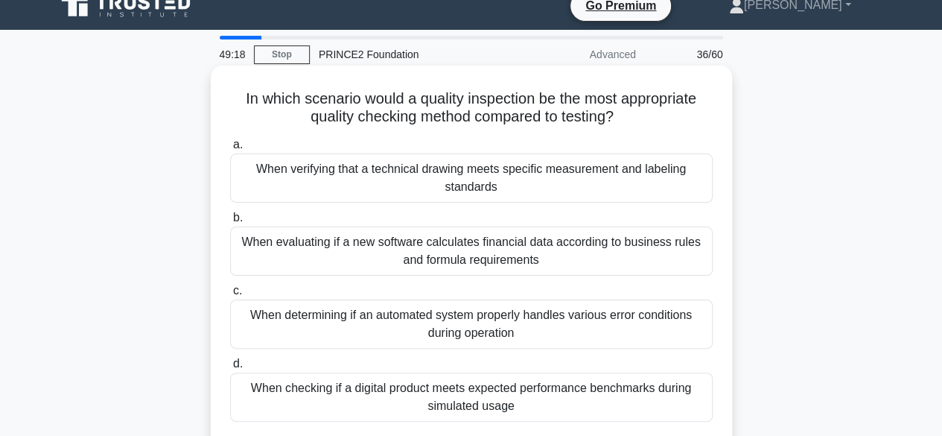
click at [630, 184] on div "When verifying that a technical drawing meets specific measurement and labeling…" at bounding box center [471, 177] width 483 height 49
click at [230, 150] on input "a. When verifying that a technical drawing meets specific measurement and label…" at bounding box center [230, 145] width 0 height 10
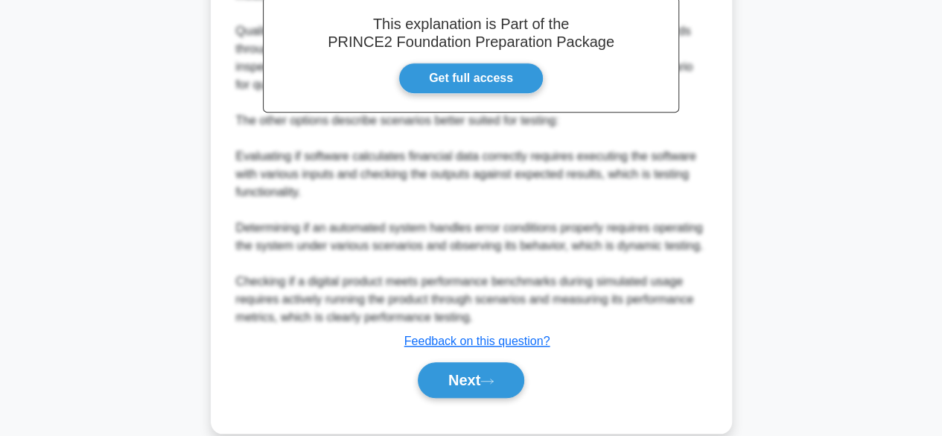
scroll to position [552, 0]
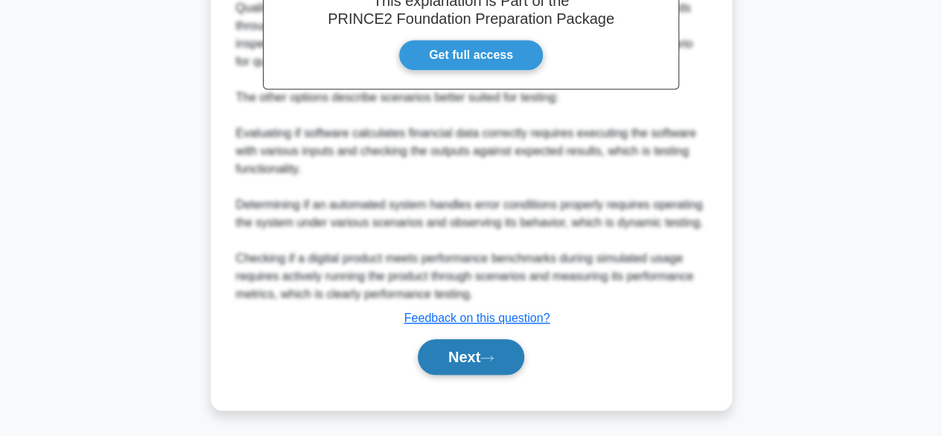
click at [517, 348] on button "Next" at bounding box center [471, 357] width 107 height 36
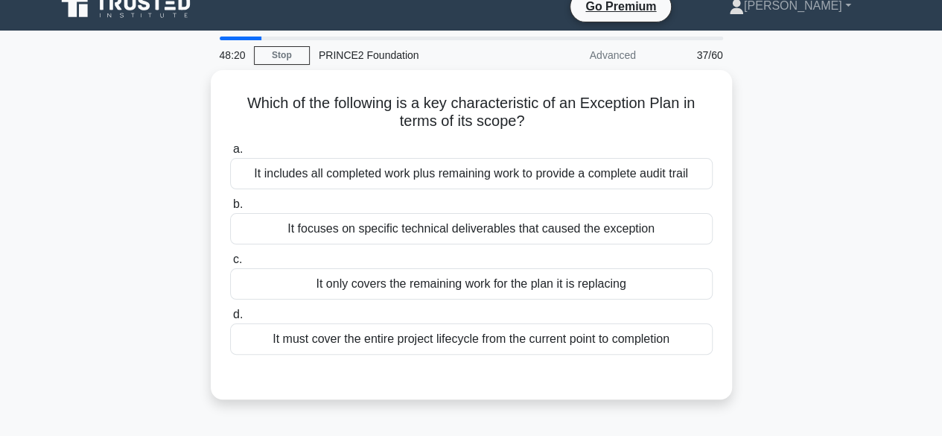
scroll to position [16, 0]
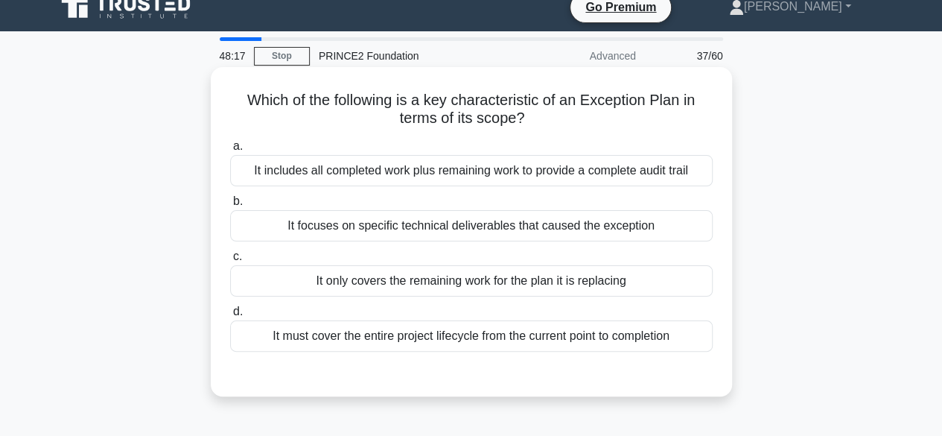
click at [662, 288] on div "It only covers the remaining work for the plan it is replacing" at bounding box center [471, 280] width 483 height 31
click at [230, 261] on input "c. It only covers the remaining work for the plan it is replacing" at bounding box center [230, 257] width 0 height 10
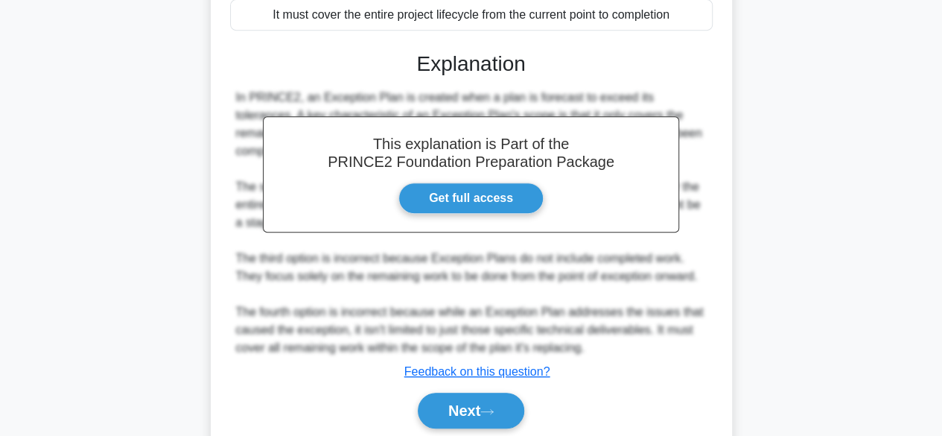
scroll to position [391, 0]
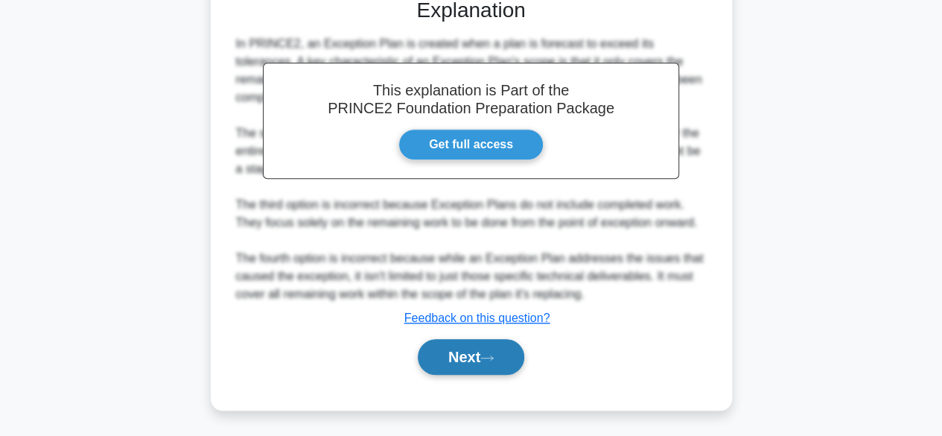
click at [508, 359] on button "Next" at bounding box center [471, 357] width 107 height 36
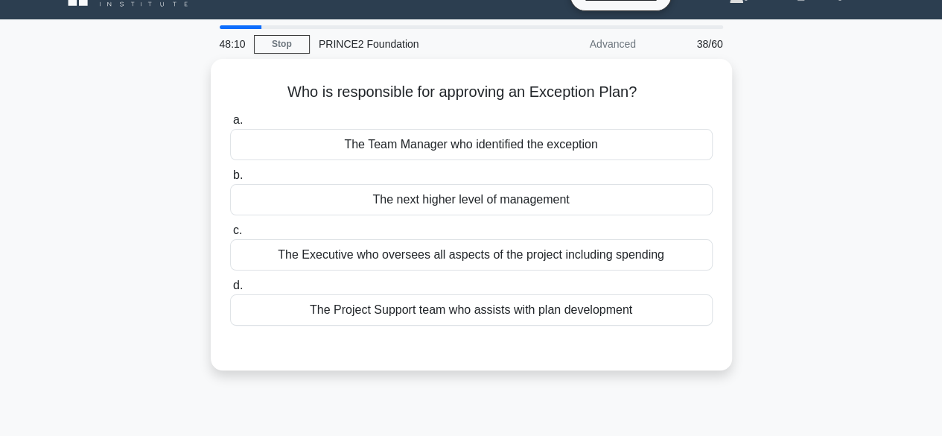
scroll to position [22, 0]
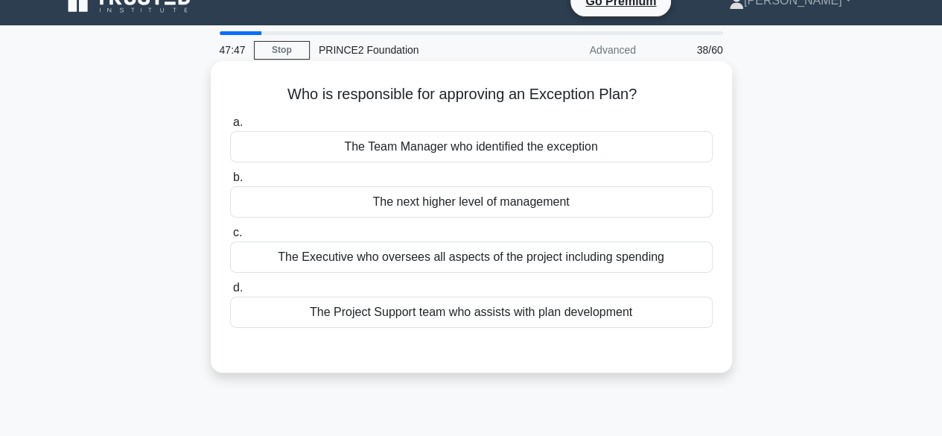
click at [666, 255] on div "The Executive who oversees all aspects of the project including spending" at bounding box center [471, 256] width 483 height 31
click at [230, 238] on input "c. The Executive who oversees all aspects of the project including spending" at bounding box center [230, 233] width 0 height 10
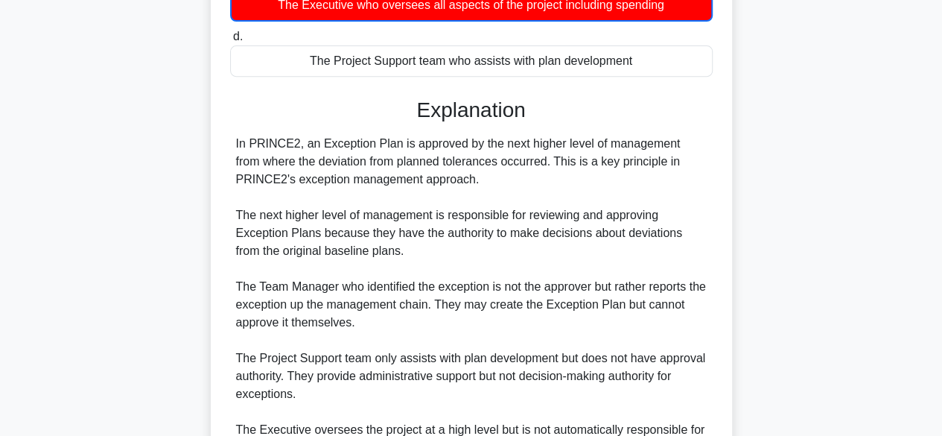
scroll to position [372, 0]
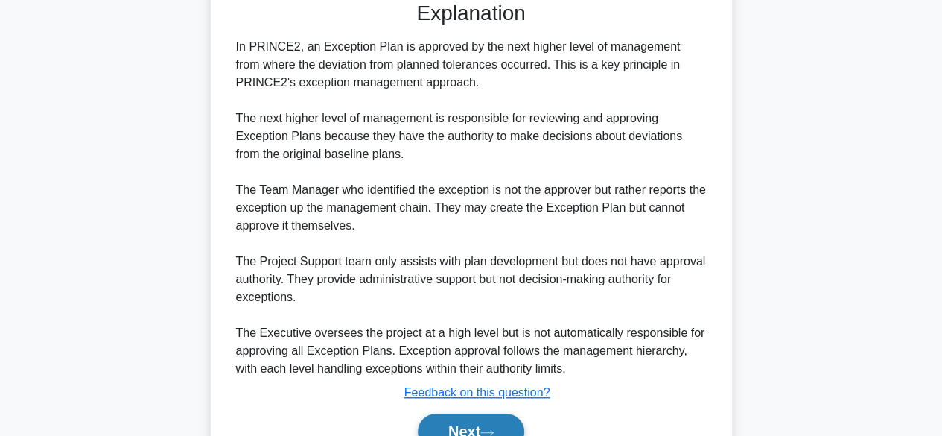
click at [459, 420] on button "Next" at bounding box center [471, 431] width 107 height 36
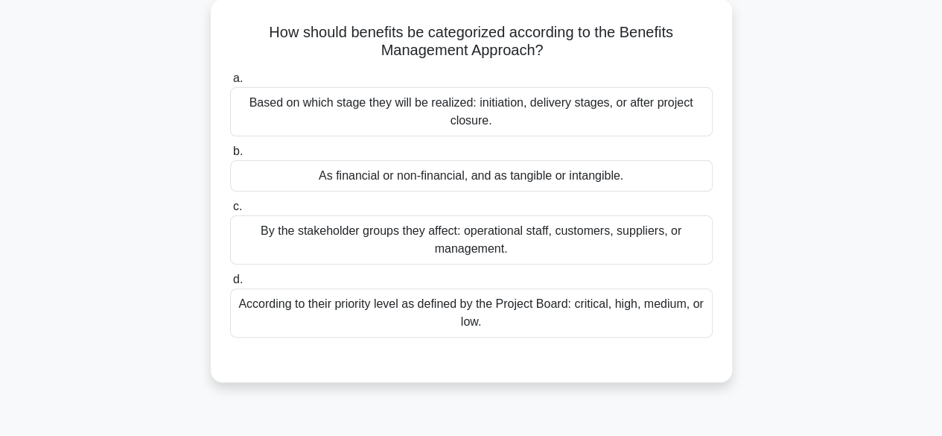
scroll to position [86, 0]
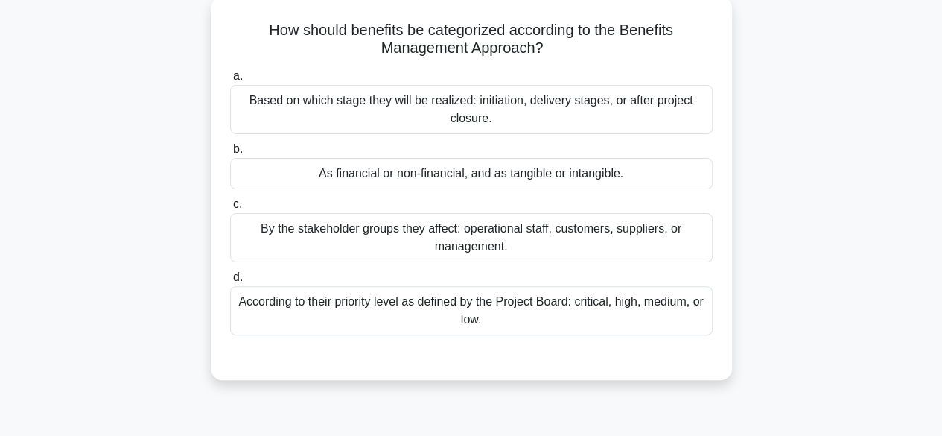
click at [685, 166] on div "As financial or non-financial, and as tangible or intangible." at bounding box center [471, 173] width 483 height 31
click at [230, 154] on input "b. As financial or non-financial, and as tangible or intangible." at bounding box center [230, 150] width 0 height 10
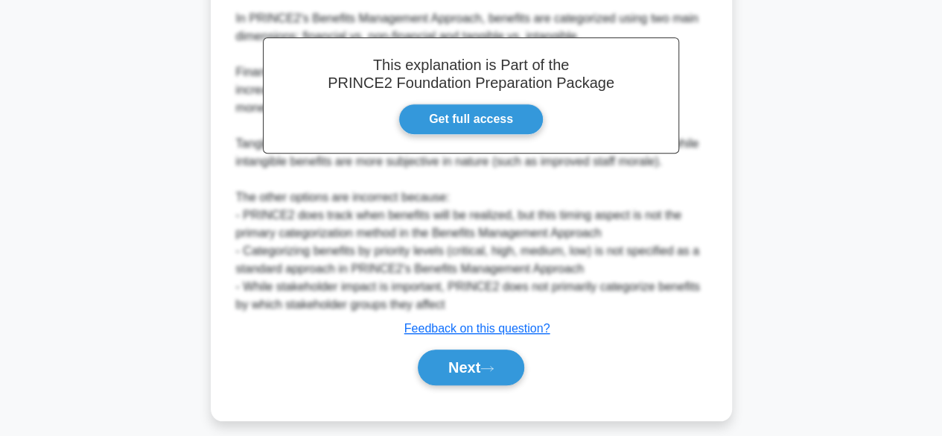
scroll to position [476, 0]
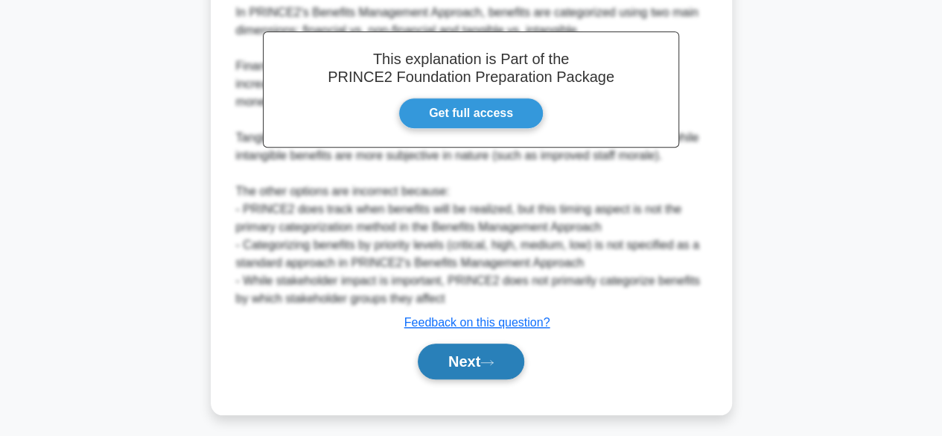
click at [510, 364] on button "Next" at bounding box center [471, 361] width 107 height 36
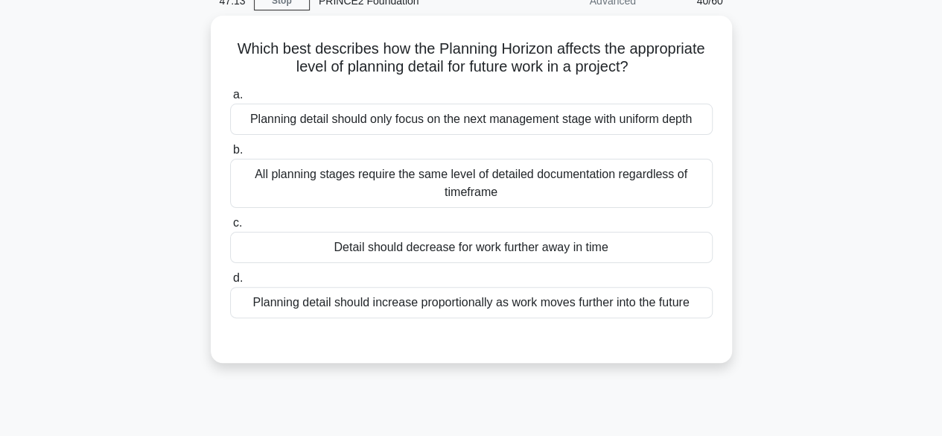
scroll to position [70, 0]
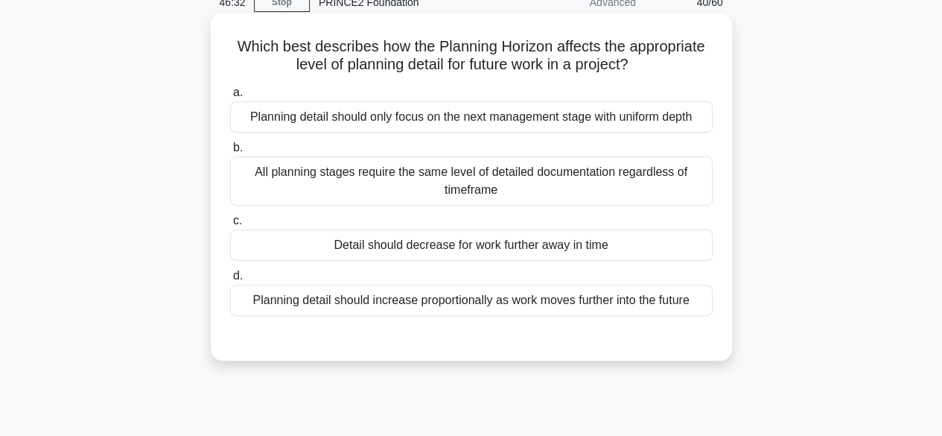
click at [629, 235] on div "Detail should decrease for work further away in time" at bounding box center [471, 244] width 483 height 31
click at [230, 226] on input "c. Detail should decrease for work further away in time" at bounding box center [230, 221] width 0 height 10
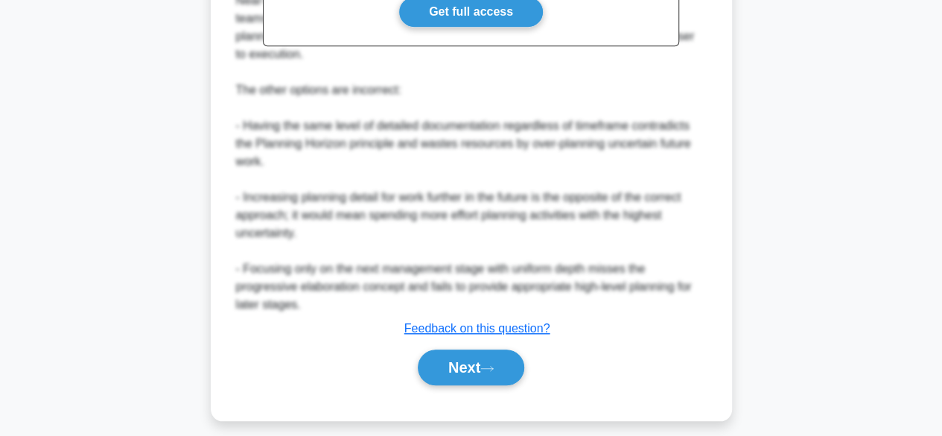
scroll to position [552, 0]
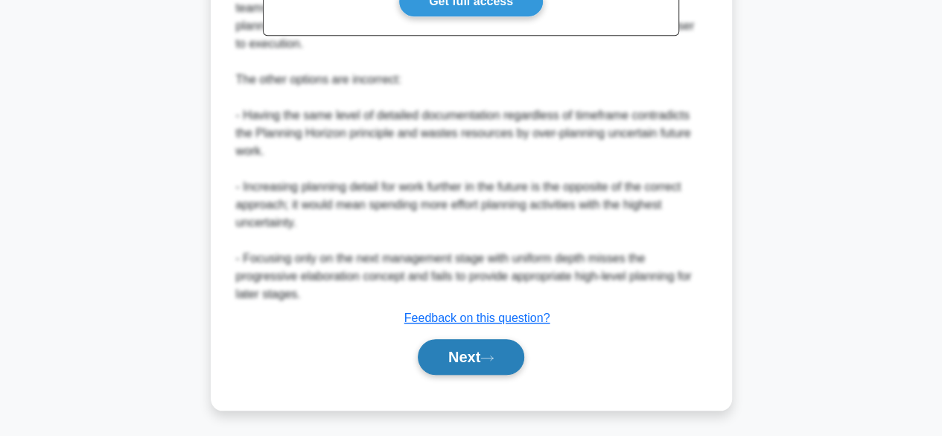
click at [495, 342] on button "Next" at bounding box center [471, 357] width 107 height 36
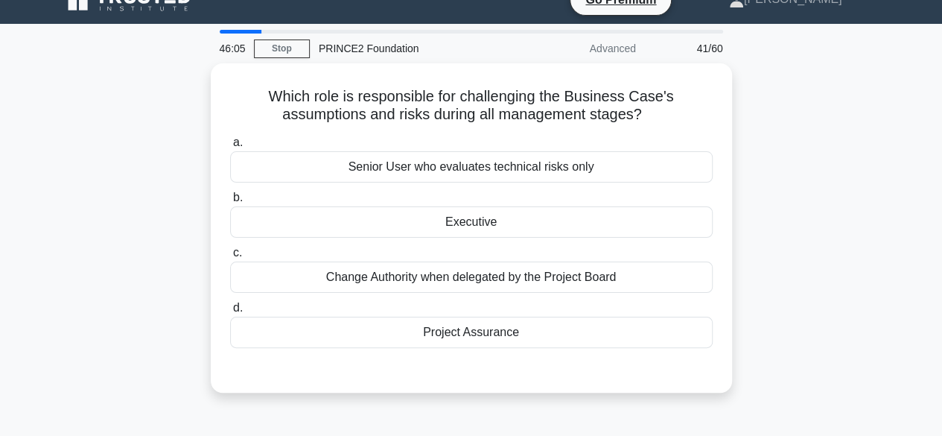
scroll to position [22, 0]
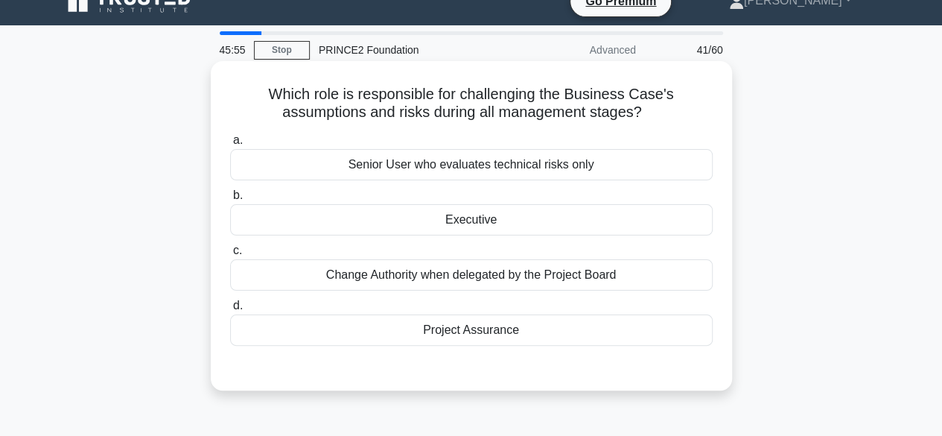
click at [633, 229] on div "Executive" at bounding box center [471, 219] width 483 height 31
click at [230, 200] on input "b. Executive" at bounding box center [230, 196] width 0 height 10
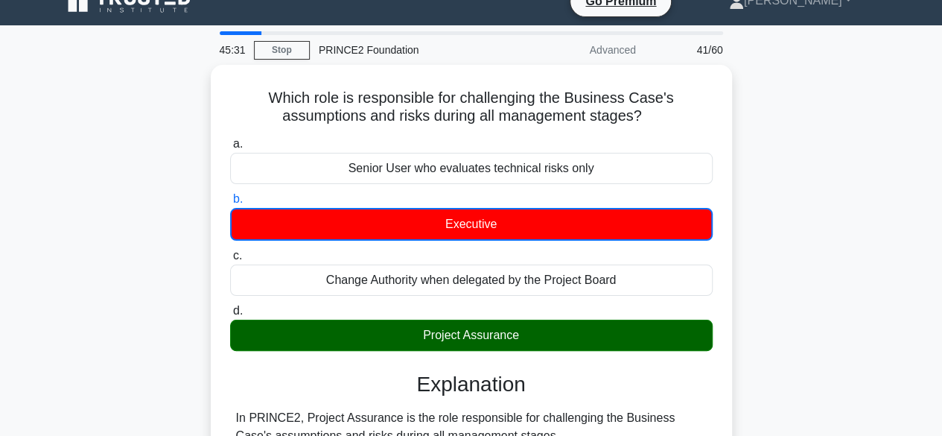
scroll to position [404, 0]
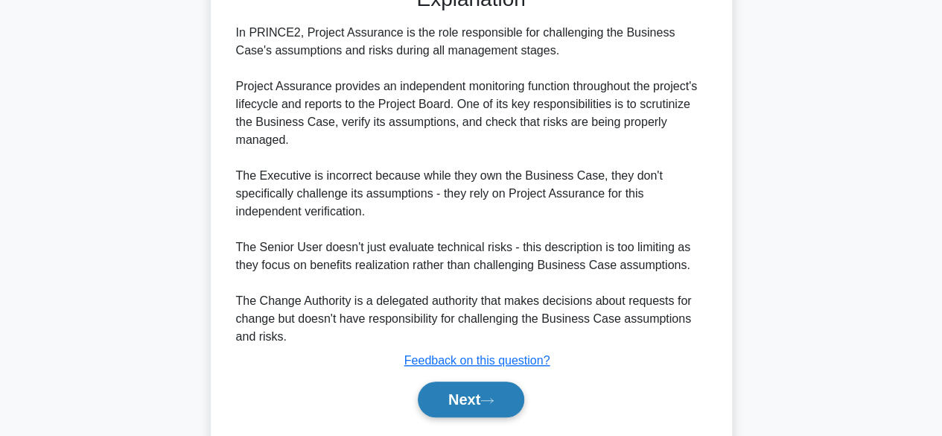
click at [472, 397] on button "Next" at bounding box center [471, 399] width 107 height 36
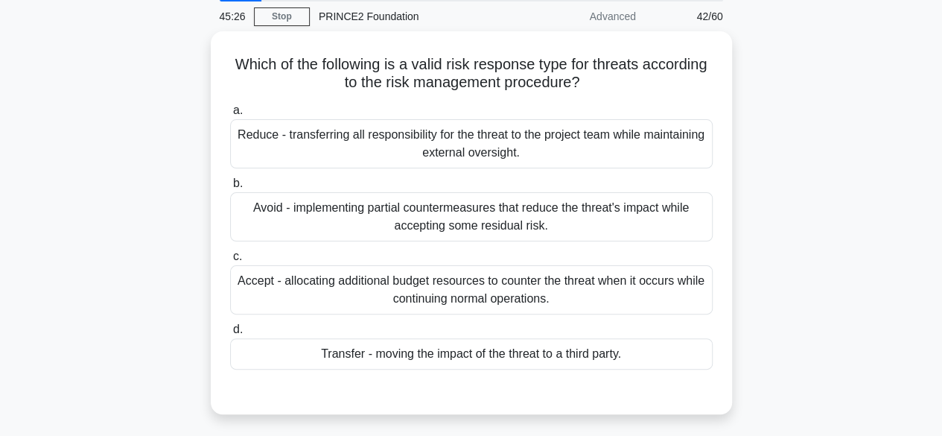
scroll to position [57, 0]
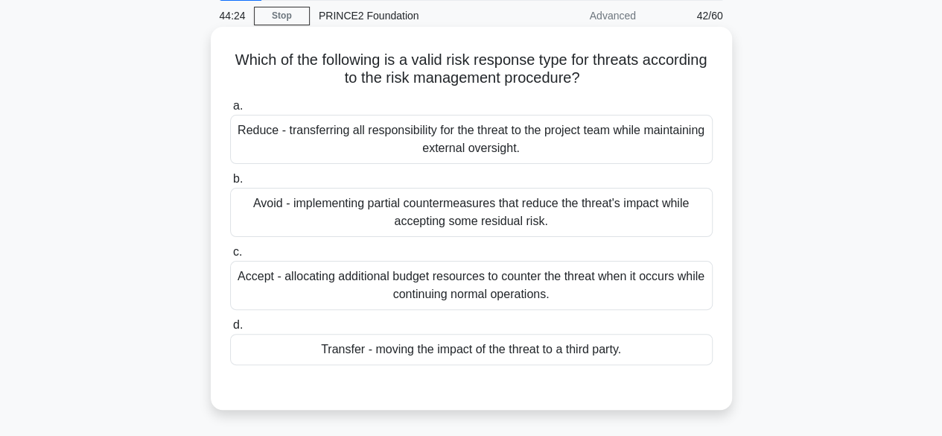
click at [632, 350] on div "Transfer - moving the impact of the threat to a third party." at bounding box center [471, 349] width 483 height 31
click at [230, 330] on input "d. Transfer - moving the impact of the threat to a third party." at bounding box center [230, 325] width 0 height 10
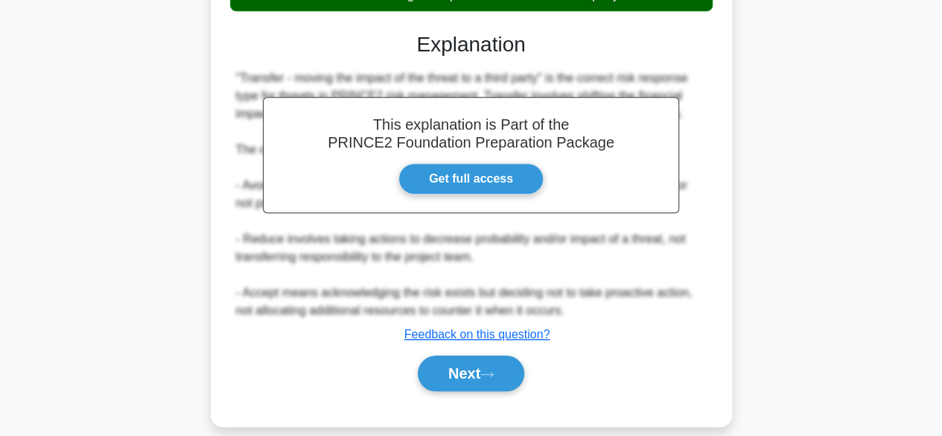
scroll to position [427, 0]
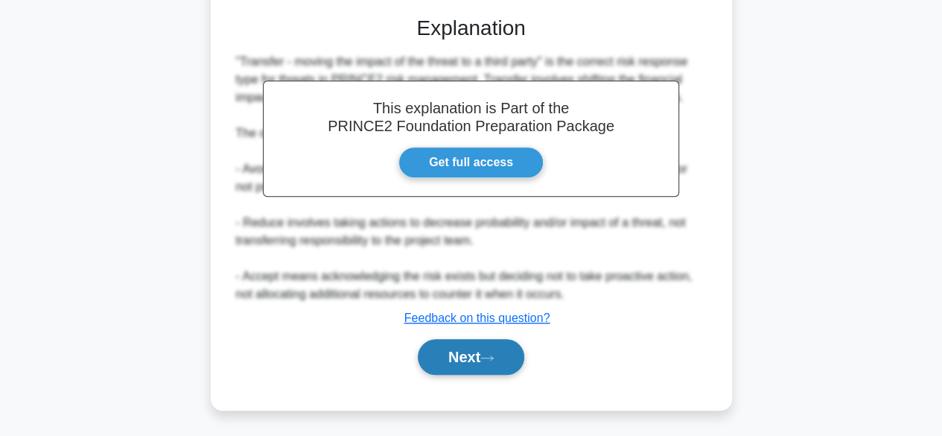
click at [498, 361] on button "Next" at bounding box center [471, 357] width 107 height 36
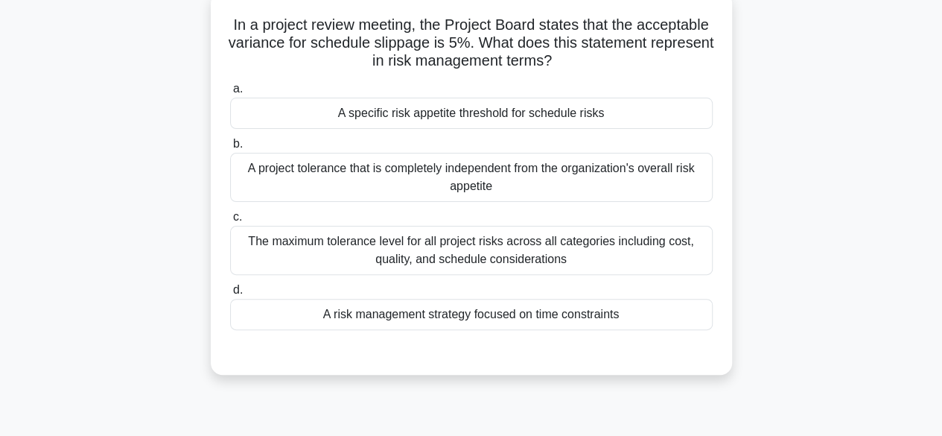
scroll to position [62, 0]
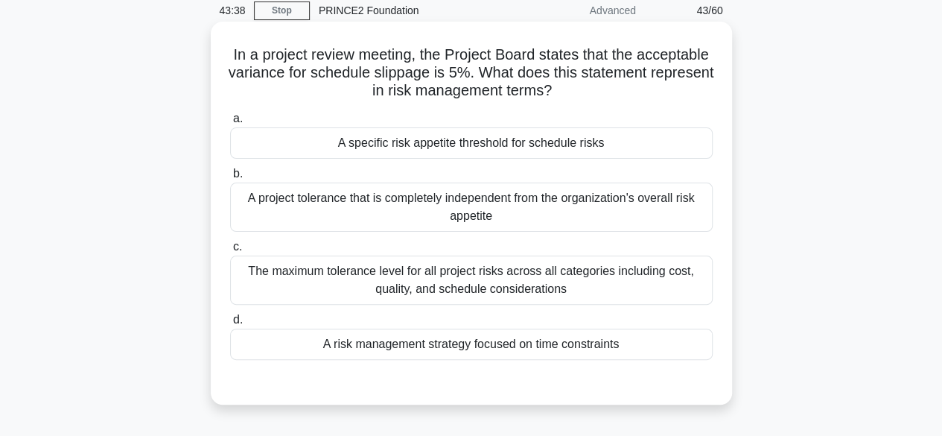
click at [702, 197] on div "A project tolerance that is completely independent from the organization's over…" at bounding box center [471, 207] width 483 height 49
click at [230, 179] on input "b. A project tolerance that is completely independent from the organization's o…" at bounding box center [230, 174] width 0 height 10
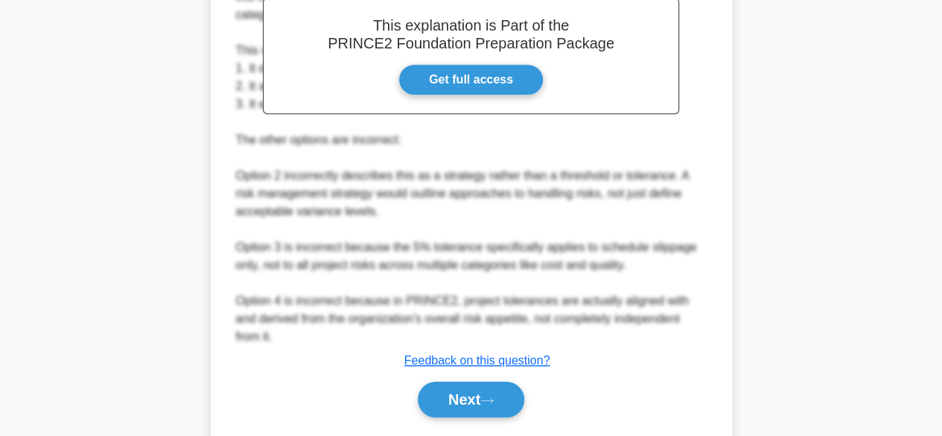
scroll to position [536, 0]
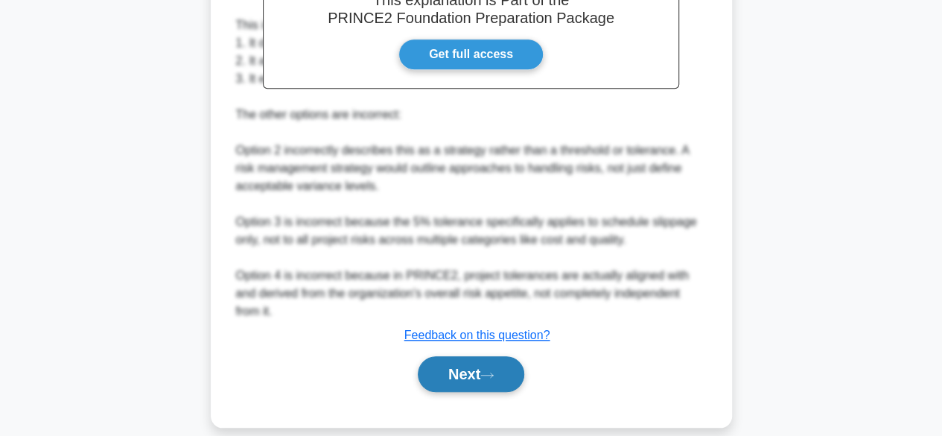
click at [480, 356] on button "Next" at bounding box center [471, 374] width 107 height 36
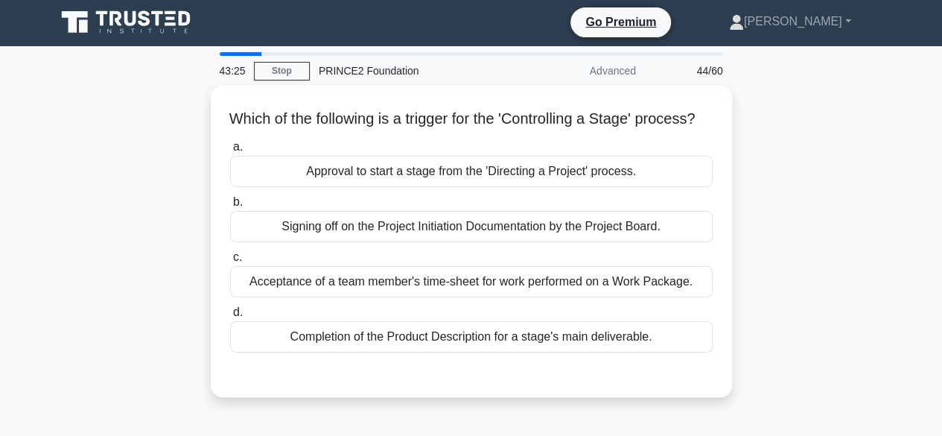
scroll to position [0, 0]
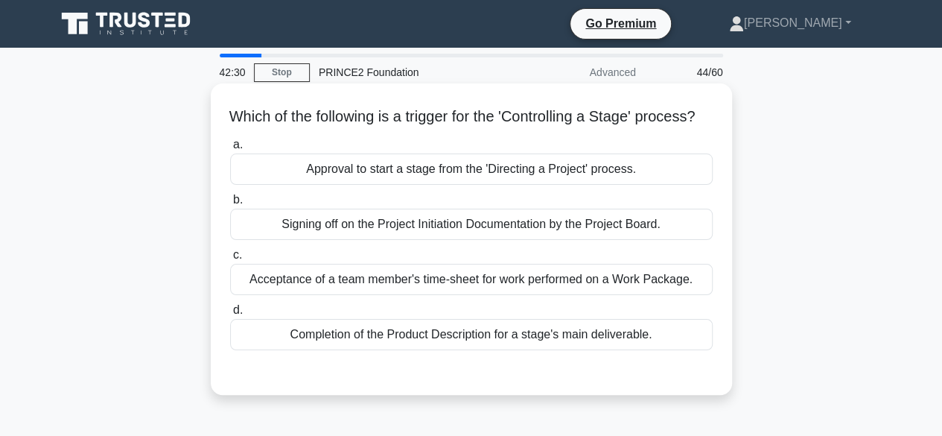
click at [688, 182] on div "Approval to start a stage from the 'Directing a Project' process." at bounding box center [471, 168] width 483 height 31
click at [230, 150] on input "a. Approval to start a stage from the 'Directing a Project' process." at bounding box center [230, 145] width 0 height 10
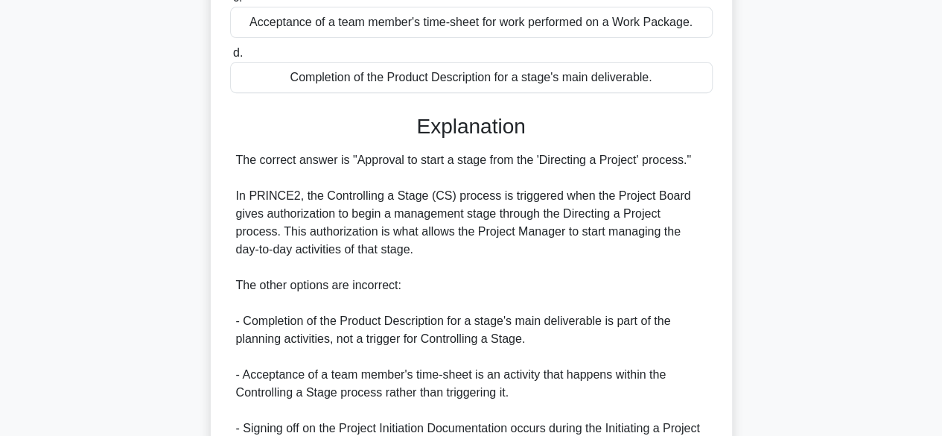
scroll to position [463, 0]
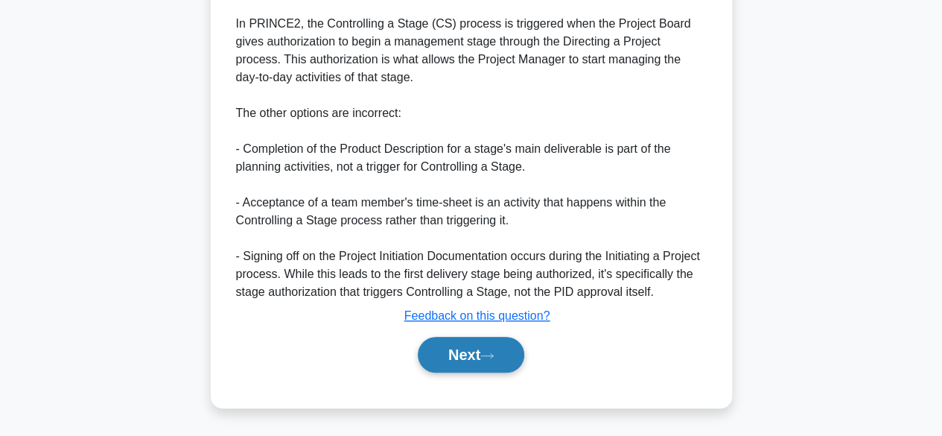
click at [507, 366] on button "Next" at bounding box center [471, 355] width 107 height 36
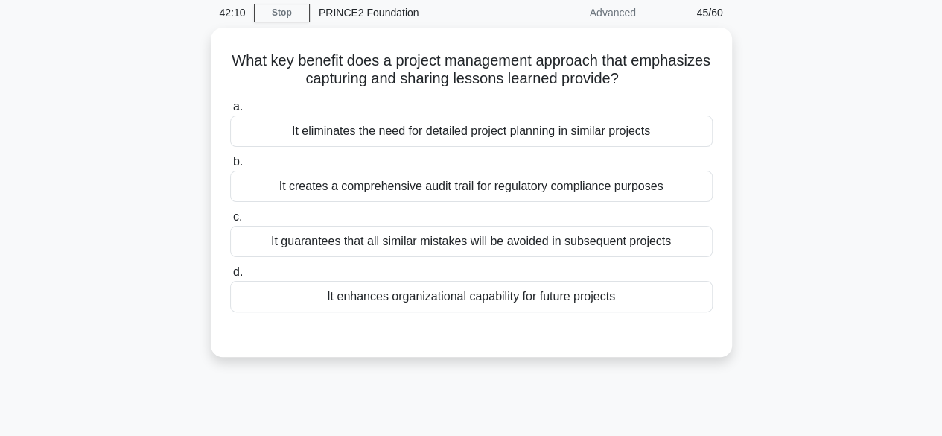
scroll to position [61, 0]
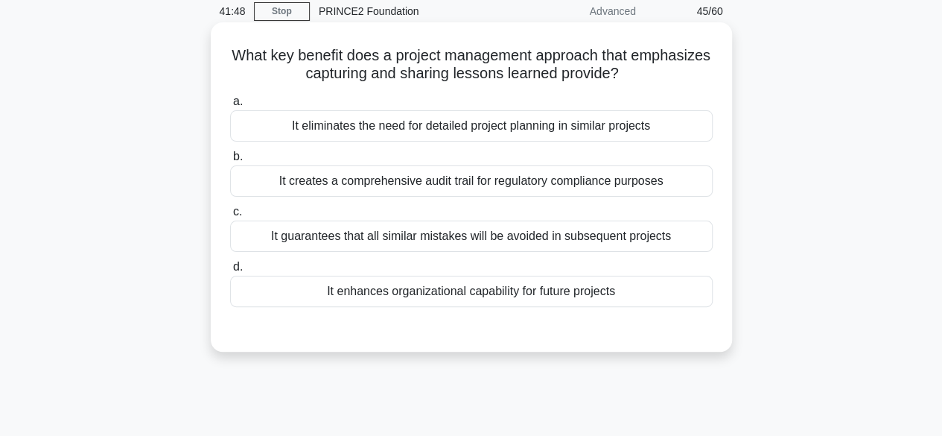
click at [687, 303] on div "It enhances organizational capability for future projects" at bounding box center [471, 291] width 483 height 31
click at [230, 272] on input "d. It enhances organizational capability for future projects" at bounding box center [230, 267] width 0 height 10
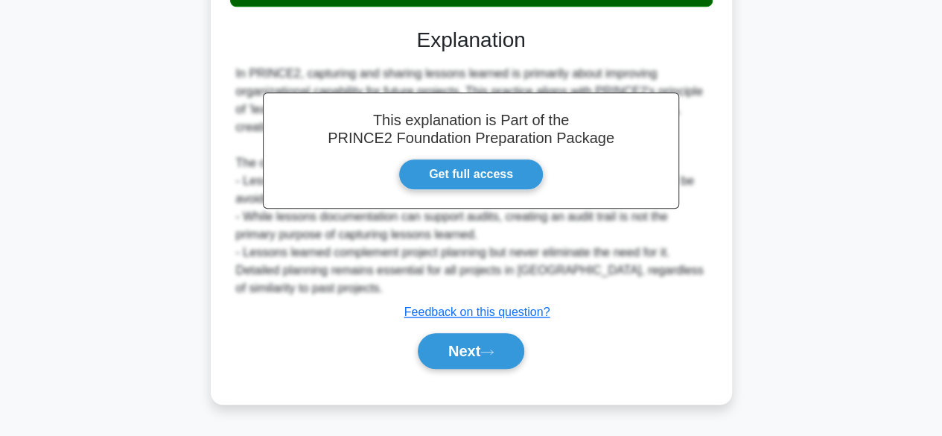
scroll to position [369, 0]
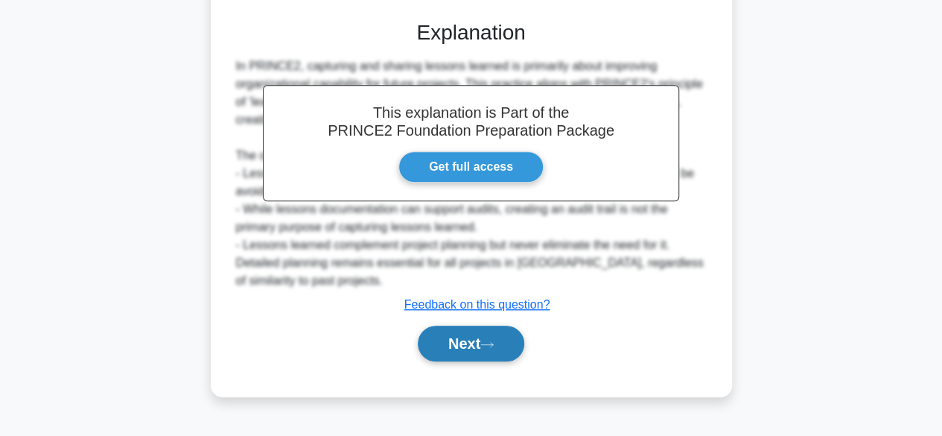
click at [457, 343] on button "Next" at bounding box center [471, 344] width 107 height 36
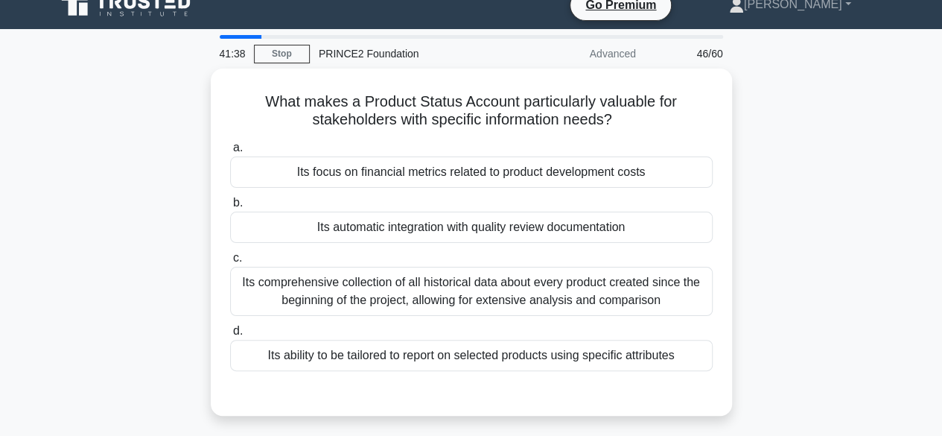
scroll to position [10, 0]
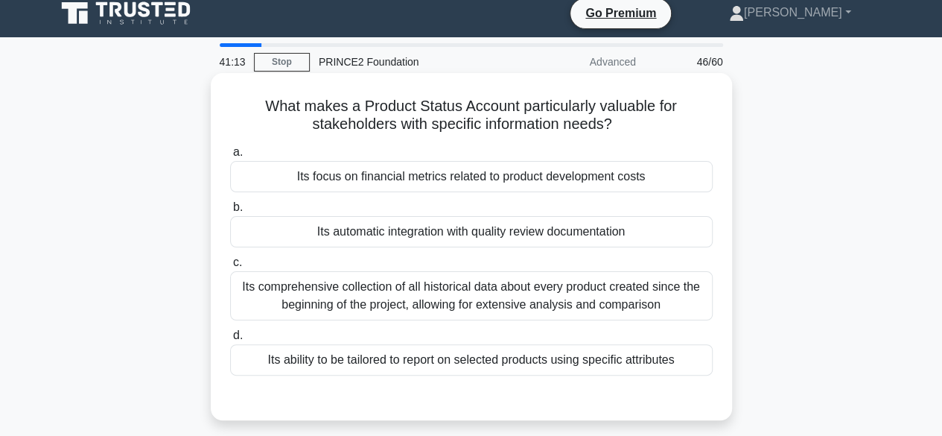
click at [627, 275] on div "Its comprehensive collection of all historical data about every product created…" at bounding box center [471, 295] width 483 height 49
click at [230, 267] on input "c. Its comprehensive collection of all historical data about every product crea…" at bounding box center [230, 263] width 0 height 10
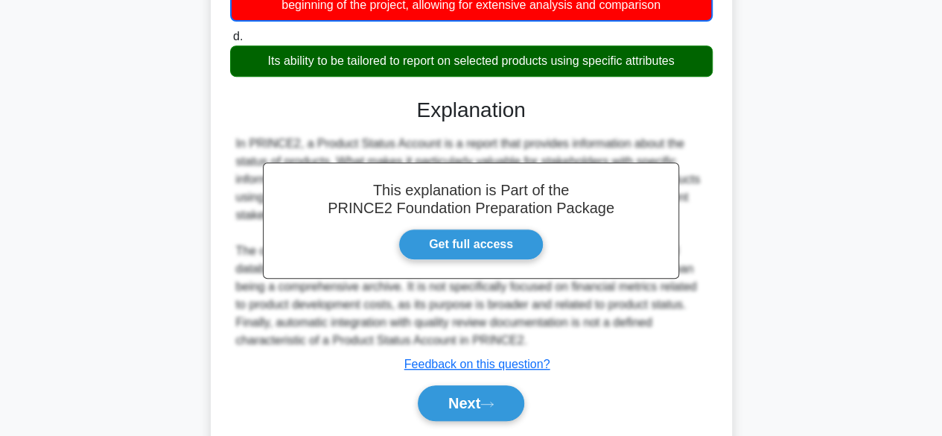
scroll to position [369, 0]
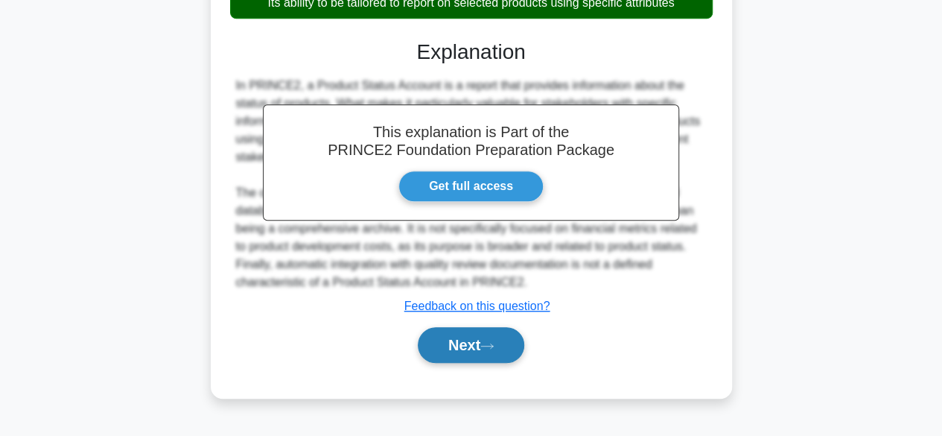
click at [502, 354] on button "Next" at bounding box center [471, 345] width 107 height 36
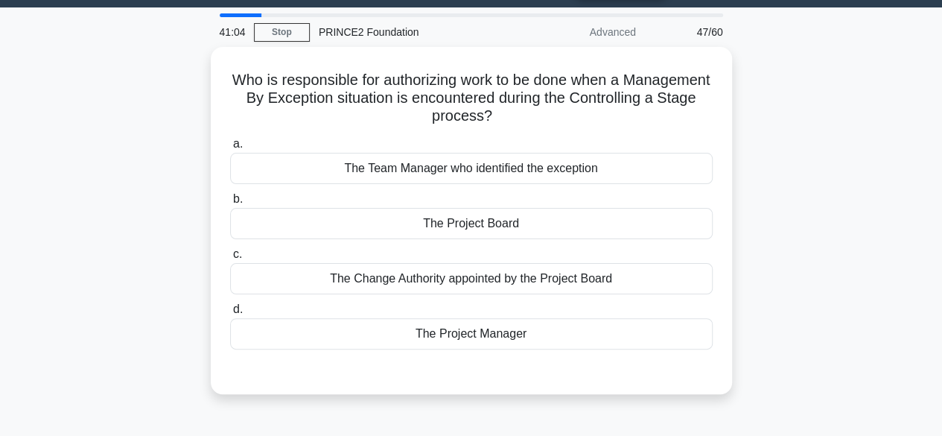
scroll to position [22, 0]
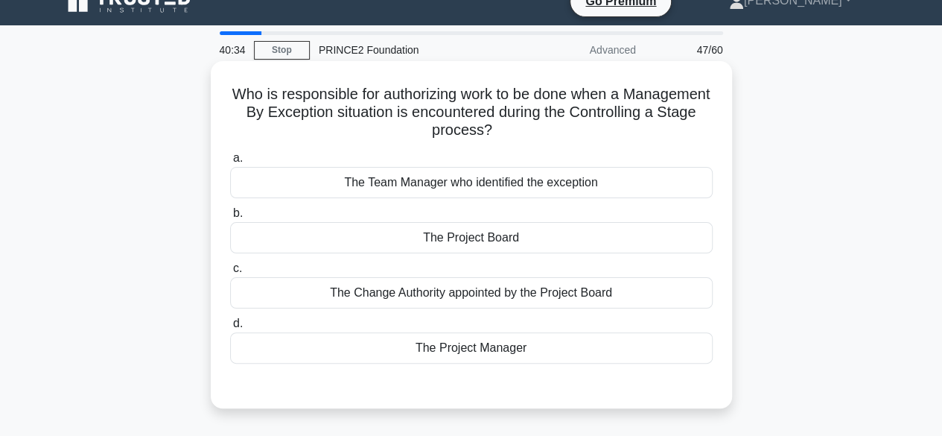
click at [653, 242] on div "The Project Board" at bounding box center [471, 237] width 483 height 31
click at [230, 218] on input "b. The Project Board" at bounding box center [230, 214] width 0 height 10
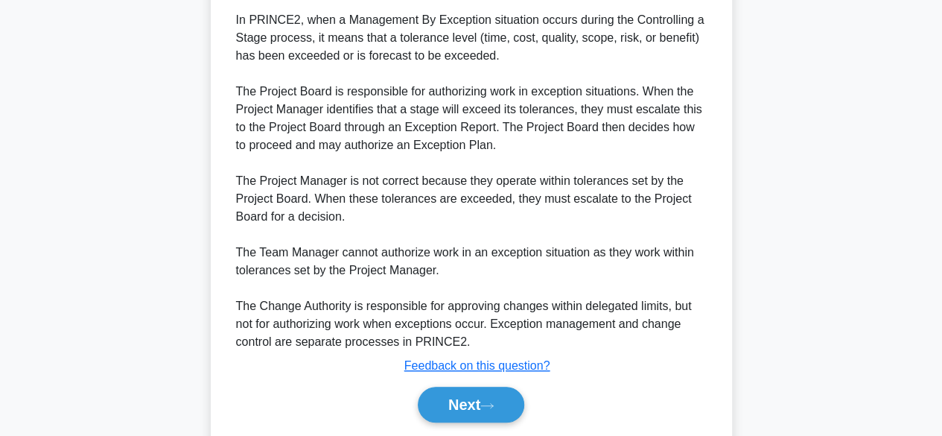
scroll to position [481, 0]
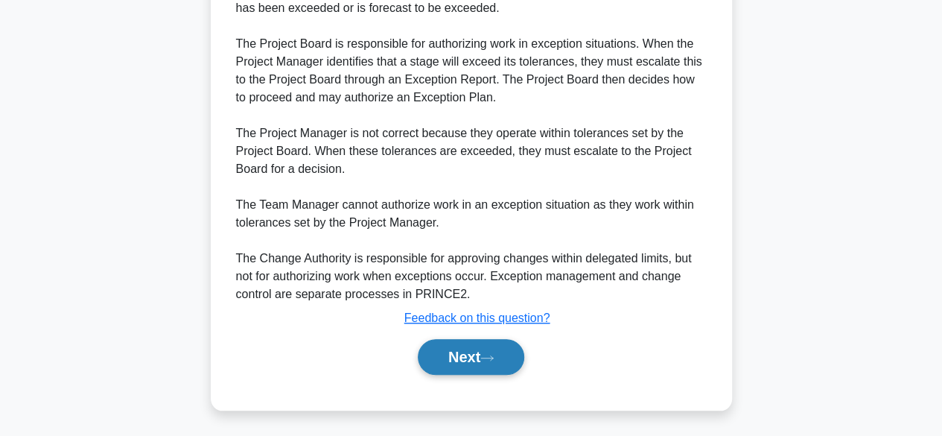
click at [428, 358] on button "Next" at bounding box center [471, 357] width 107 height 36
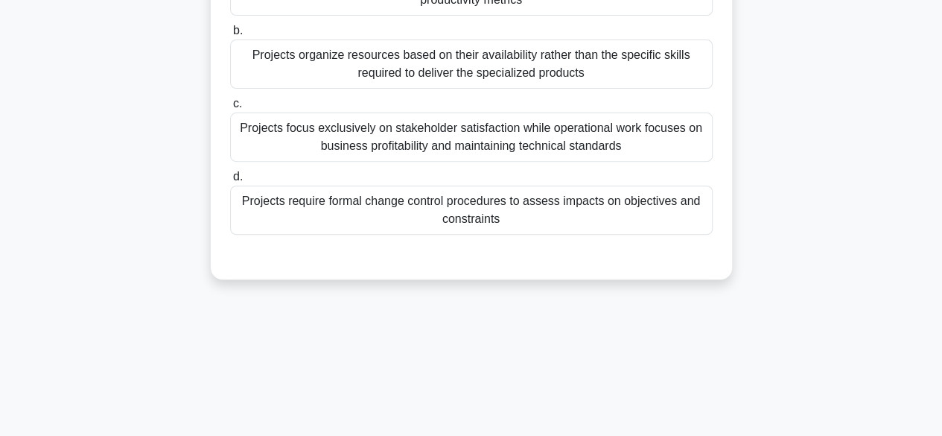
scroll to position [233, 0]
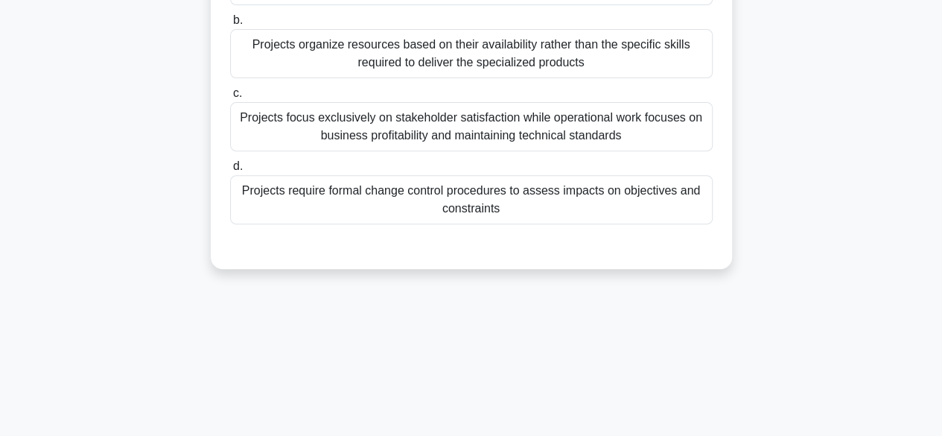
click at [630, 205] on div "Projects require formal change control procedures to assess impacts on objectiv…" at bounding box center [471, 199] width 483 height 49
click at [230, 171] on input "d. Projects require formal change control procedures to assess impacts on objec…" at bounding box center [230, 167] width 0 height 10
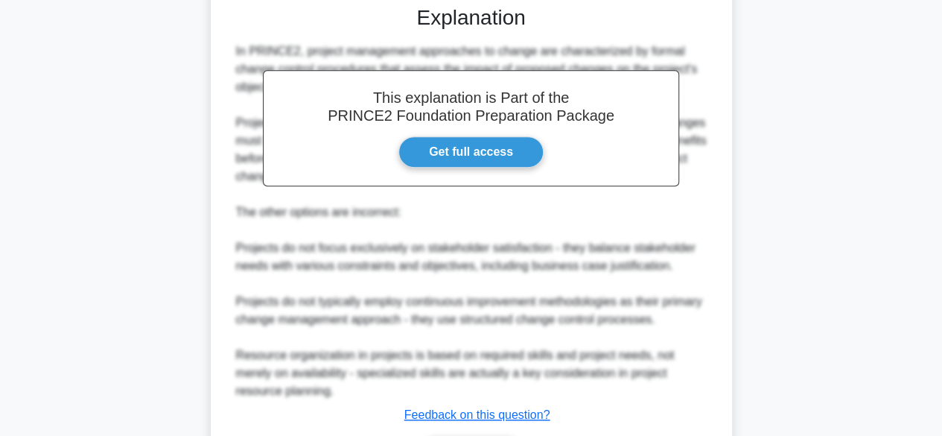
scroll to position [570, 0]
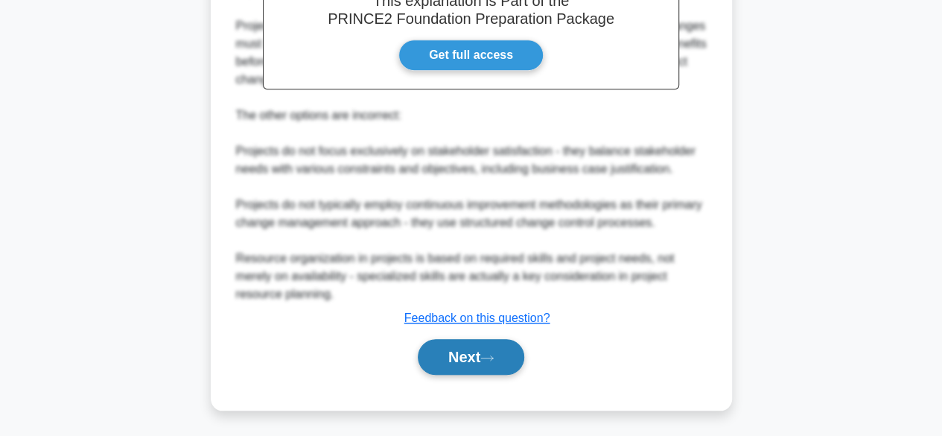
click at [492, 354] on icon at bounding box center [487, 358] width 13 height 8
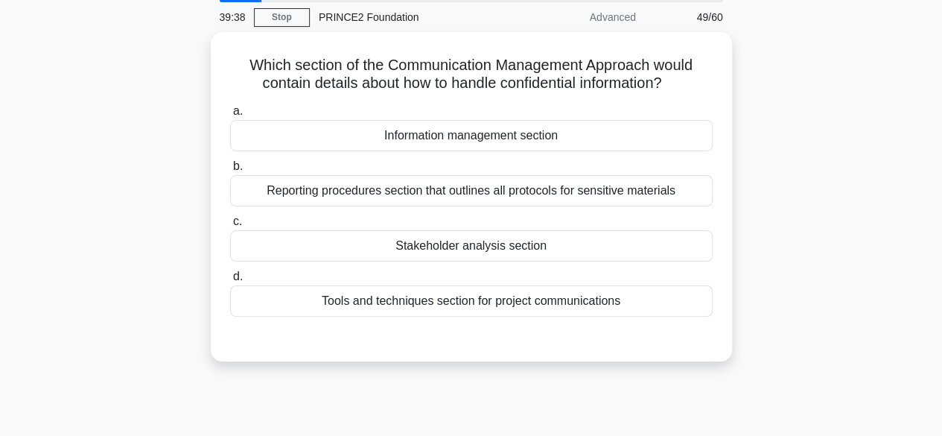
scroll to position [51, 0]
click at [669, 187] on div "Reporting procedures section that outlines all protocols for sensitive materials" at bounding box center [471, 191] width 483 height 31
click at [230, 172] on input "b. Reporting procedures section that outlines all protocols for sensitive mater…" at bounding box center [230, 167] width 0 height 10
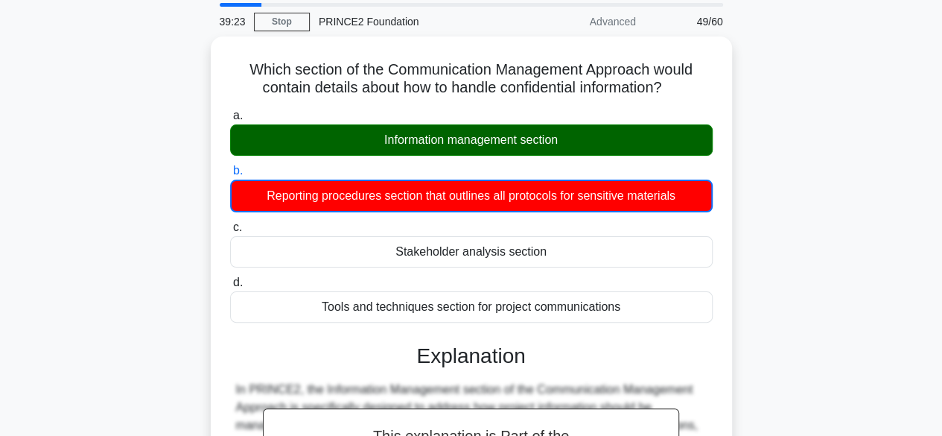
scroll to position [447, 0]
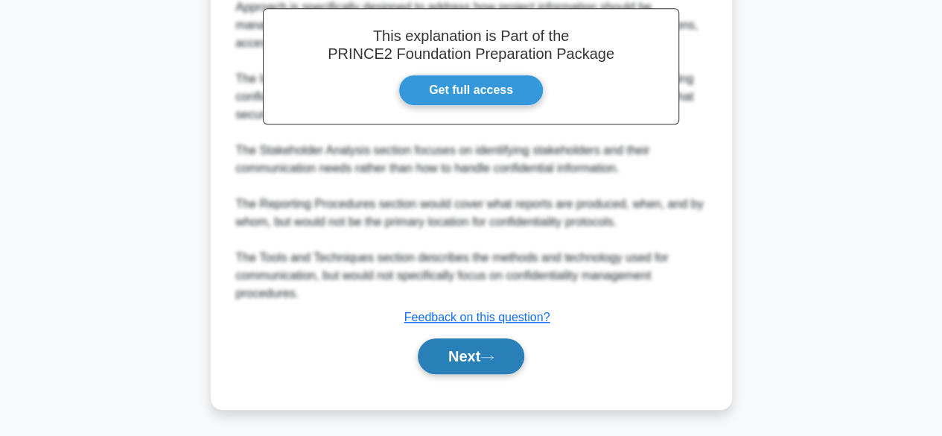
click at [459, 364] on button "Next" at bounding box center [471, 356] width 107 height 36
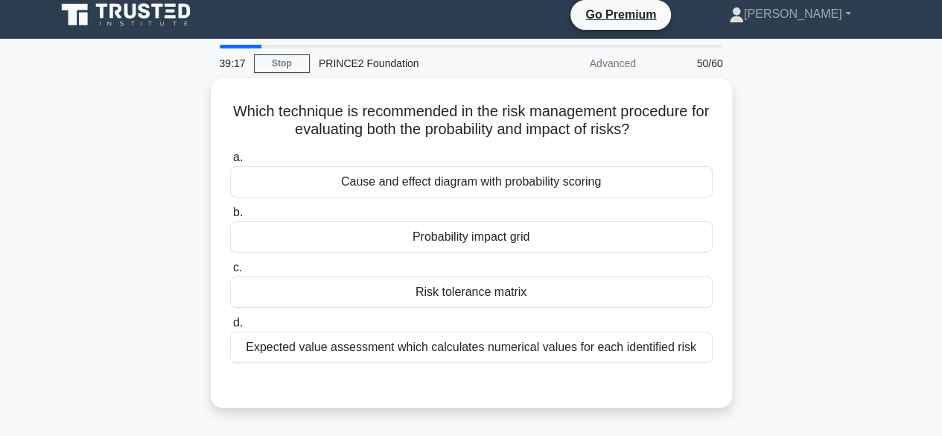
scroll to position [8, 0]
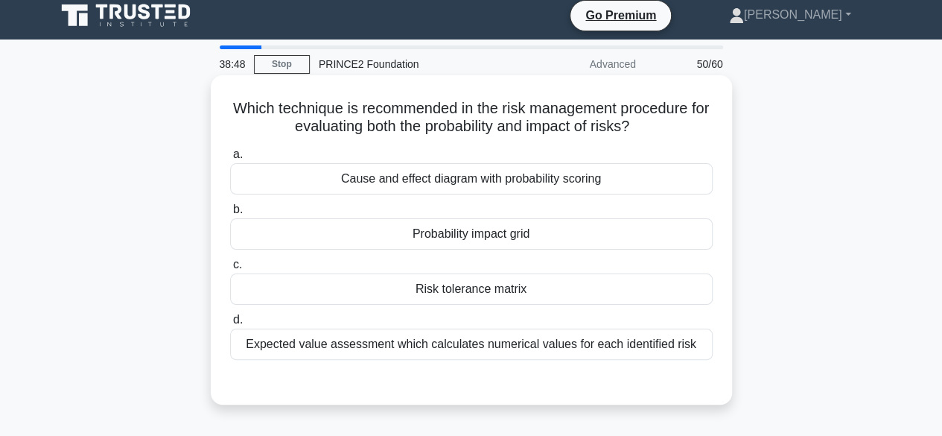
click at [640, 184] on div "Cause and effect diagram with probability scoring" at bounding box center [471, 178] width 483 height 31
click at [230, 159] on input "a. Cause and effect diagram with probability scoring" at bounding box center [230, 155] width 0 height 10
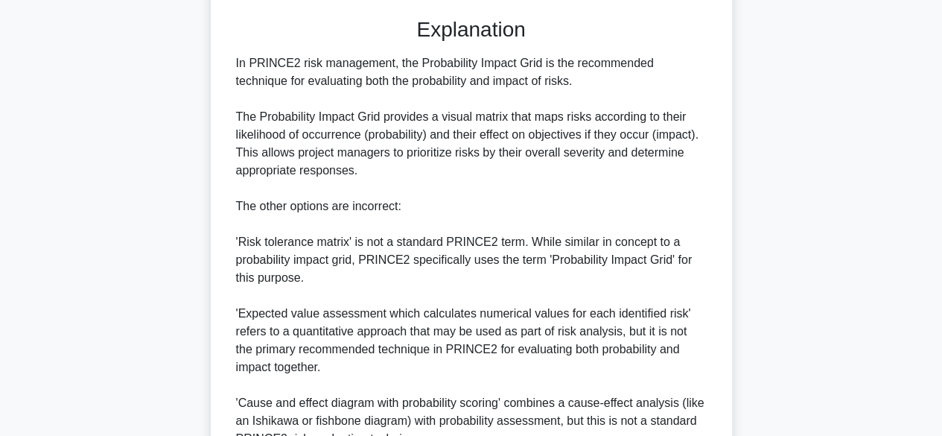
scroll to position [519, 0]
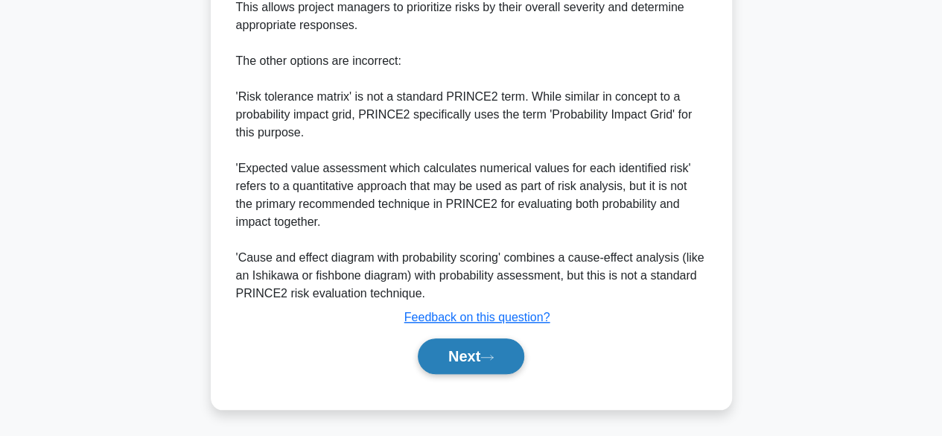
click at [445, 359] on button "Next" at bounding box center [471, 356] width 107 height 36
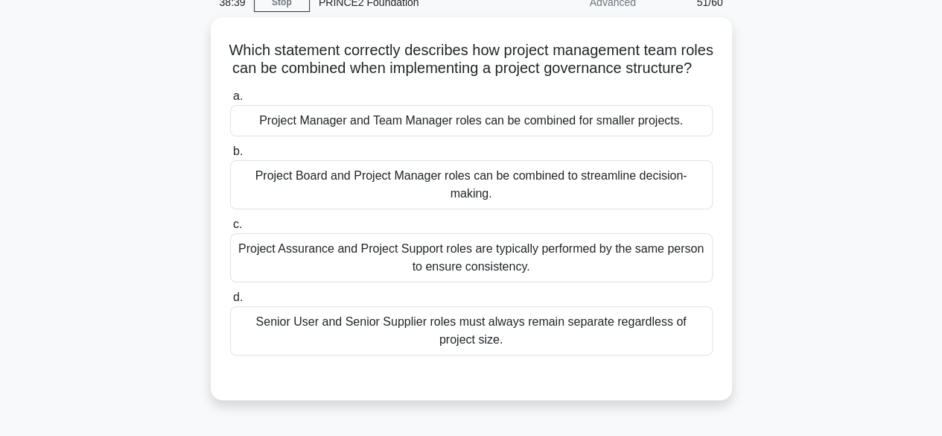
scroll to position [59, 0]
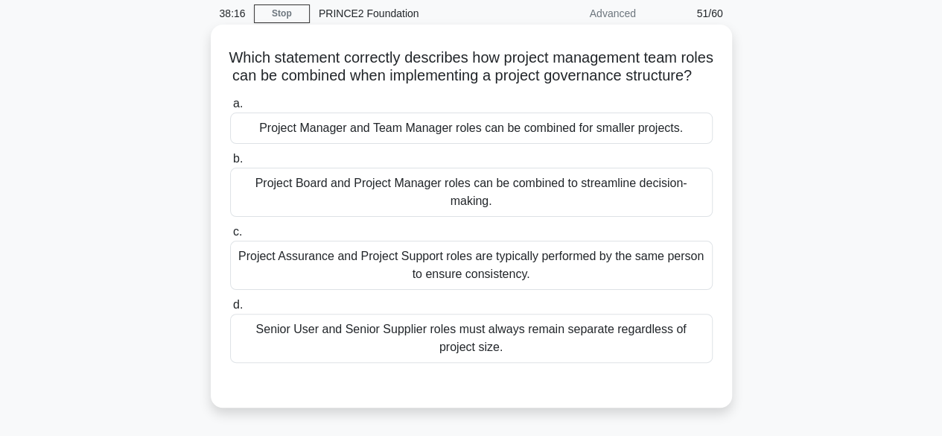
click at [630, 139] on div "Project Manager and Team Manager roles can be combined for smaller projects." at bounding box center [471, 127] width 483 height 31
click at [230, 109] on input "a. Project Manager and Team Manager roles can be combined for smaller projects." at bounding box center [230, 104] width 0 height 10
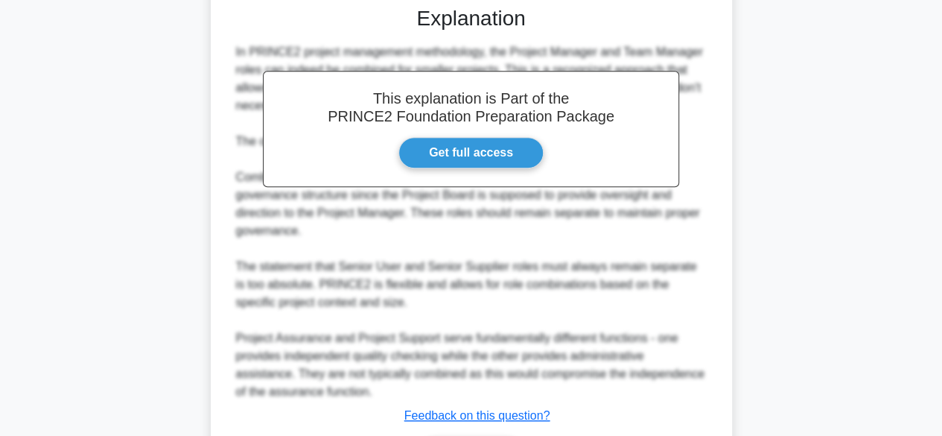
scroll to position [552, 0]
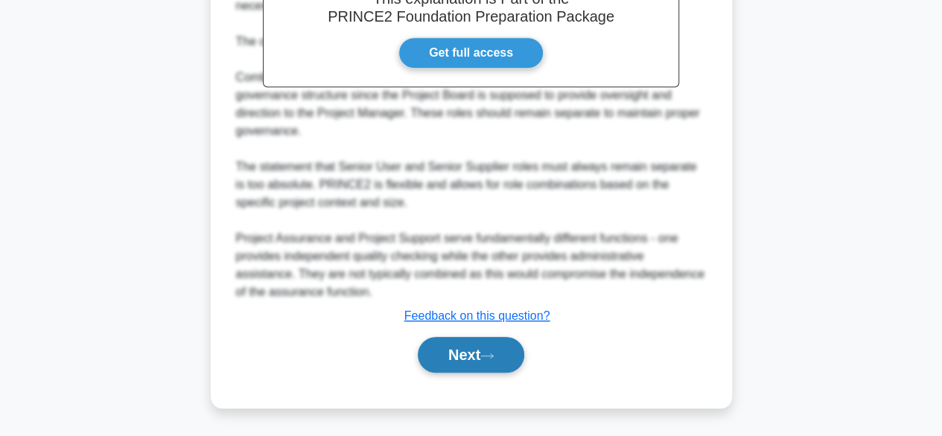
click at [520, 345] on button "Next" at bounding box center [471, 355] width 107 height 36
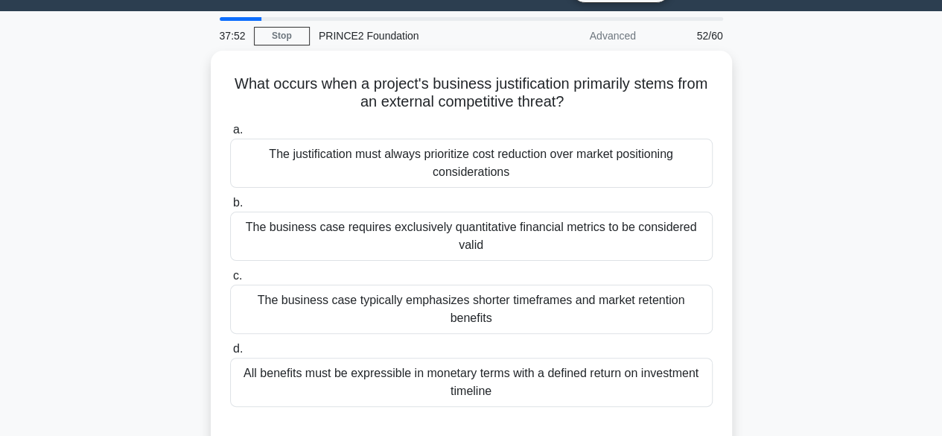
scroll to position [36, 0]
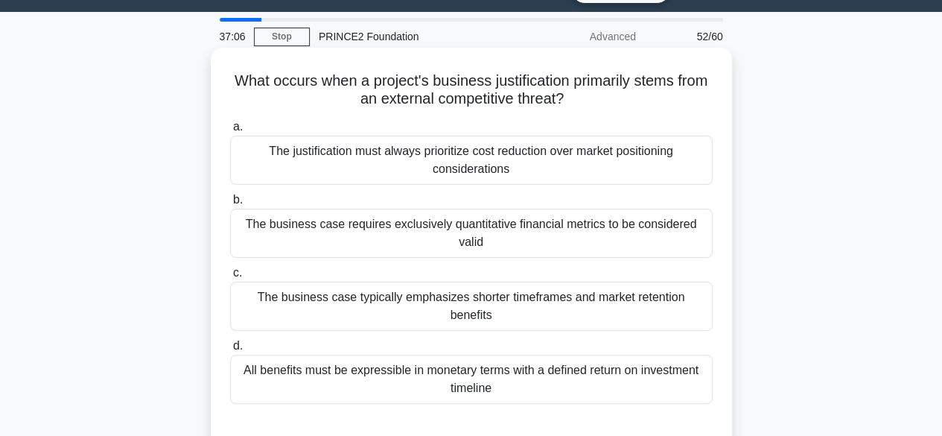
click at [630, 291] on div "The business case typically emphasizes shorter timeframes and market retention …" at bounding box center [471, 306] width 483 height 49
click at [230, 278] on input "c. The business case typically emphasizes shorter timeframes and market retenti…" at bounding box center [230, 273] width 0 height 10
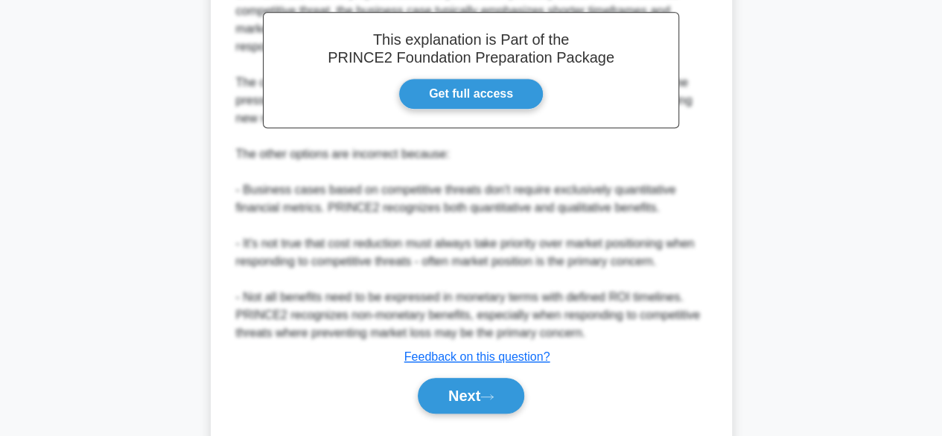
scroll to position [521, 0]
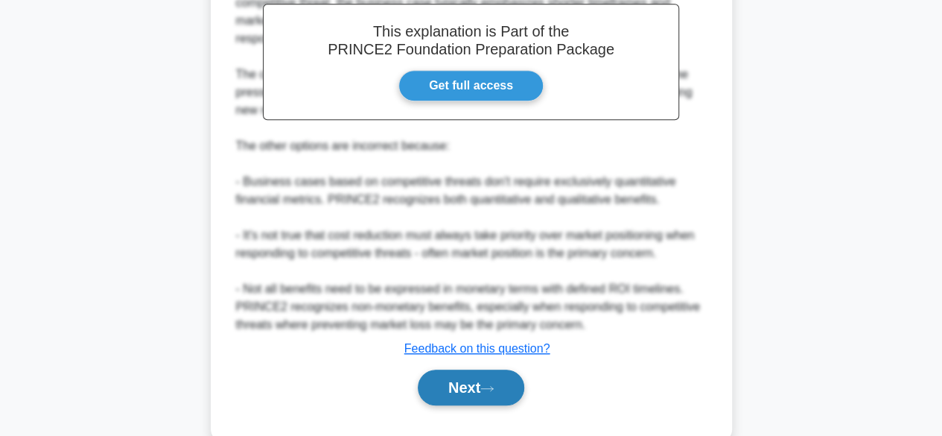
click at [466, 385] on button "Next" at bounding box center [471, 388] width 107 height 36
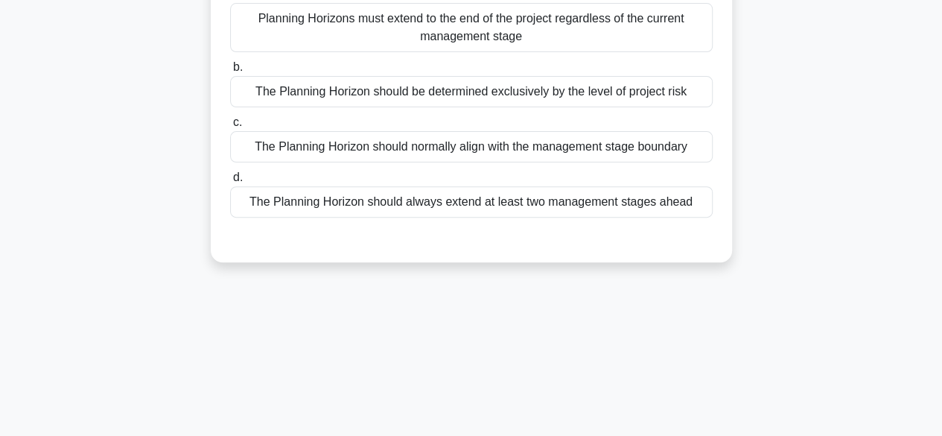
scroll to position [83, 0]
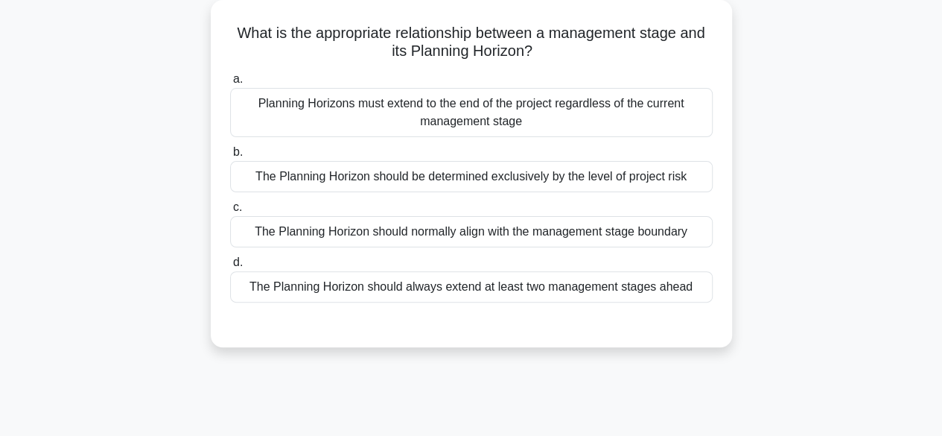
click at [430, 112] on div "Planning Horizons must extend to the end of the project regardless of the curre…" at bounding box center [471, 112] width 483 height 49
click at [230, 84] on input "a. Planning Horizons must extend to the end of the project regardless of the cu…" at bounding box center [230, 79] width 0 height 10
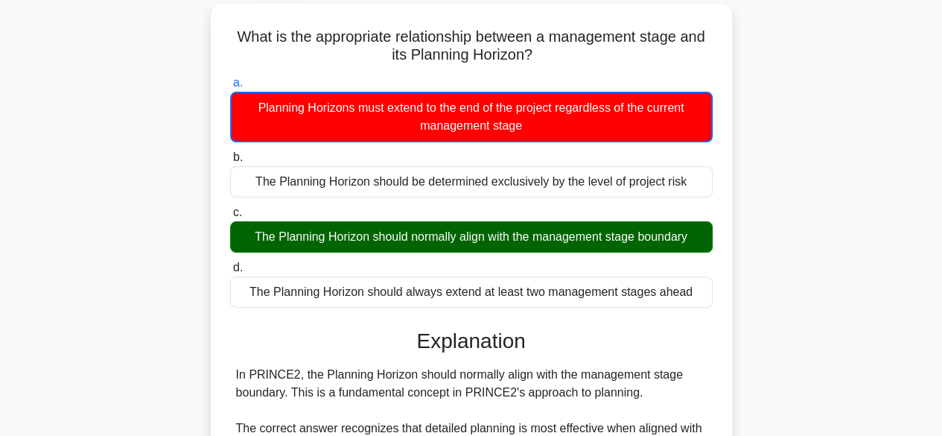
scroll to position [465, 0]
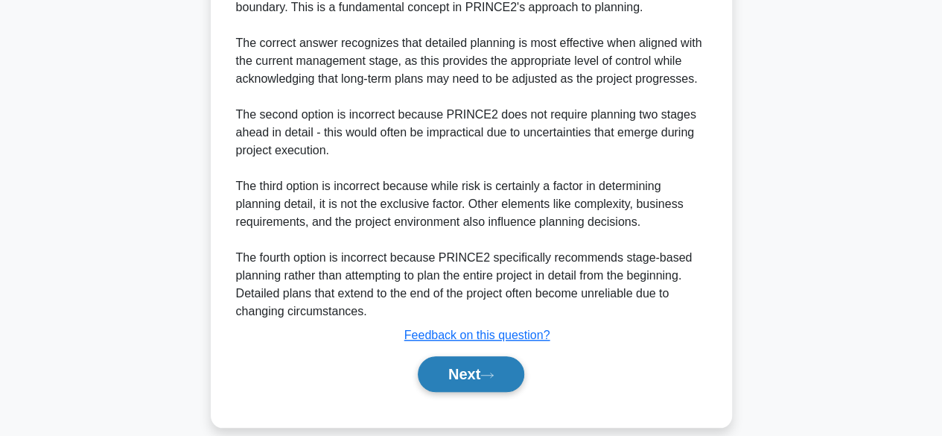
click at [472, 361] on button "Next" at bounding box center [471, 374] width 107 height 36
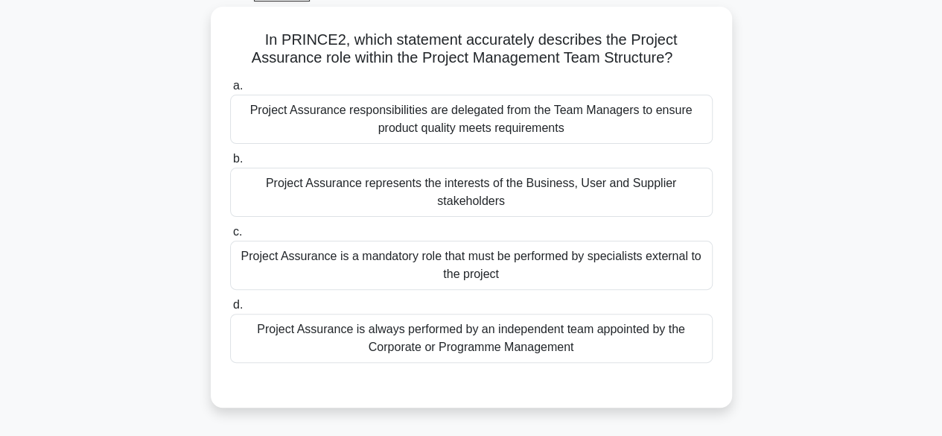
scroll to position [79, 0]
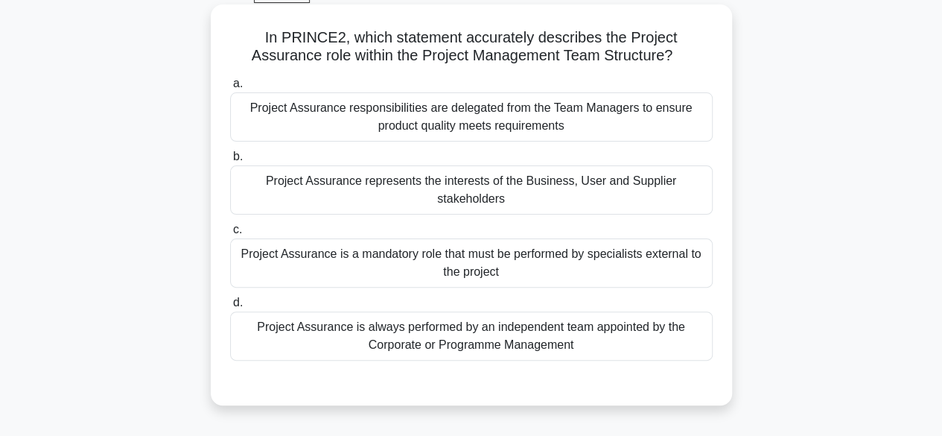
click at [621, 259] on div "Project Assurance is a mandatory role that must be performed by specialists ext…" at bounding box center [471, 262] width 483 height 49
click at [230, 235] on input "c. Project Assurance is a mandatory role that must be performed by specialists …" at bounding box center [230, 230] width 0 height 10
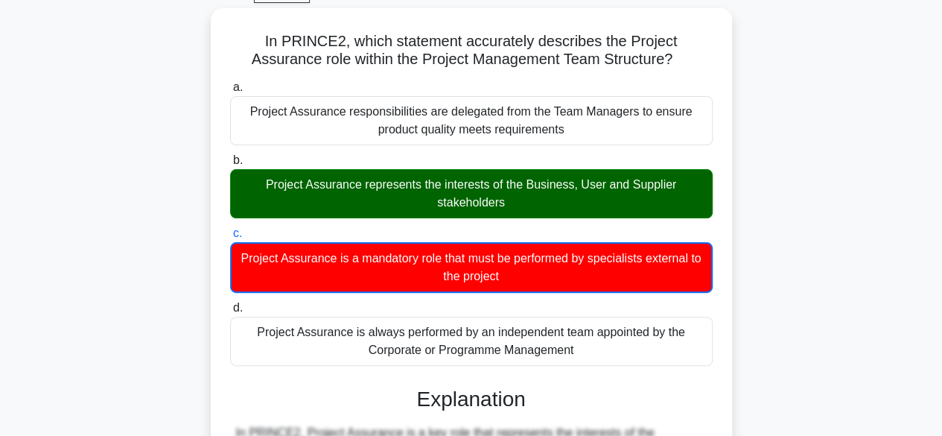
click at [938, 378] on main "34:38 Stop PRINCE2 Foundation Advanced 54/60 In PRINCE2, which statement accura…" at bounding box center [471, 378] width 942 height 818
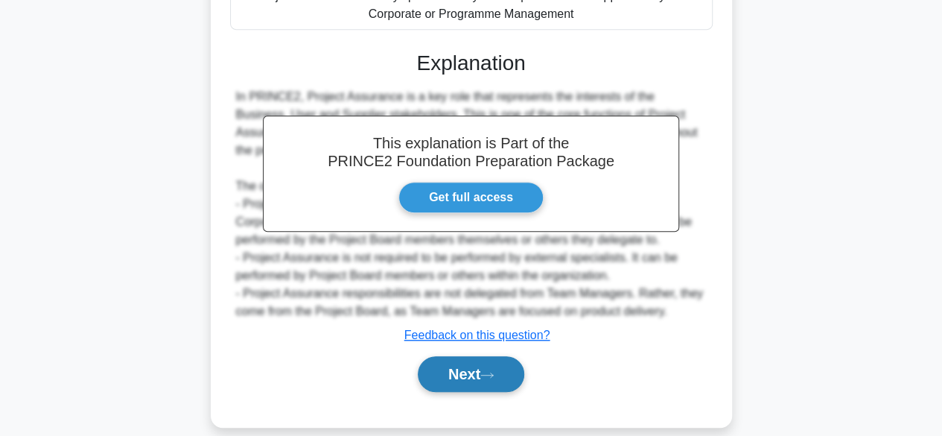
click at [493, 356] on button "Next" at bounding box center [471, 374] width 107 height 36
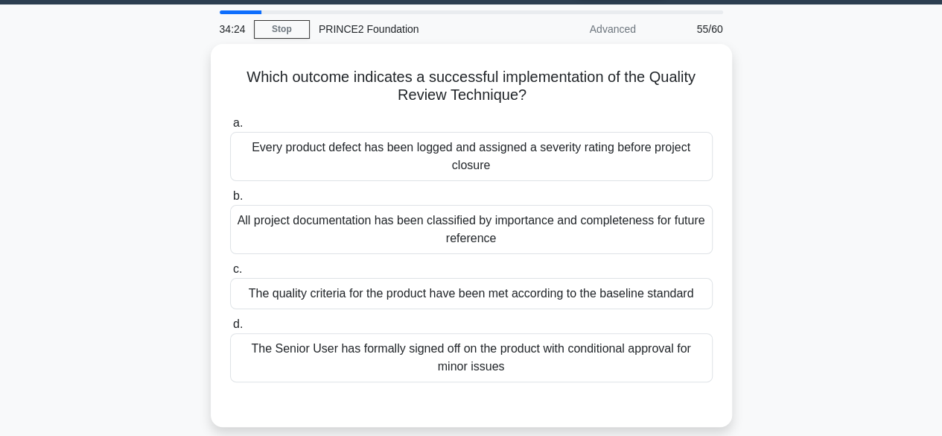
scroll to position [42, 0]
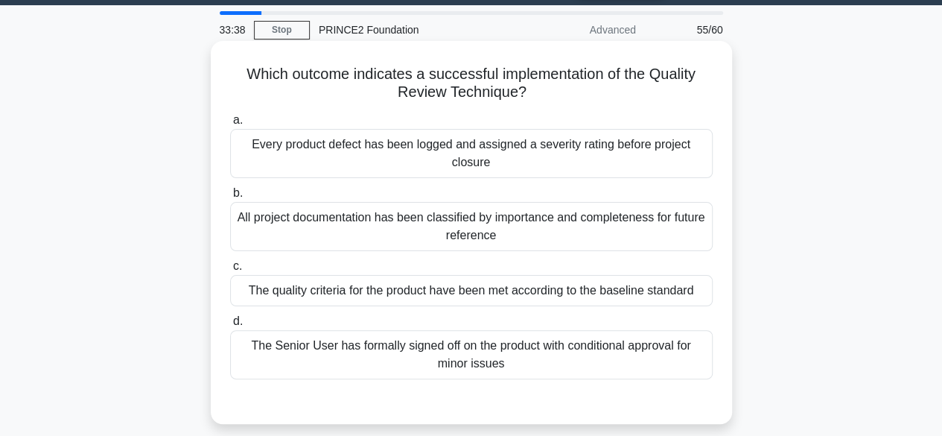
click at [668, 288] on div "The quality criteria for the product have been met according to the baseline st…" at bounding box center [471, 290] width 483 height 31
click at [230, 271] on input "c. The quality criteria for the product have been met according to the baseline…" at bounding box center [230, 266] width 0 height 10
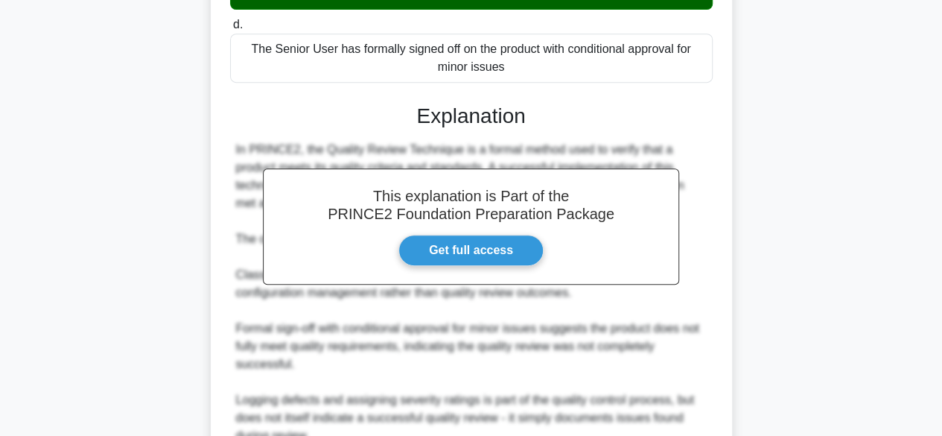
scroll to position [481, 0]
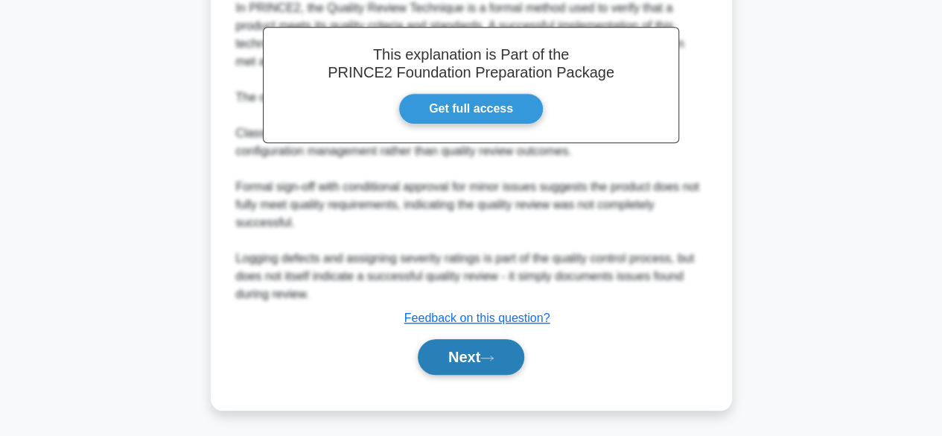
click at [478, 355] on button "Next" at bounding box center [471, 357] width 107 height 36
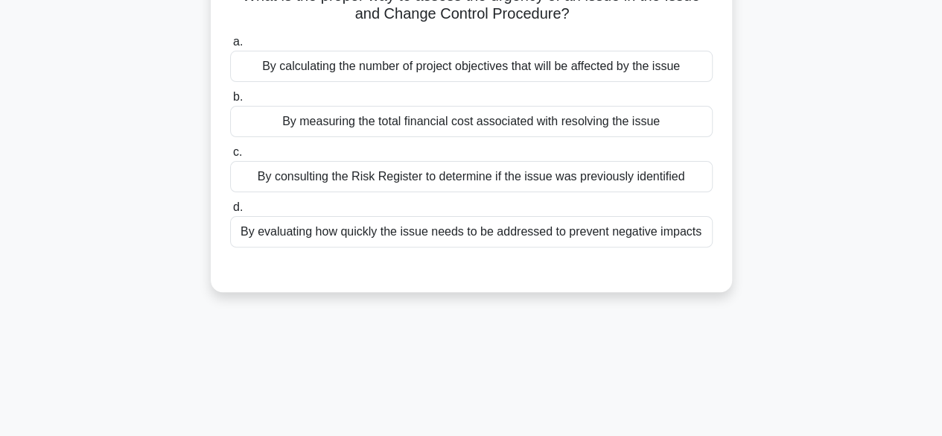
scroll to position [101, 0]
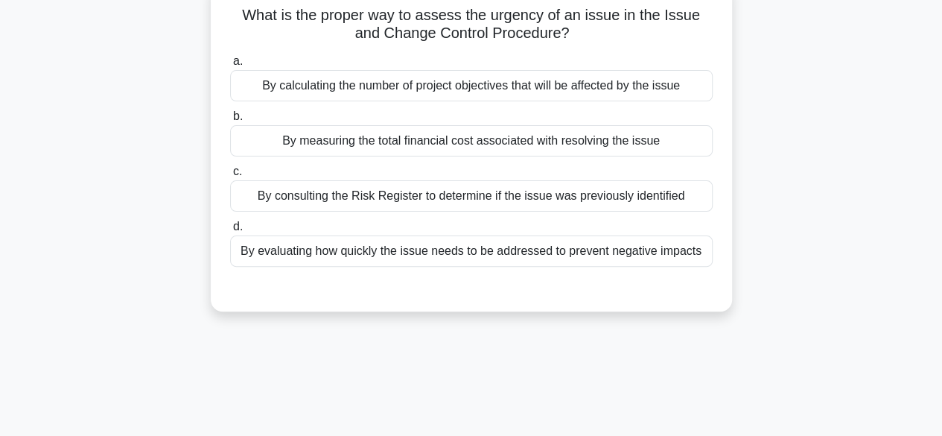
click at [631, 247] on div "By evaluating how quickly the issue needs to be addressed to prevent negative i…" at bounding box center [471, 250] width 483 height 31
click at [230, 232] on input "d. By evaluating how quickly the issue needs to be addressed to prevent negativ…" at bounding box center [230, 227] width 0 height 10
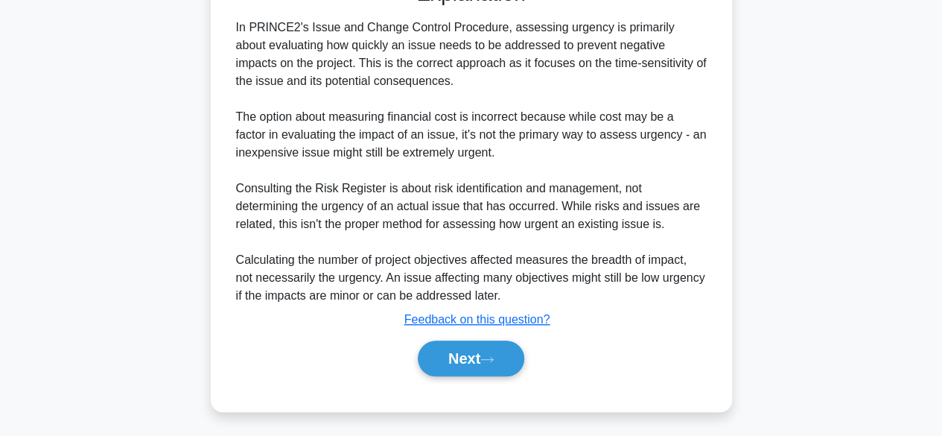
scroll to position [427, 0]
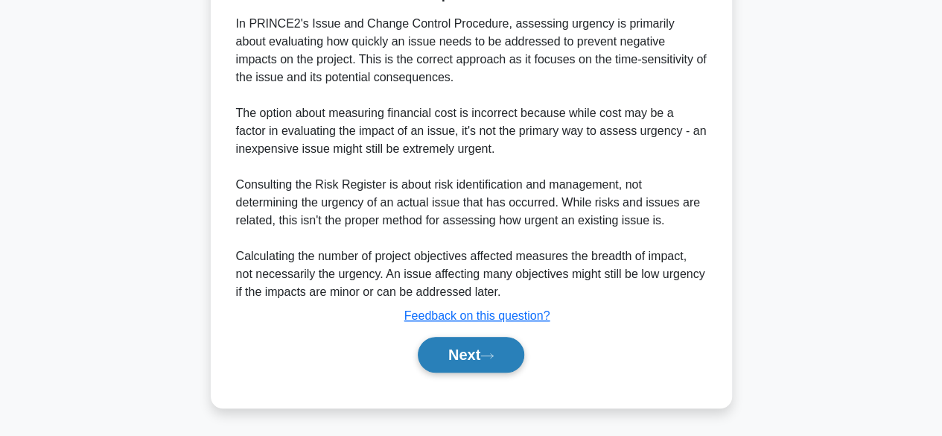
click at [475, 351] on button "Next" at bounding box center [471, 355] width 107 height 36
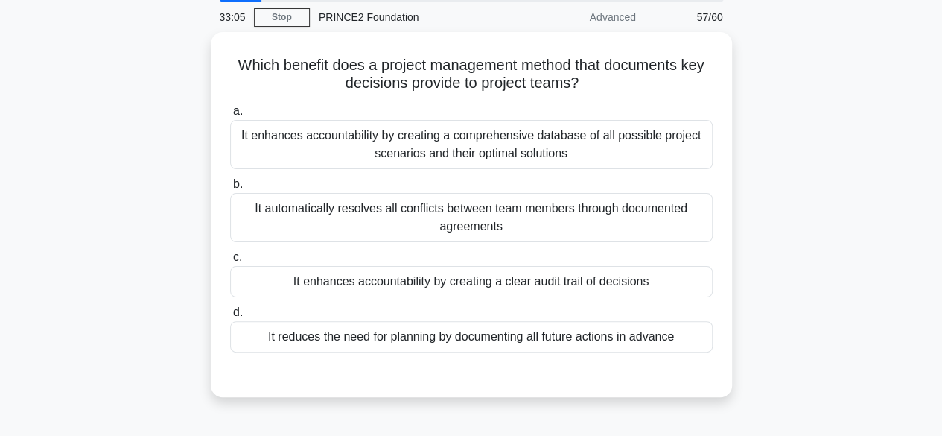
scroll to position [50, 0]
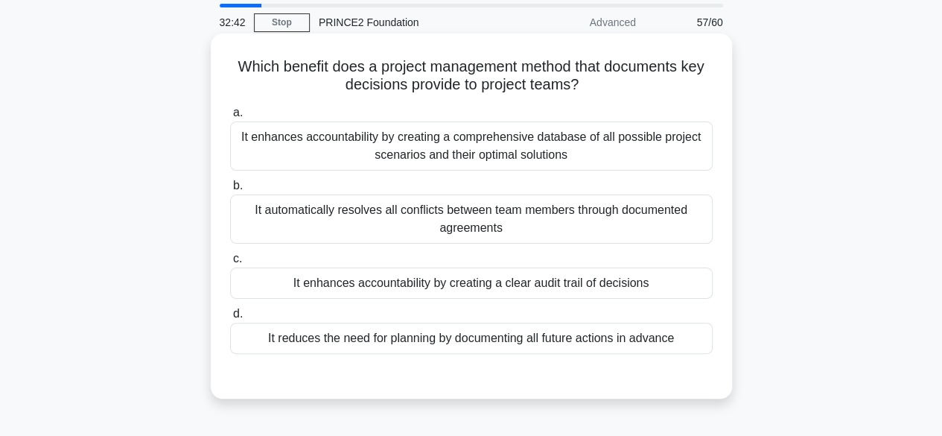
click at [609, 279] on div "It enhances accountability by creating a clear audit trail of decisions" at bounding box center [471, 282] width 483 height 31
click at [230, 264] on input "c. It enhances accountability by creating a clear audit trail of decisions" at bounding box center [230, 259] width 0 height 10
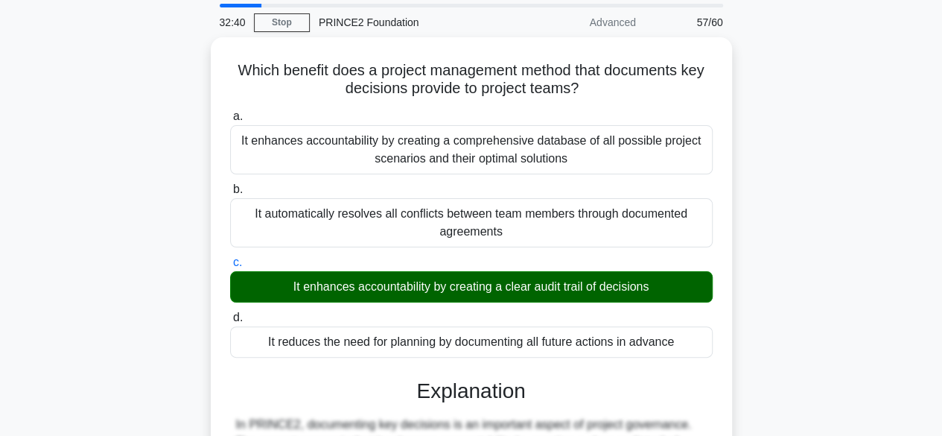
scroll to position [588, 0]
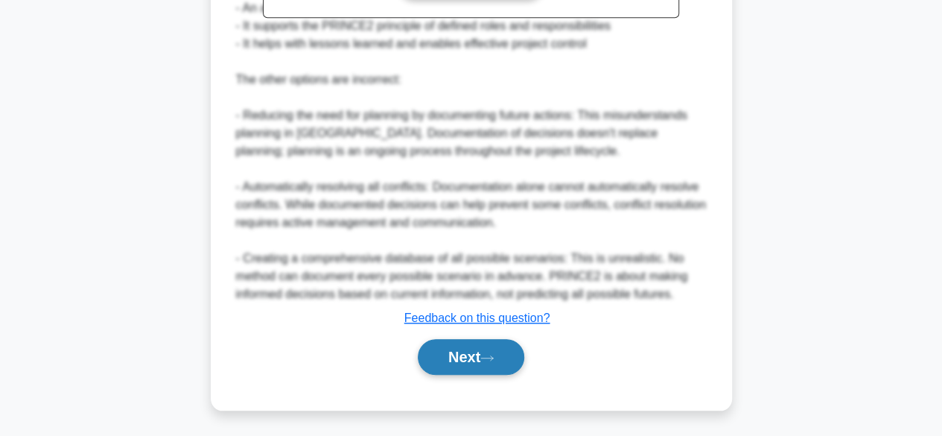
click at [445, 348] on button "Next" at bounding box center [471, 357] width 107 height 36
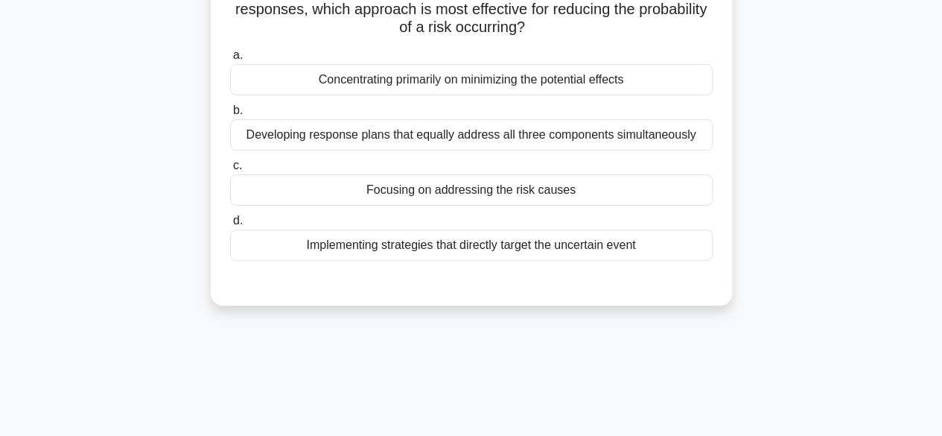
scroll to position [43, 0]
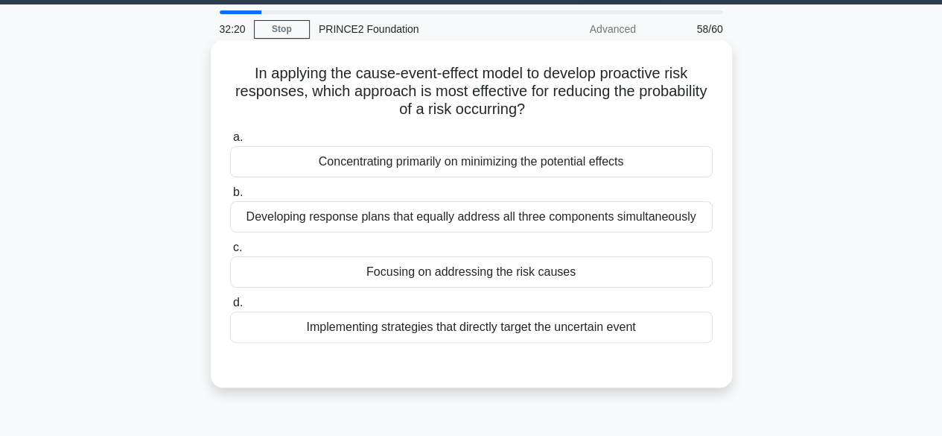
click at [641, 269] on div "Focusing on addressing the risk causes" at bounding box center [471, 271] width 483 height 31
click at [230, 253] on input "c. Focusing on addressing the risk causes" at bounding box center [230, 248] width 0 height 10
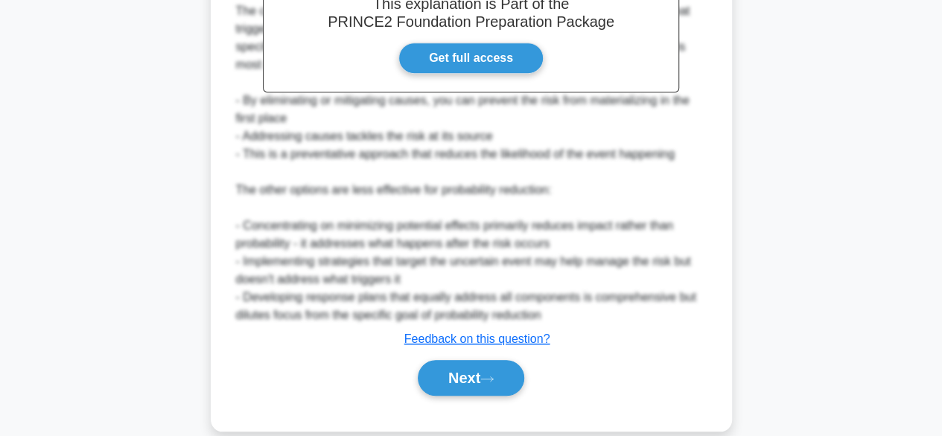
scroll to position [516, 0]
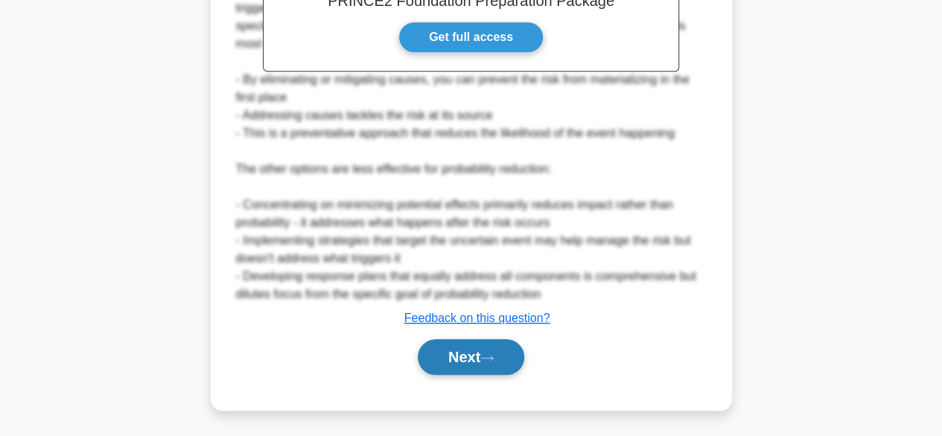
click at [472, 349] on button "Next" at bounding box center [471, 357] width 107 height 36
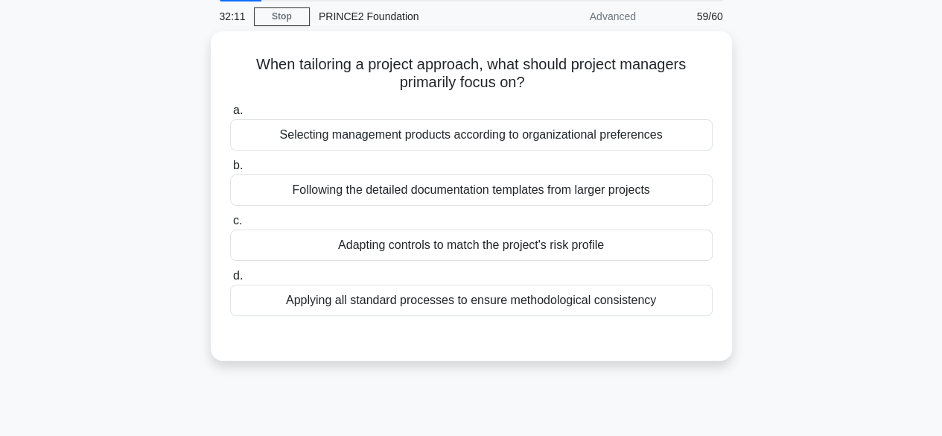
scroll to position [55, 0]
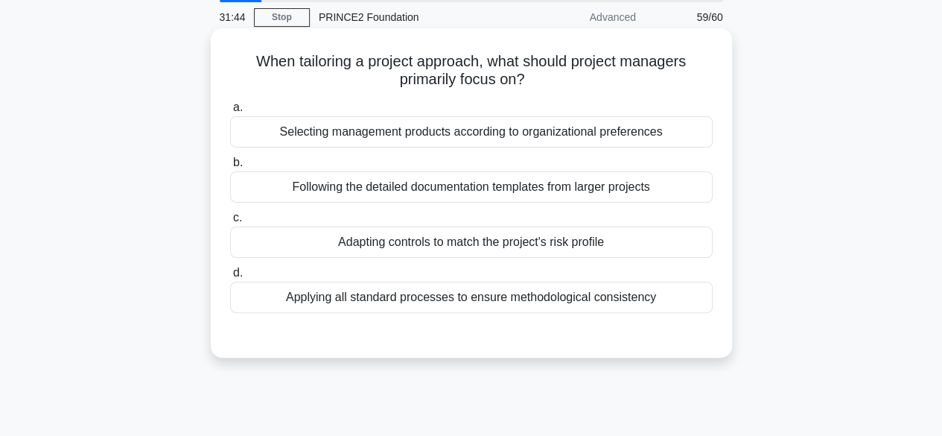
click at [660, 239] on div "Adapting controls to match the project's risk profile" at bounding box center [471, 241] width 483 height 31
click at [230, 223] on input "c. Adapting controls to match the project's risk profile" at bounding box center [230, 218] width 0 height 10
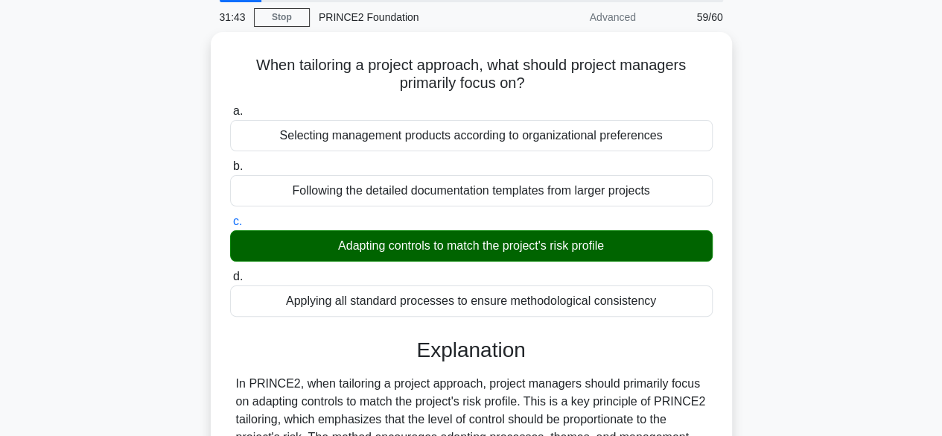
scroll to position [373, 0]
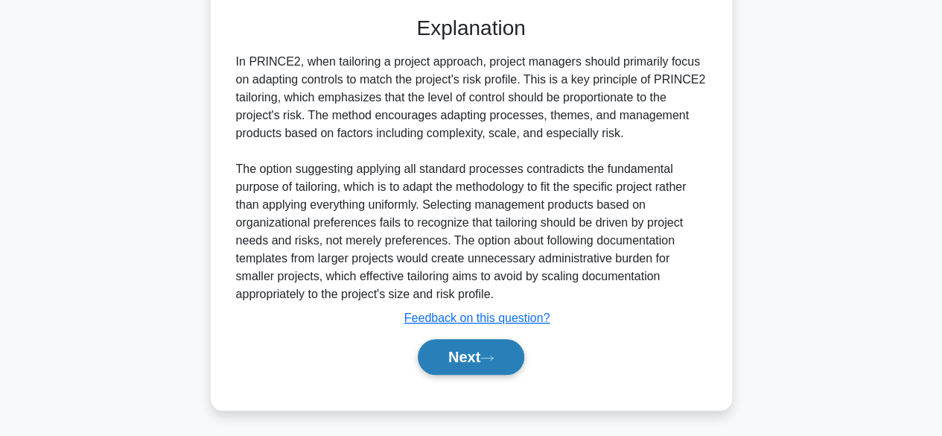
click at [466, 355] on button "Next" at bounding box center [471, 357] width 107 height 36
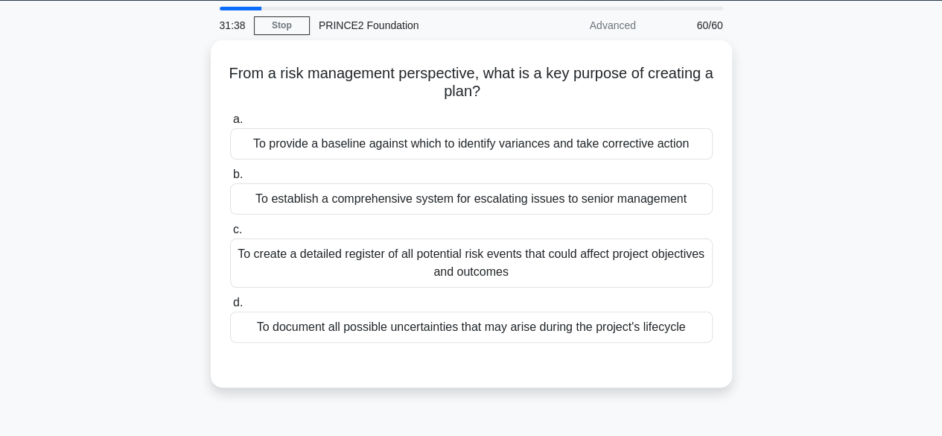
scroll to position [43, 0]
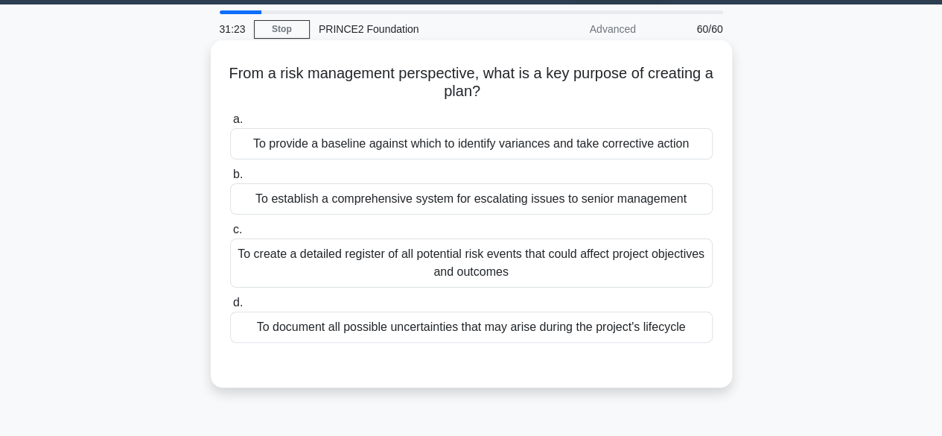
click at [672, 147] on div "To provide a baseline against which to identify variances and take corrective a…" at bounding box center [471, 143] width 483 height 31
click at [230, 124] on input "a. To provide a baseline against which to identify variances and take correctiv…" at bounding box center [230, 120] width 0 height 10
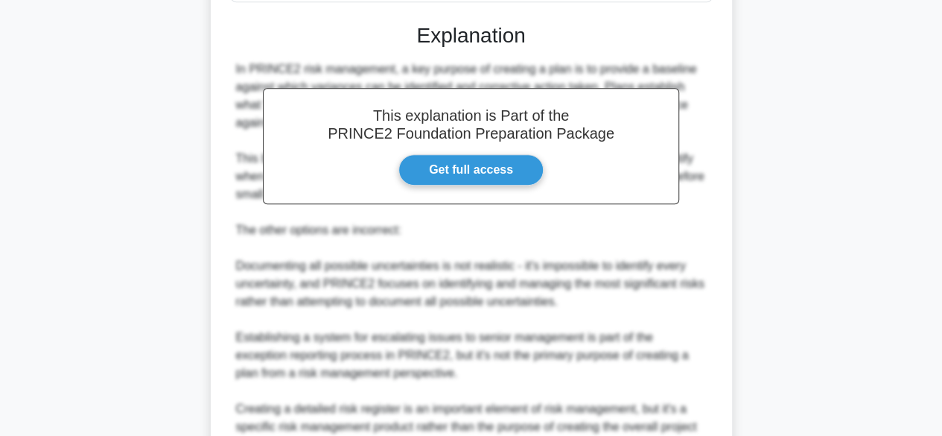
scroll to position [534, 0]
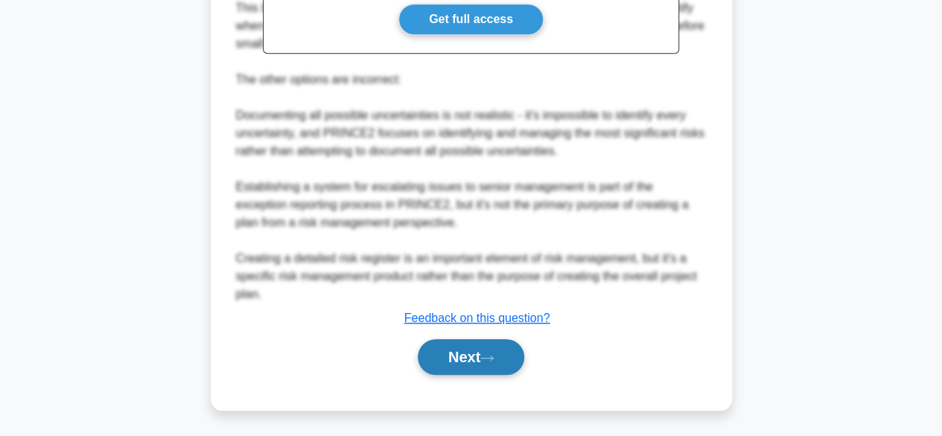
click at [478, 355] on button "Next" at bounding box center [471, 357] width 107 height 36
